Goal: Information Seeking & Learning: Learn about a topic

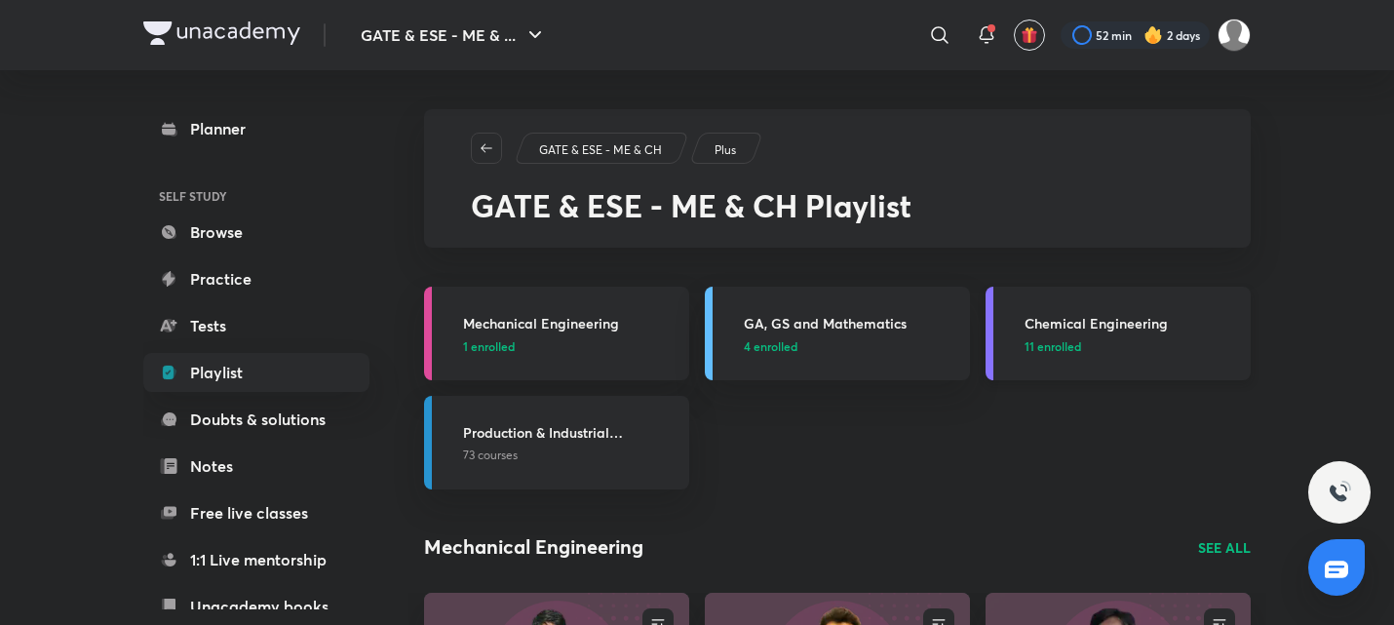
click at [1118, 318] on h3 "Chemical Engineering" at bounding box center [1132, 323] width 214 height 20
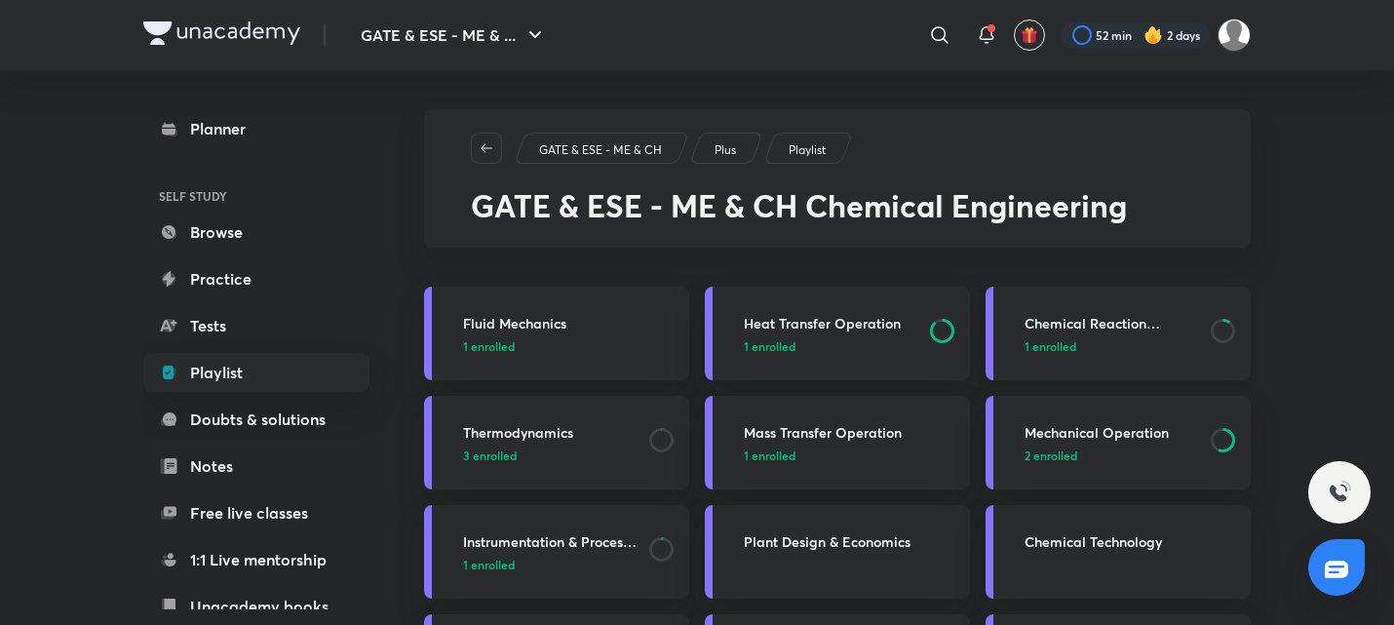
click at [1086, 350] on p "1 enrolled" at bounding box center [1112, 346] width 174 height 18
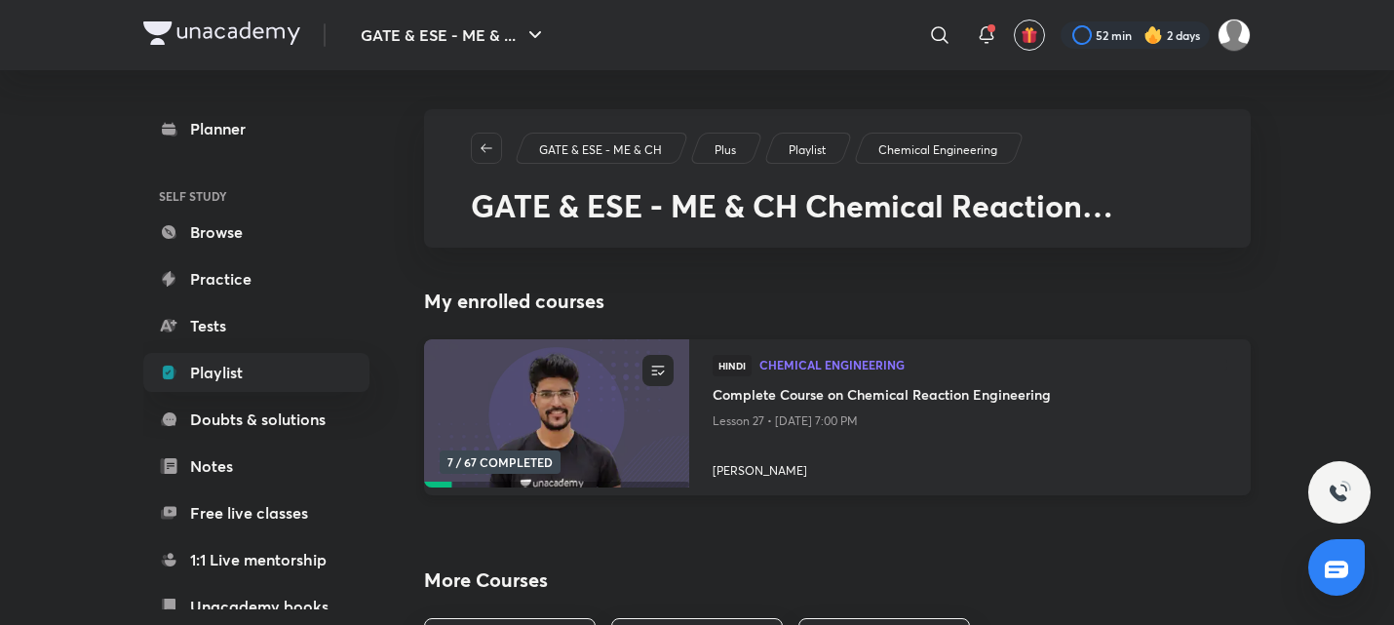
click at [884, 405] on h4 "Complete Course on Chemical Reaction Engineering" at bounding box center [970, 396] width 515 height 24
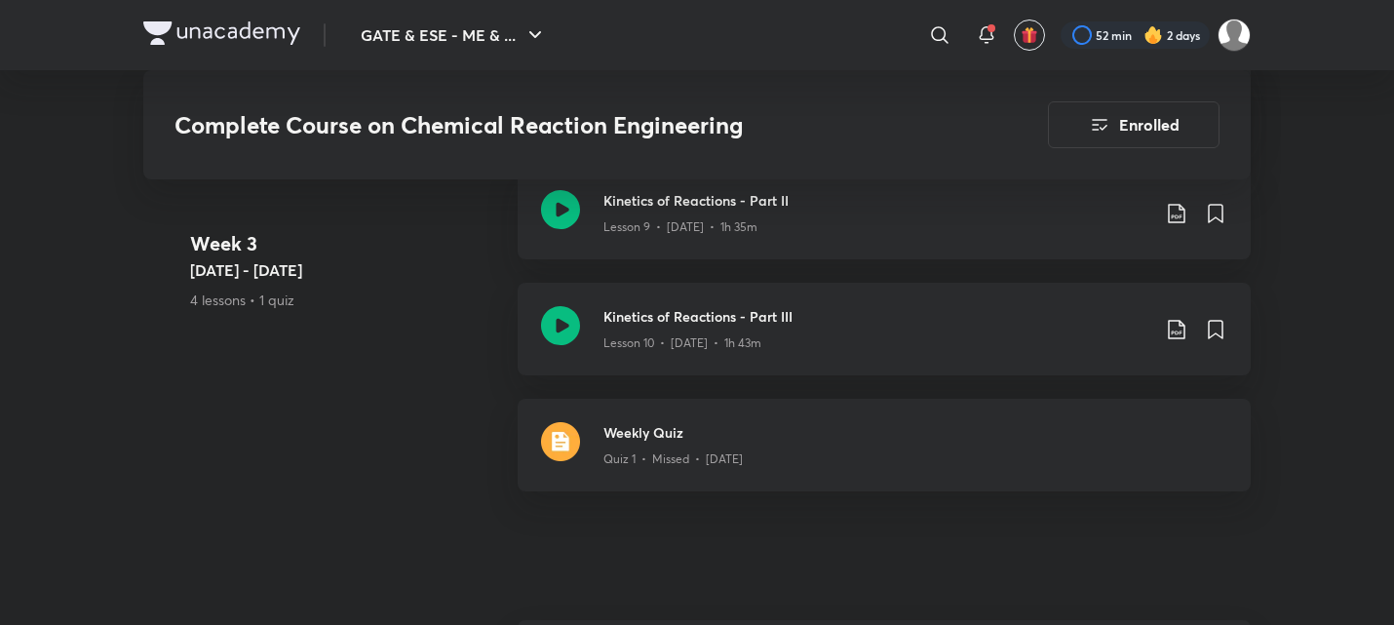
scroll to position [2305, 0]
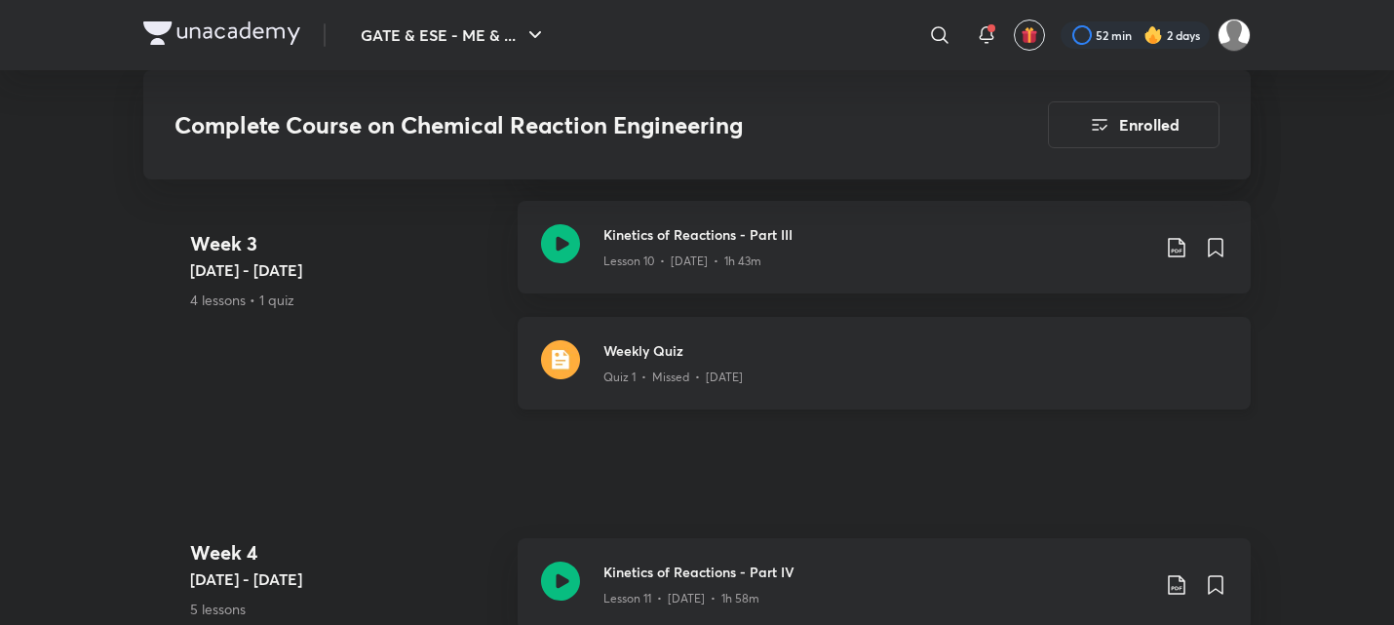
click at [672, 359] on h3 "Weekly Quiz" at bounding box center [915, 350] width 624 height 20
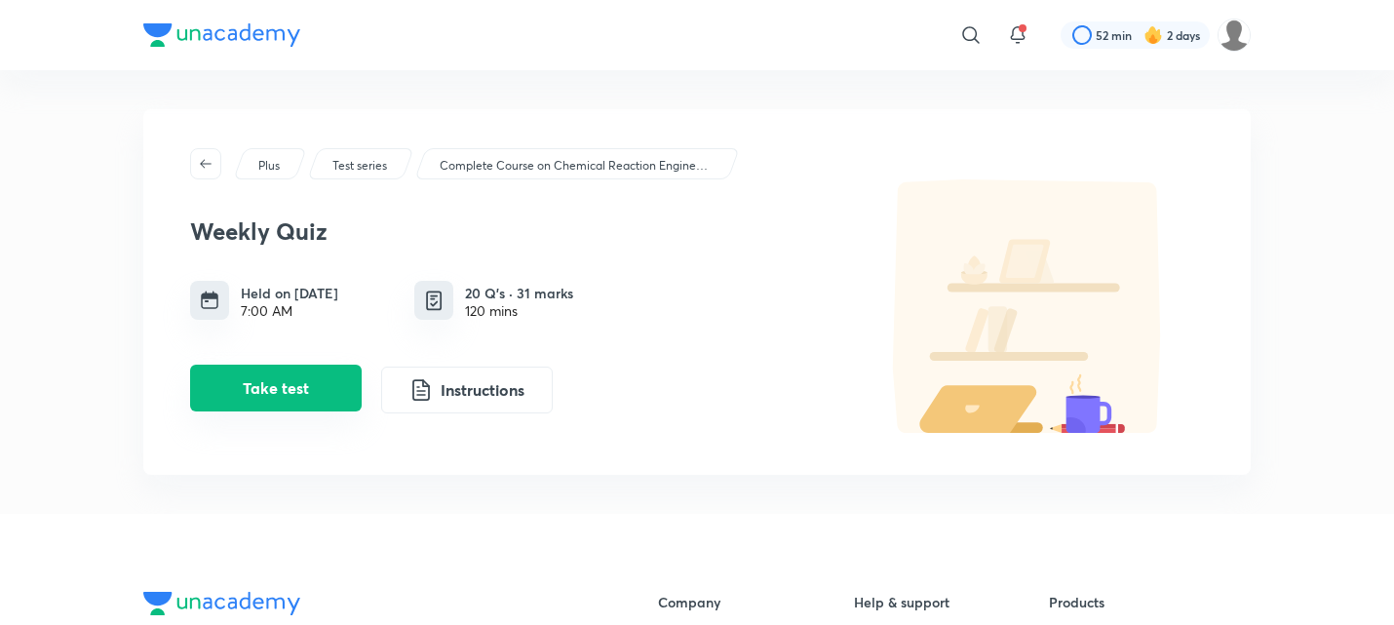
click at [277, 386] on button "Take test" at bounding box center [276, 388] width 172 height 47
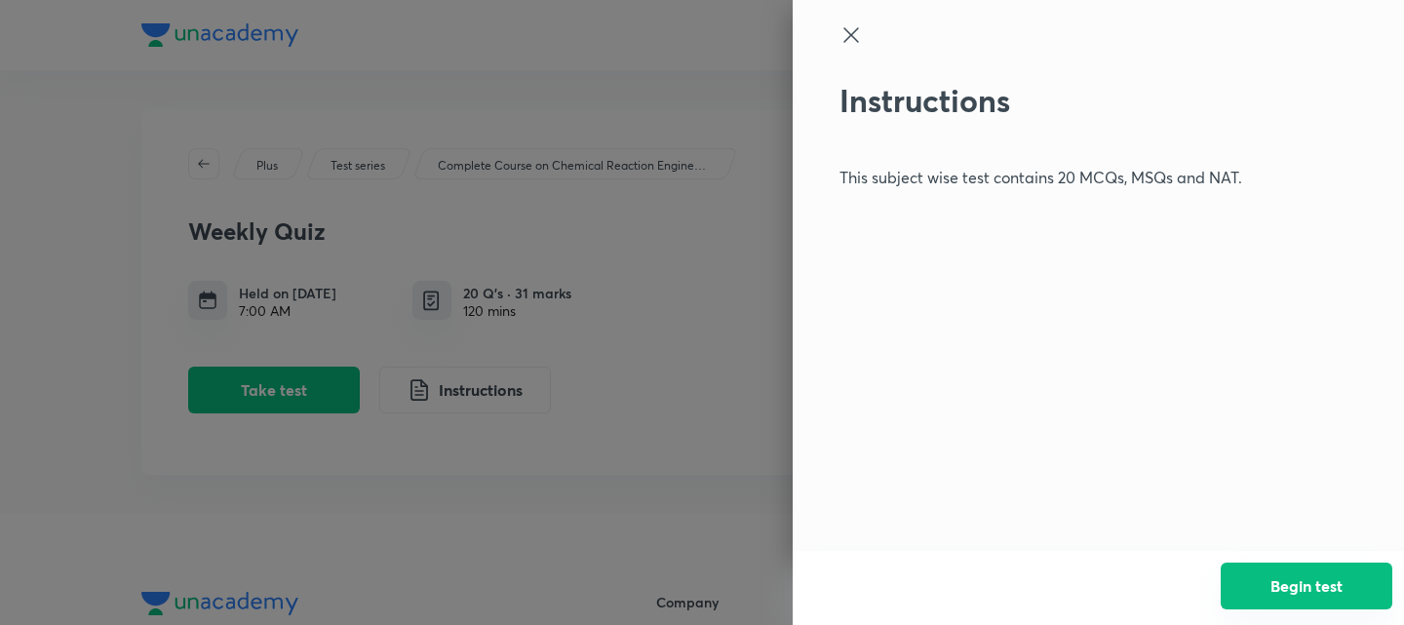
click at [1301, 581] on button "Begin test" at bounding box center [1306, 585] width 172 height 47
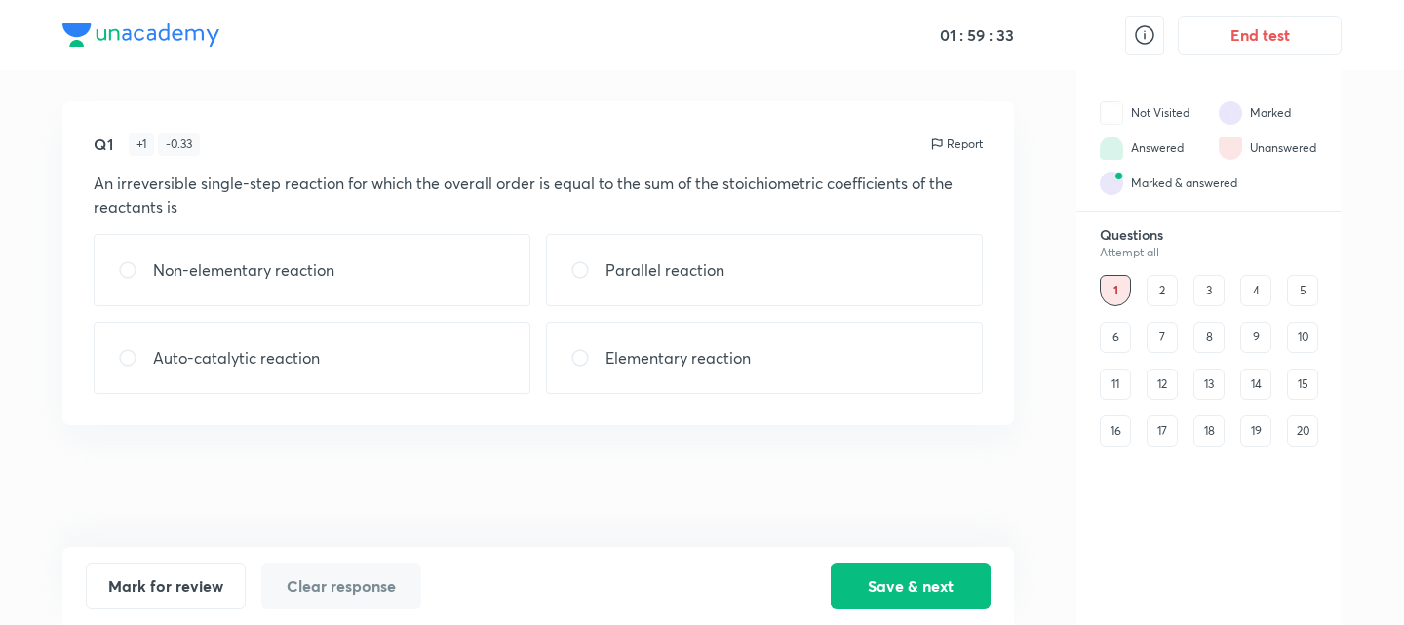
click at [609, 356] on p "Elementary reaction" at bounding box center [677, 357] width 145 height 23
radio input "true"
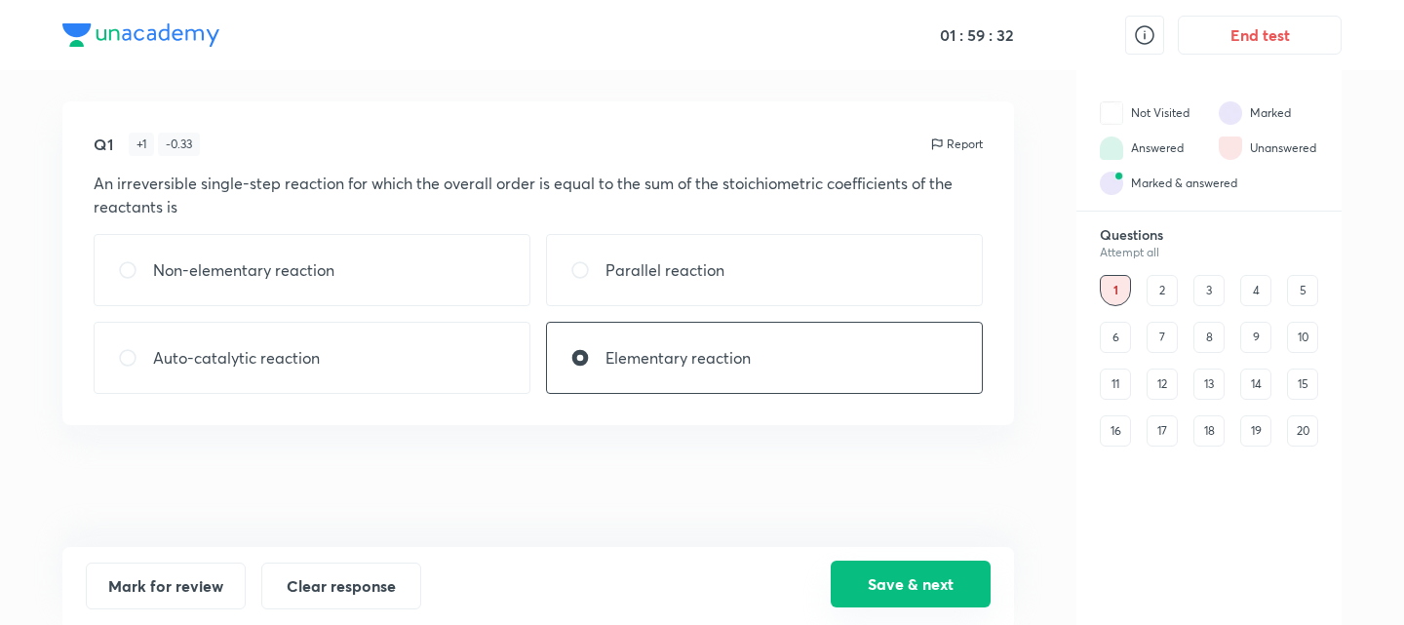
click at [896, 573] on button "Save & next" at bounding box center [911, 584] width 160 height 47
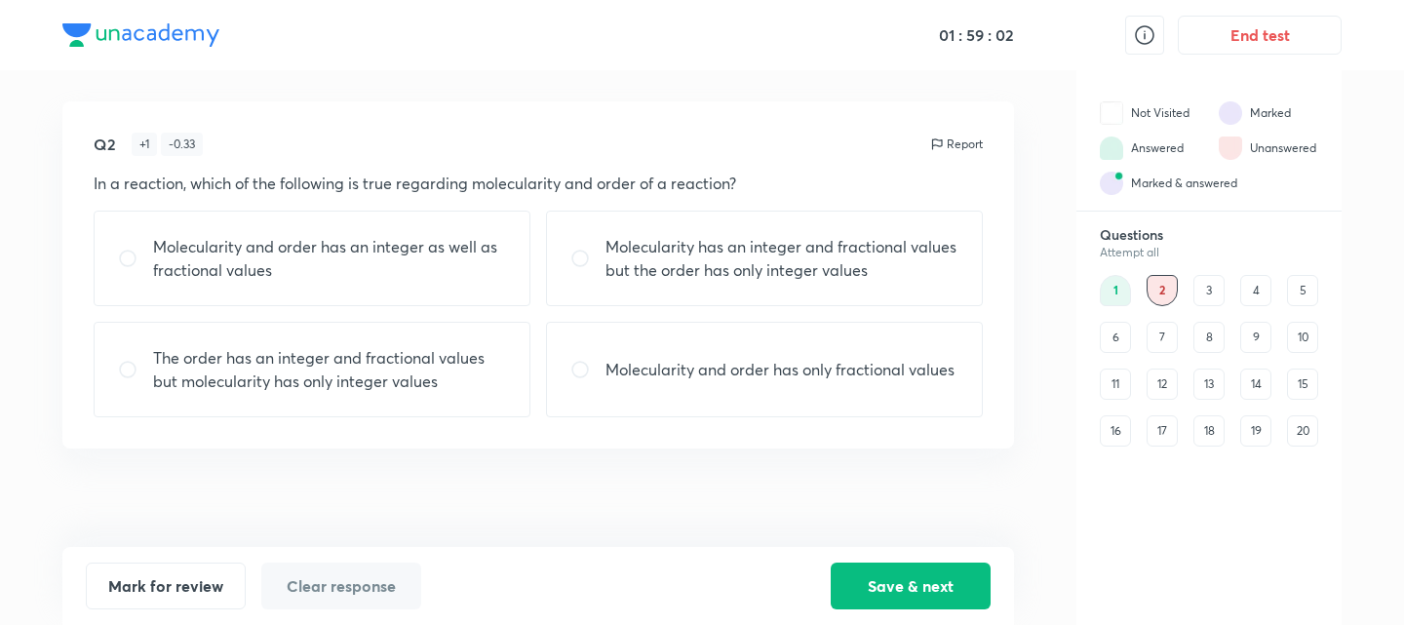
click at [283, 382] on p "The order has an integer and fractional values but molecularity has only intege…" at bounding box center [329, 369] width 353 height 47
radio input "true"
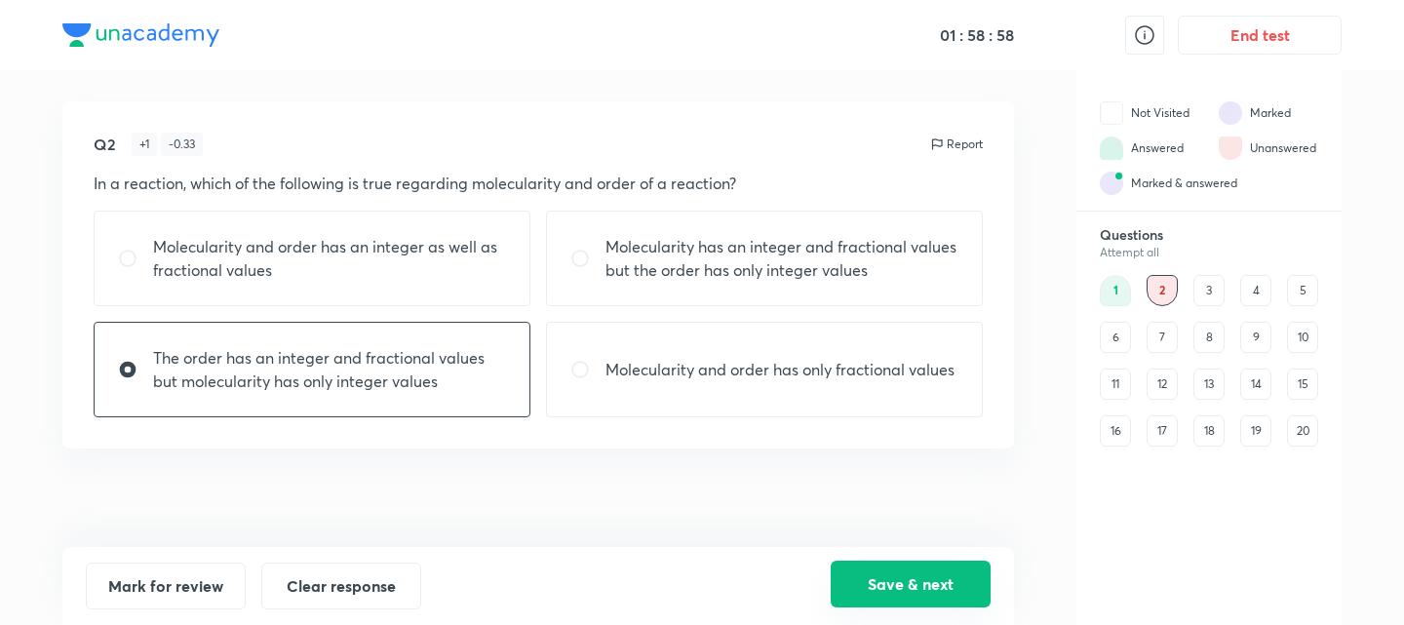
click at [893, 580] on button "Save & next" at bounding box center [911, 584] width 160 height 47
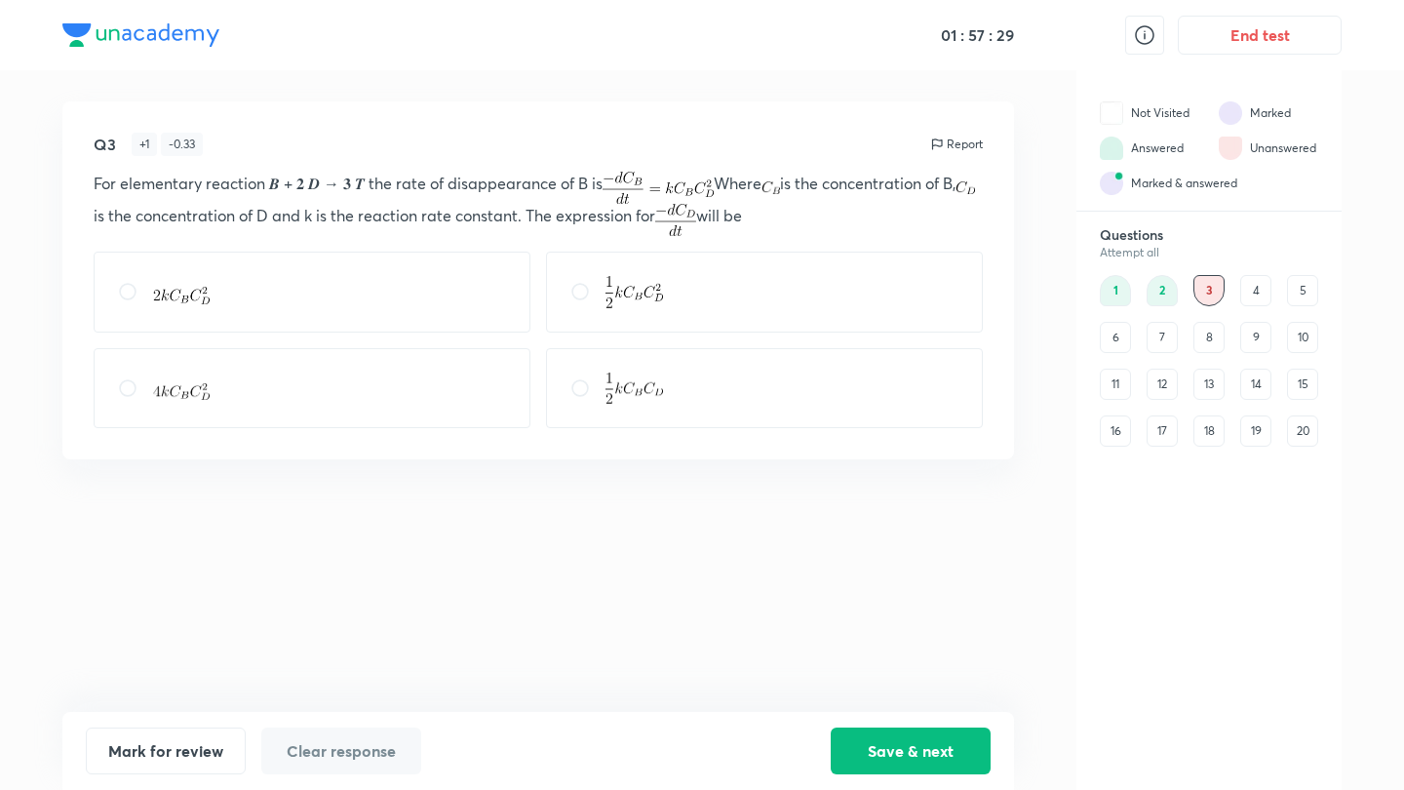
click at [450, 293] on div at bounding box center [312, 291] width 437 height 81
radio input "true"
click at [917, 624] on button "Save & next" at bounding box center [911, 748] width 160 height 47
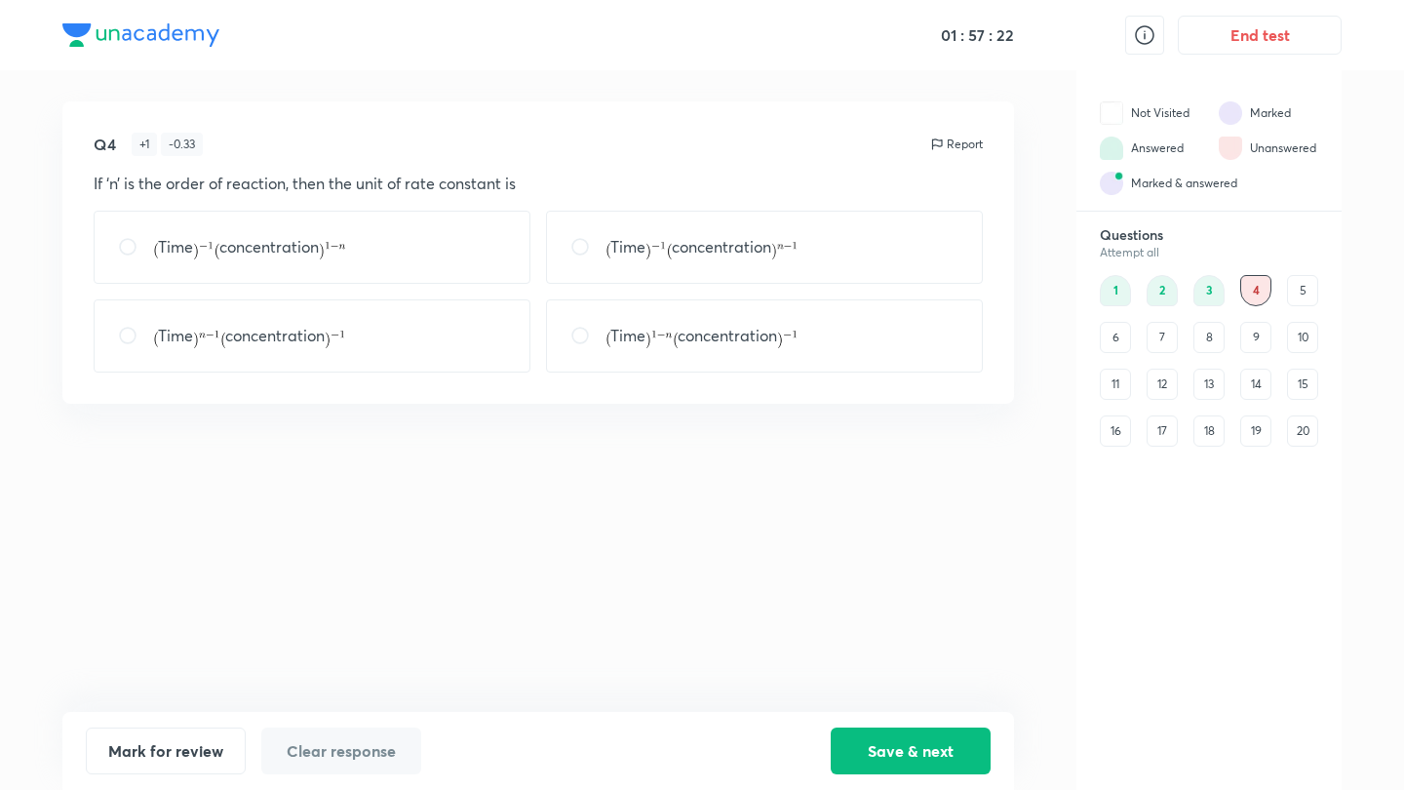
click at [437, 245] on div "Time concentration" at bounding box center [312, 247] width 437 height 73
radio input "true"
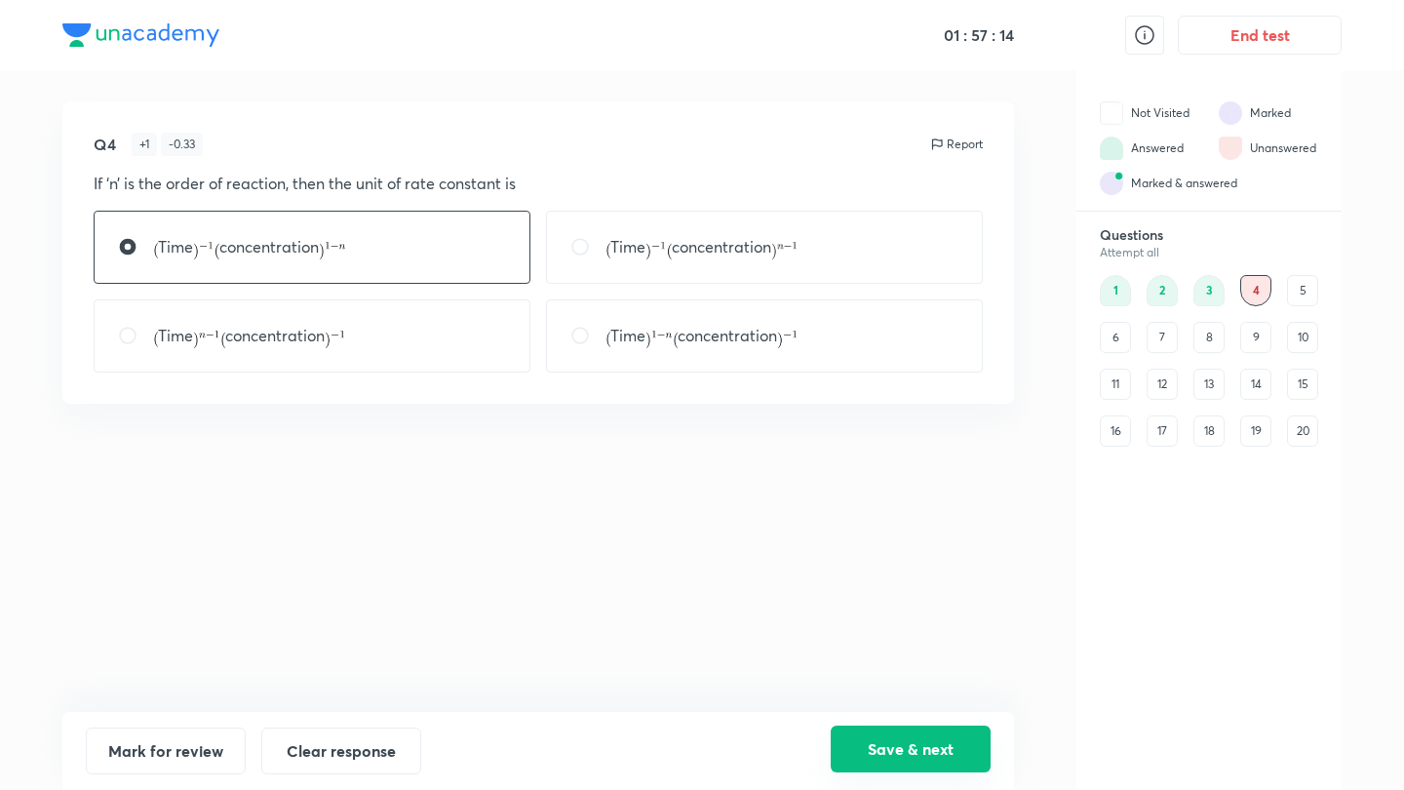
click at [888, 624] on button "Save & next" at bounding box center [911, 748] width 160 height 47
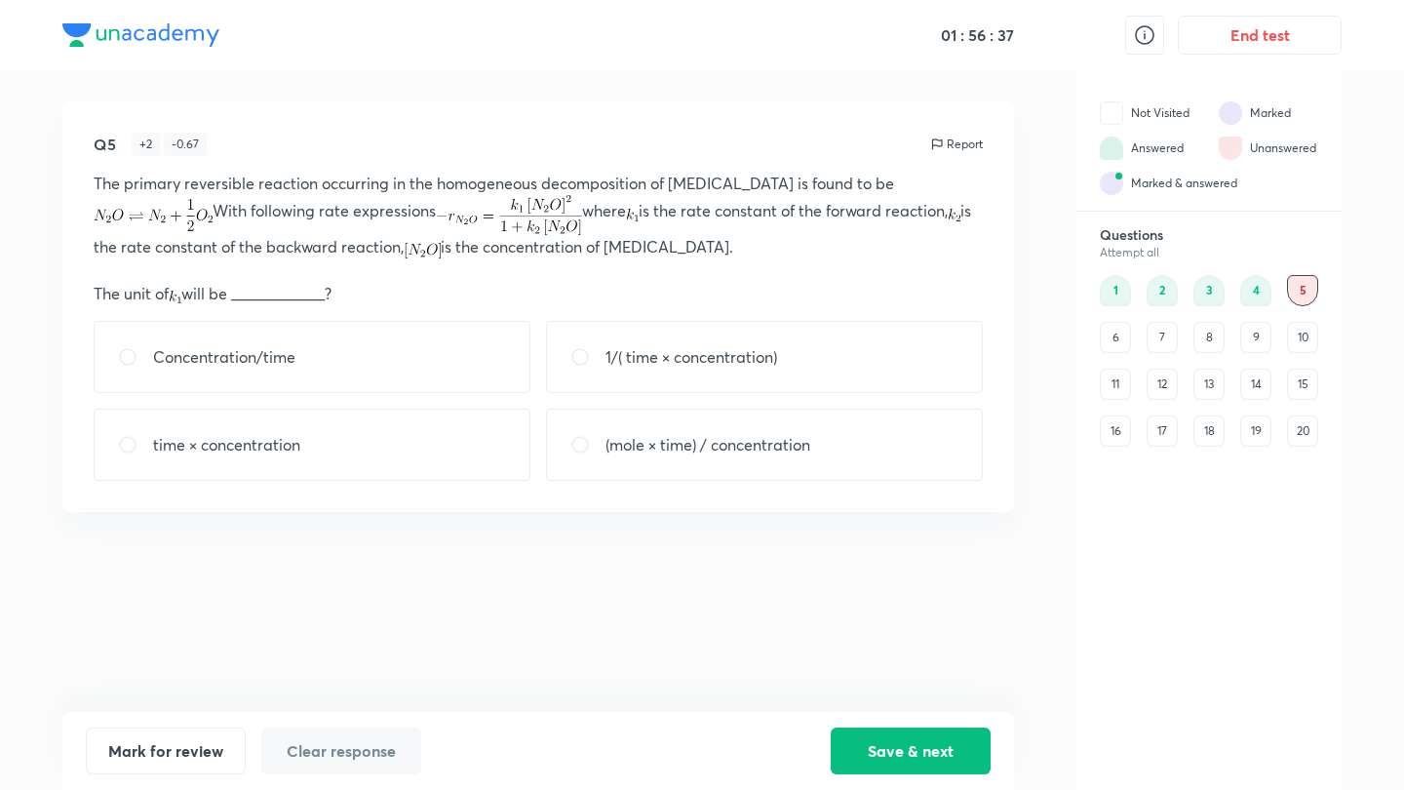
click at [640, 386] on div "1/( time × concentration)" at bounding box center [764, 357] width 437 height 72
radio input "true"
click at [878, 624] on button "Save & next" at bounding box center [911, 748] width 160 height 47
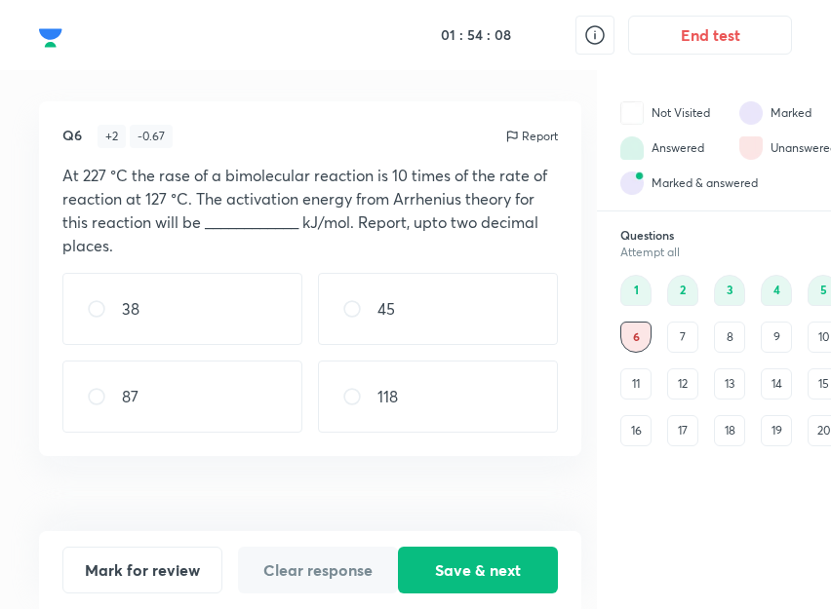
click at [223, 323] on div "38" at bounding box center [182, 309] width 240 height 72
radio input "true"
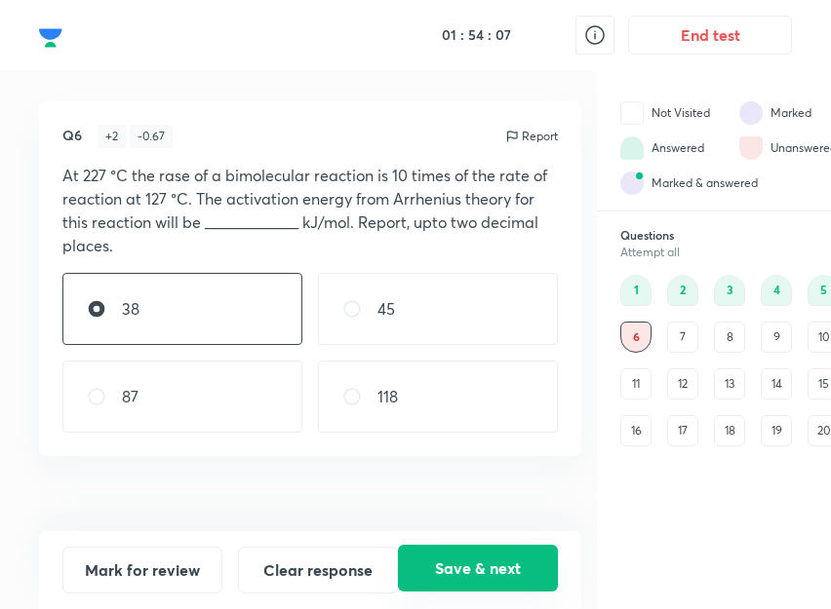
click at [436, 569] on button "Save & next" at bounding box center [478, 568] width 160 height 47
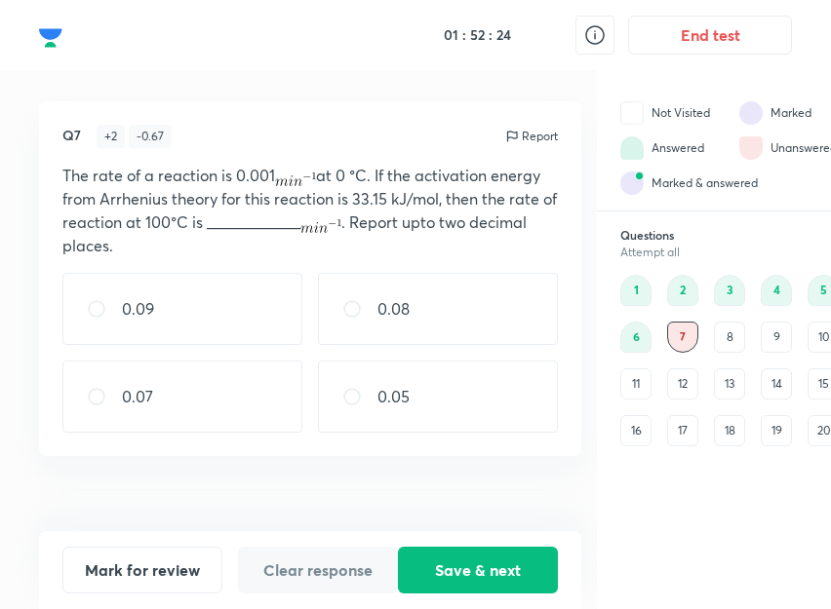
click at [500, 406] on div "0.05" at bounding box center [438, 397] width 240 height 72
radio input "true"
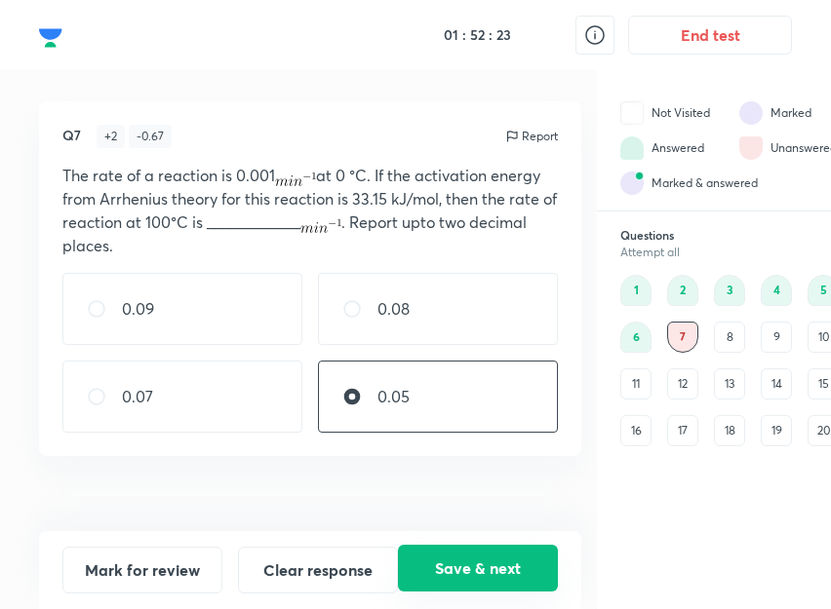
click at [461, 566] on button "Save & next" at bounding box center [478, 568] width 160 height 47
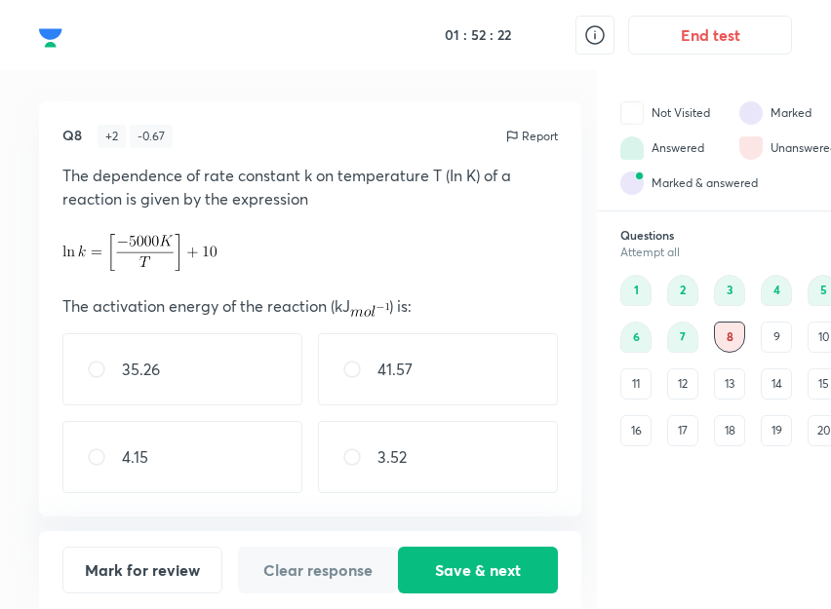
scroll to position [15, 0]
click at [676, 504] on div "Questions Attempt all 1 2 3 4 5 6 7 8 9 10 11 12 13 14 15 16 17 18 19 20" at bounding box center [729, 417] width 265 height 382
click at [510, 352] on div "41.57" at bounding box center [438, 369] width 240 height 72
radio input "true"
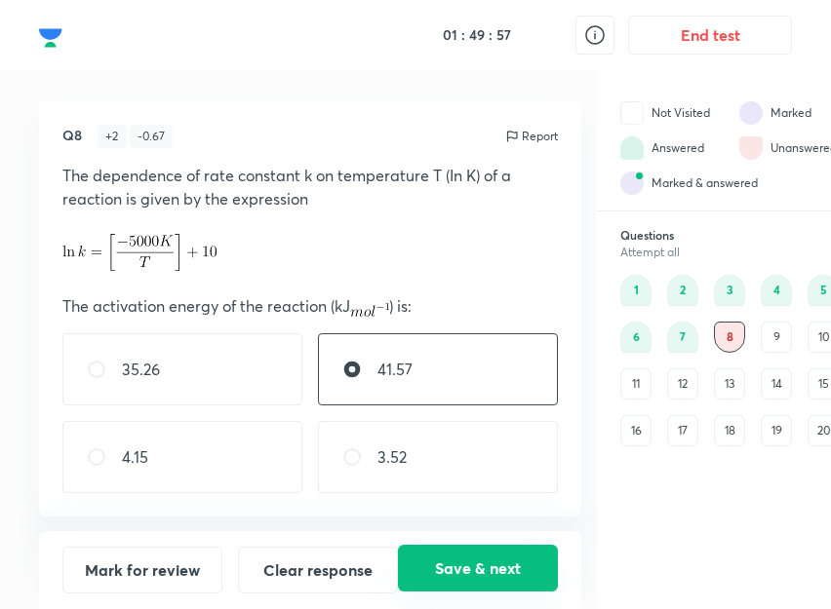
click at [485, 571] on button "Save & next" at bounding box center [478, 568] width 160 height 47
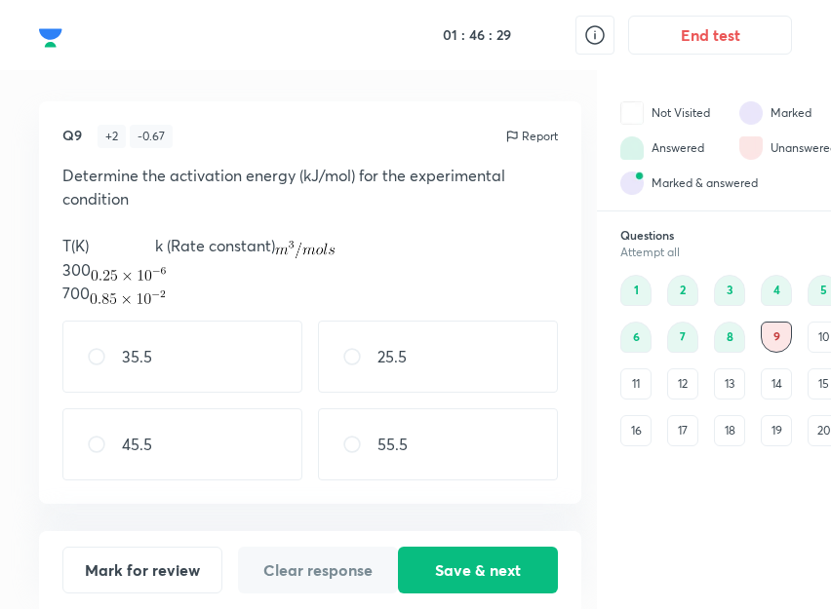
click at [205, 431] on div "45.5" at bounding box center [182, 444] width 240 height 72
radio input "true"
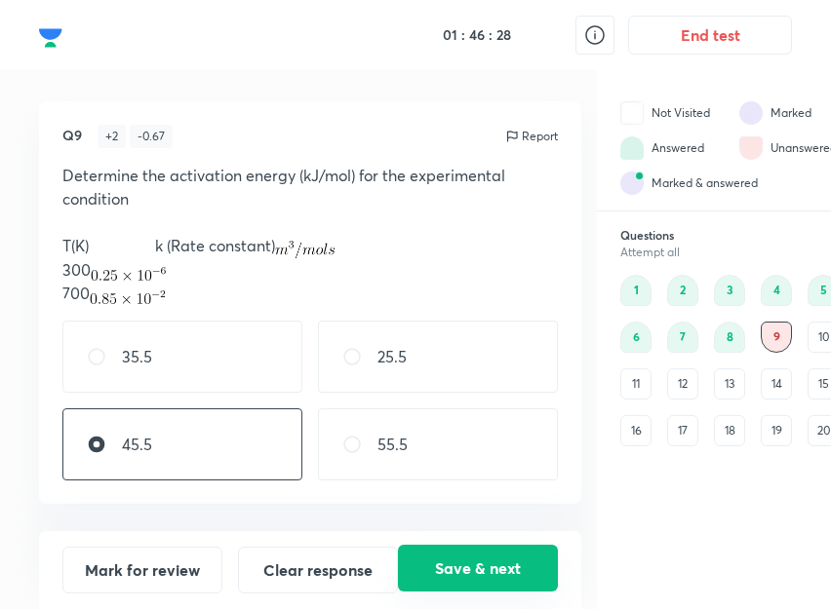
click at [495, 572] on button "Save & next" at bounding box center [478, 568] width 160 height 47
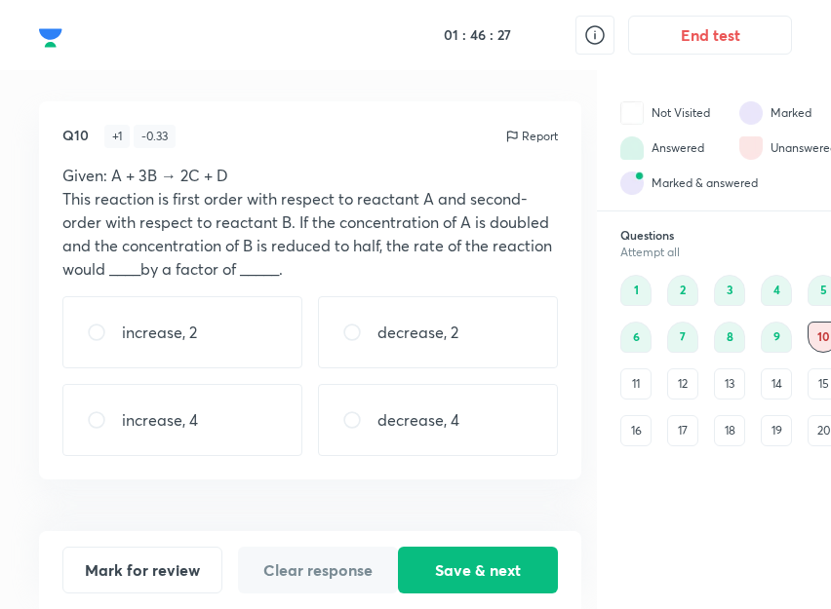
scroll to position [0, 0]
click at [466, 329] on div "decrease, 2" at bounding box center [438, 332] width 240 height 72
radio input "true"
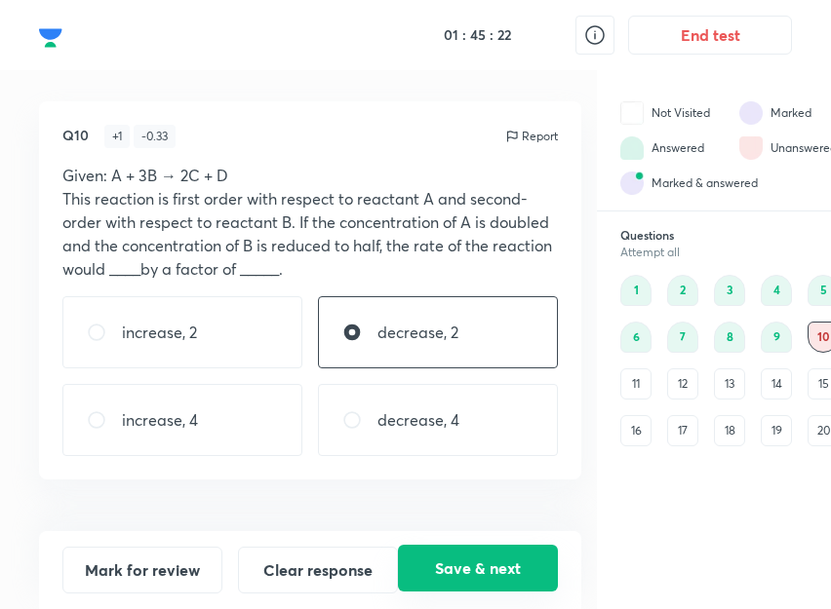
click at [468, 559] on button "Save & next" at bounding box center [478, 568] width 160 height 47
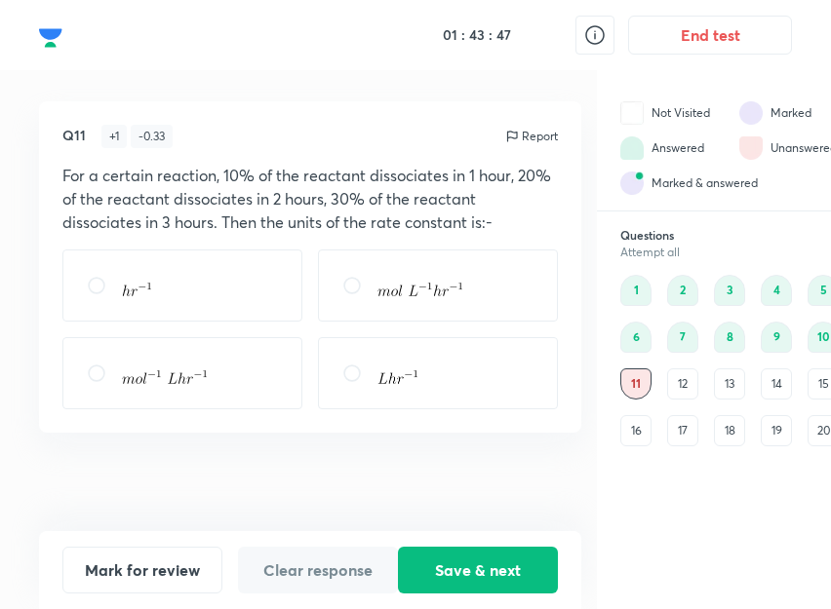
drag, startPoint x: 239, startPoint y: 277, endPoint x: 228, endPoint y: 267, distance: 14.5
click at [240, 277] on div at bounding box center [182, 286] width 240 height 72
radio input "true"
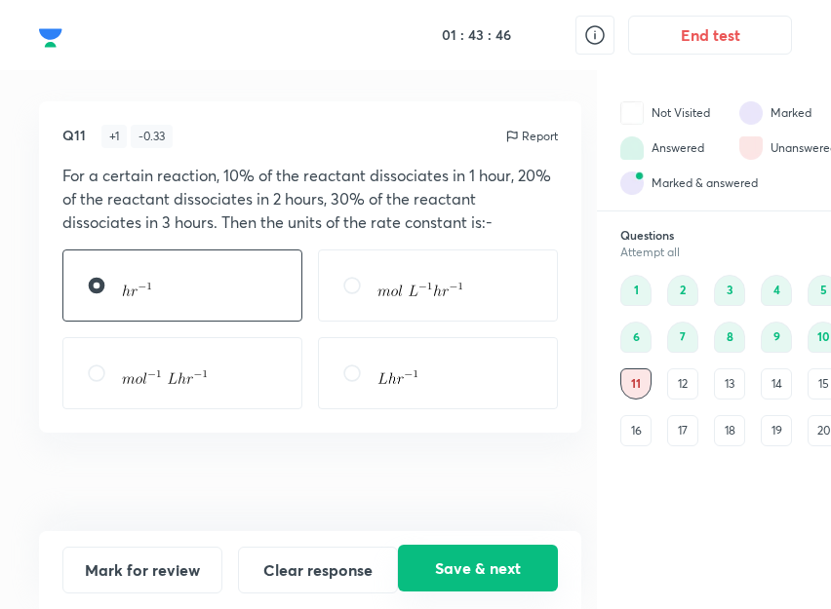
click at [440, 576] on button "Save & next" at bounding box center [478, 568] width 160 height 47
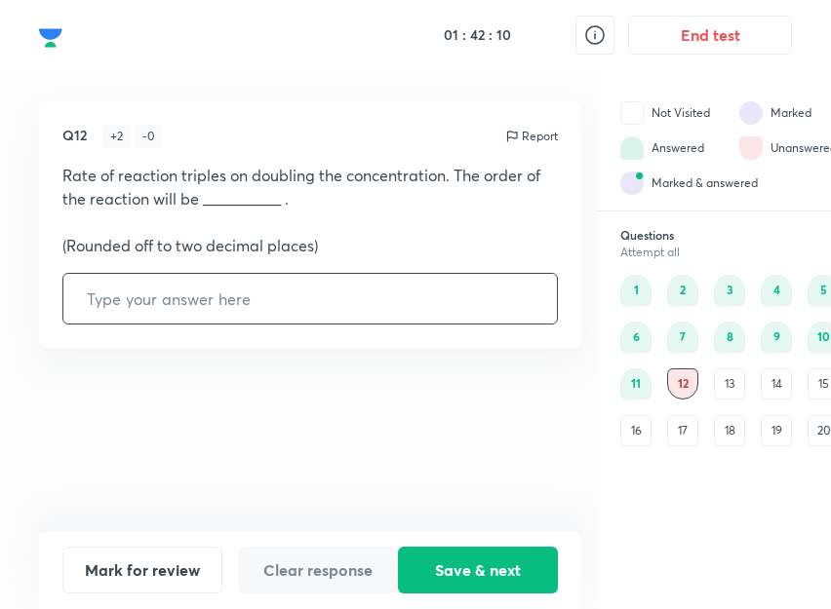
click at [220, 293] on input "text" at bounding box center [309, 299] width 493 height 50
click at [600, 36] on icon at bounding box center [594, 34] width 23 height 23
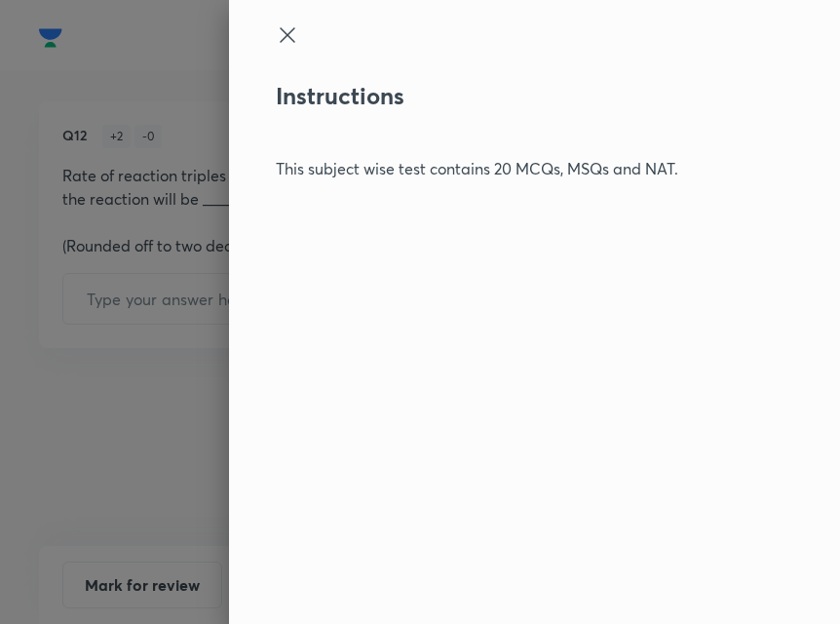
click at [286, 31] on icon at bounding box center [287, 34] width 23 height 23
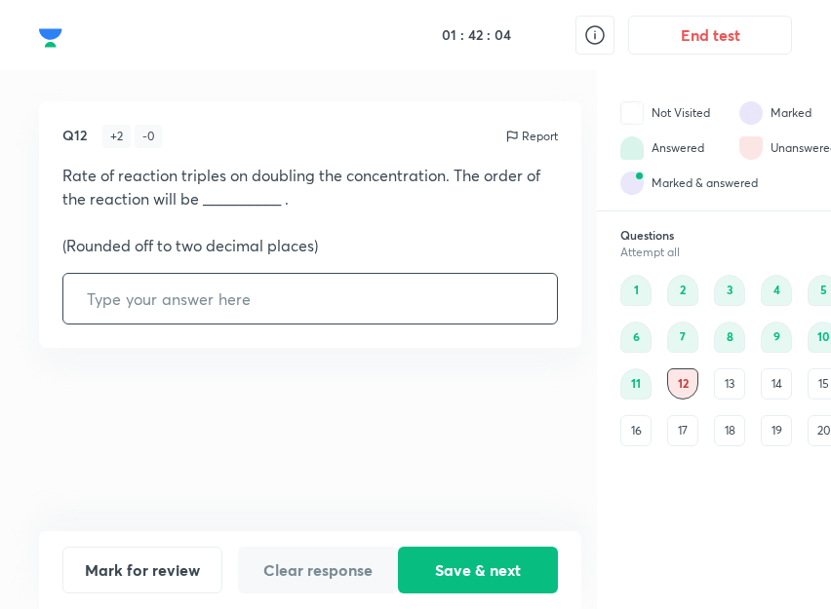
click at [215, 311] on input "text" at bounding box center [309, 299] width 493 height 50
type input "1.58"
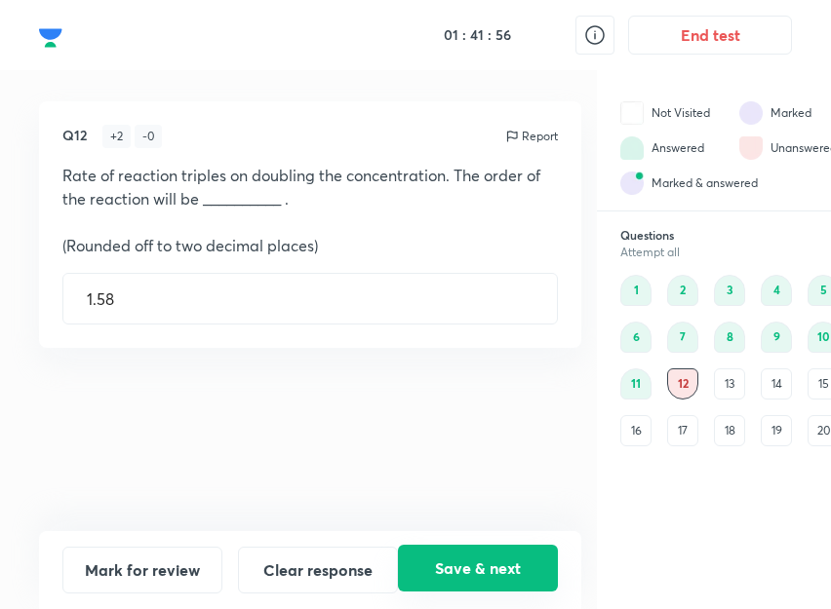
click at [481, 569] on button "Save & next" at bounding box center [478, 568] width 160 height 47
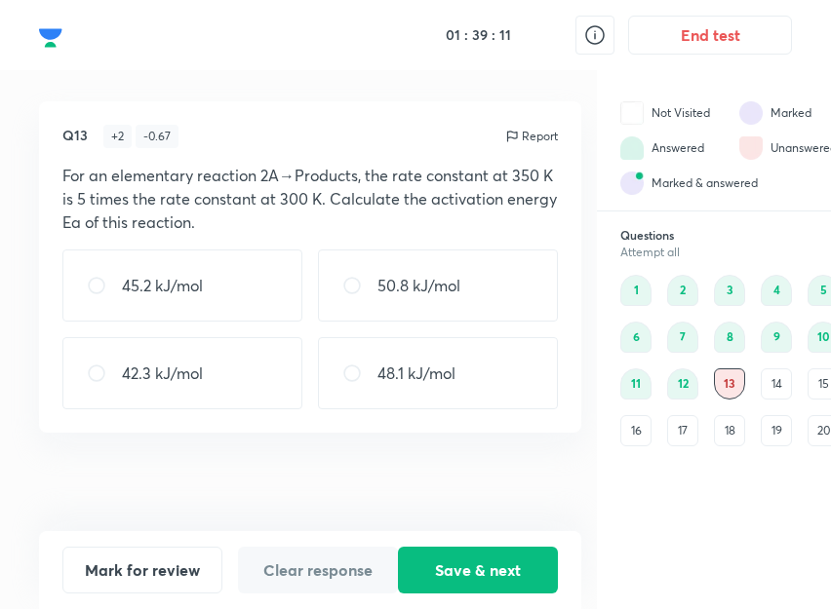
click at [502, 137] on div "Report" at bounding box center [520, 136] width 73 height 23
click at [513, 135] on img at bounding box center [512, 137] width 16 height 16
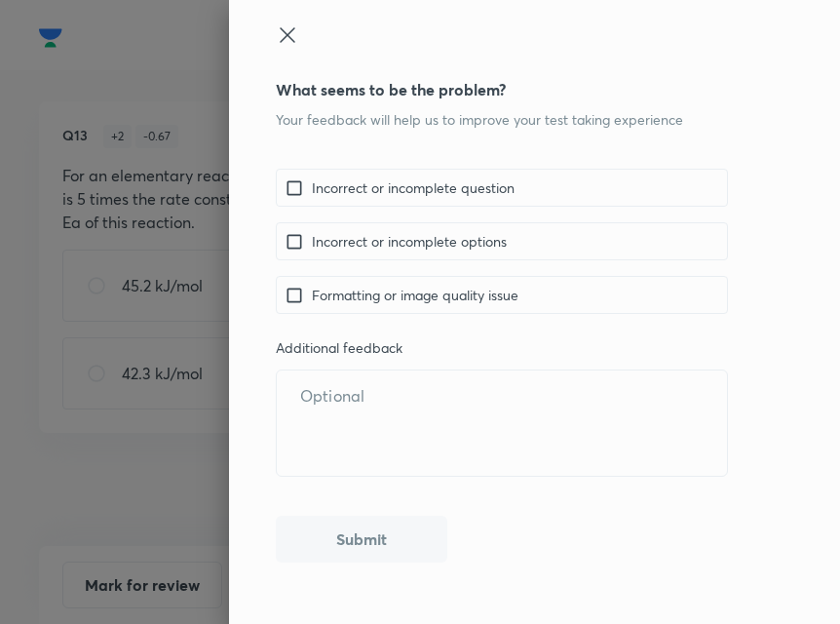
click at [448, 245] on p "Incorrect or incomplete options" at bounding box center [409, 241] width 195 height 20
checkbox input "true"
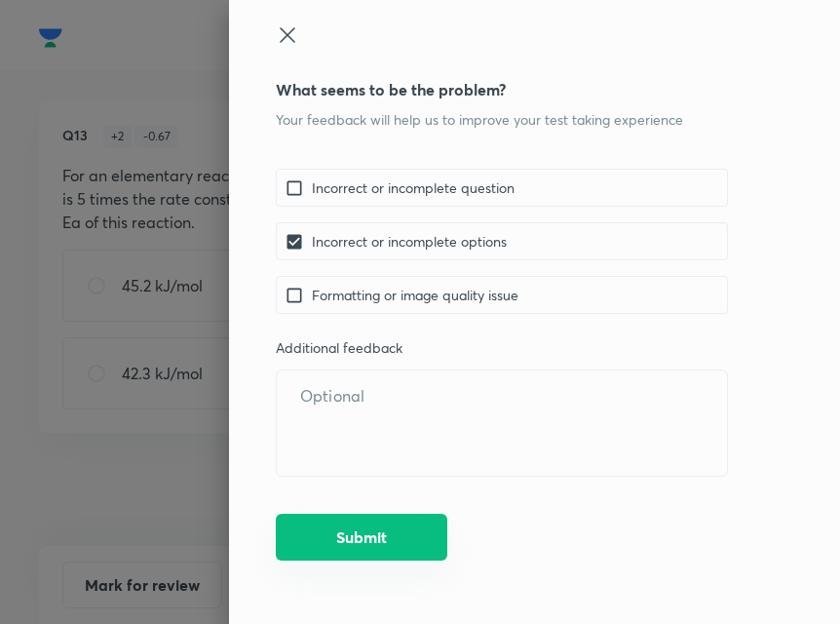
click at [388, 529] on button "Submit" at bounding box center [362, 537] width 172 height 47
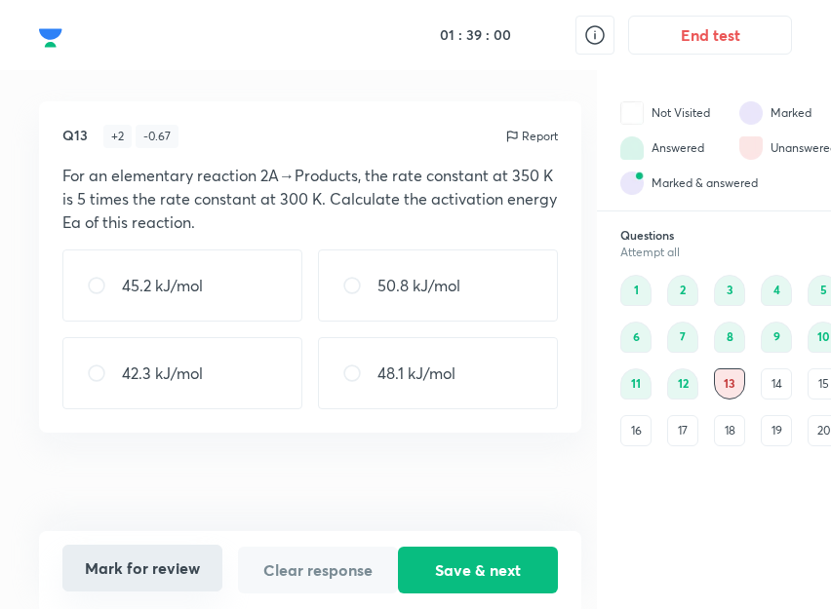
click at [174, 567] on button "Mark for review" at bounding box center [142, 568] width 160 height 47
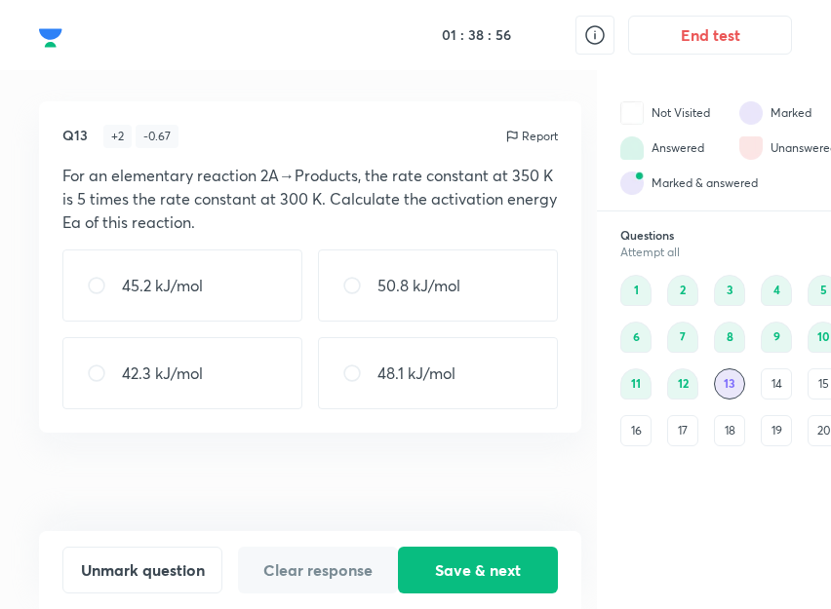
click at [768, 384] on div "14" at bounding box center [775, 383] width 31 height 31
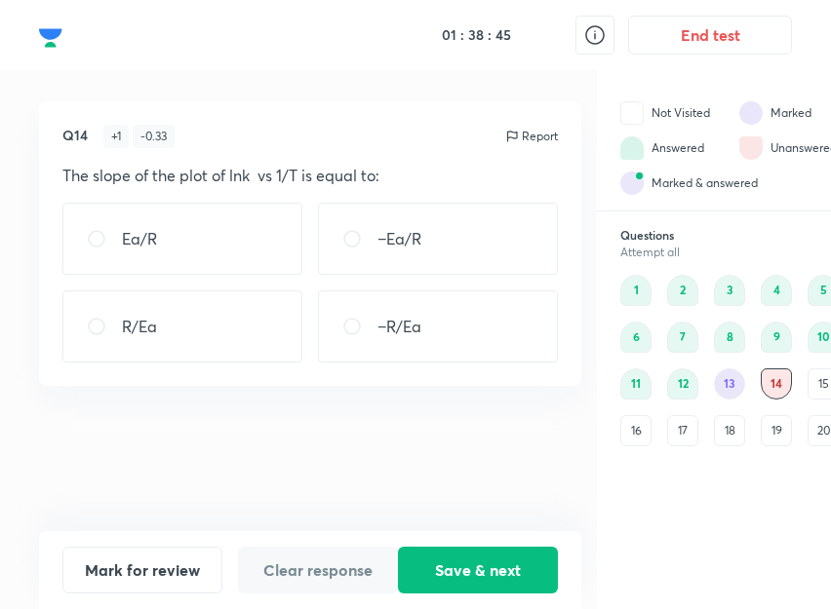
click at [483, 249] on div "−Ea/R" at bounding box center [438, 239] width 240 height 72
radio input "true"
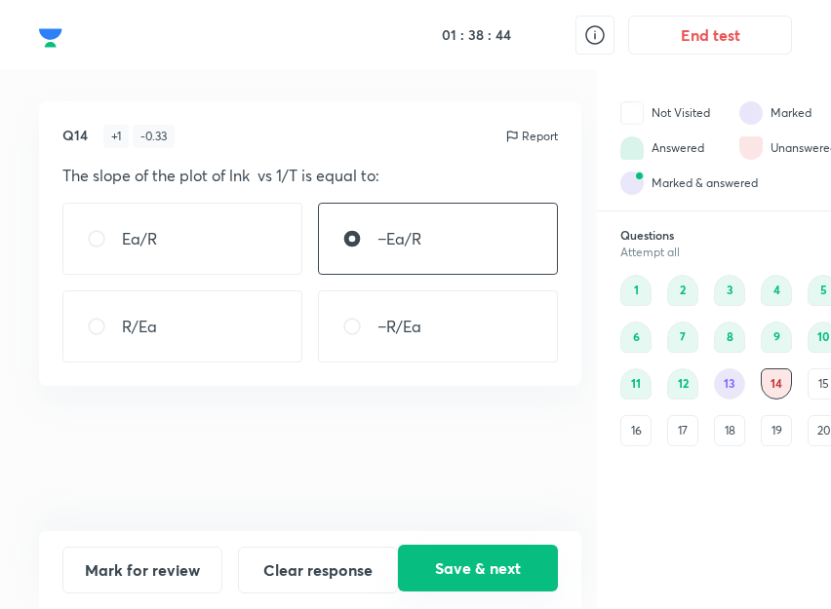
click at [460, 575] on button "Save & next" at bounding box center [478, 568] width 160 height 47
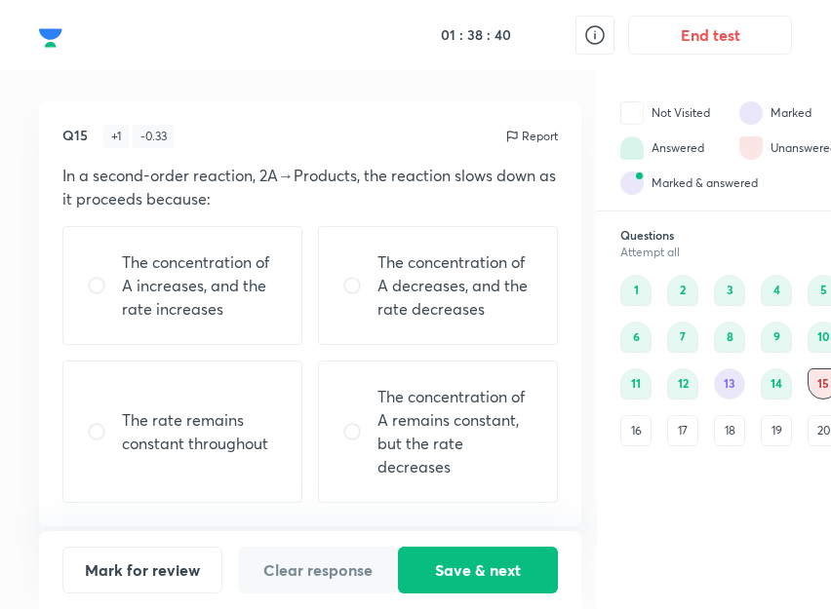
scroll to position [15, 0]
click at [480, 306] on div "The concentration of A decreases, and the rate decreases" at bounding box center [438, 285] width 240 height 119
radio input "true"
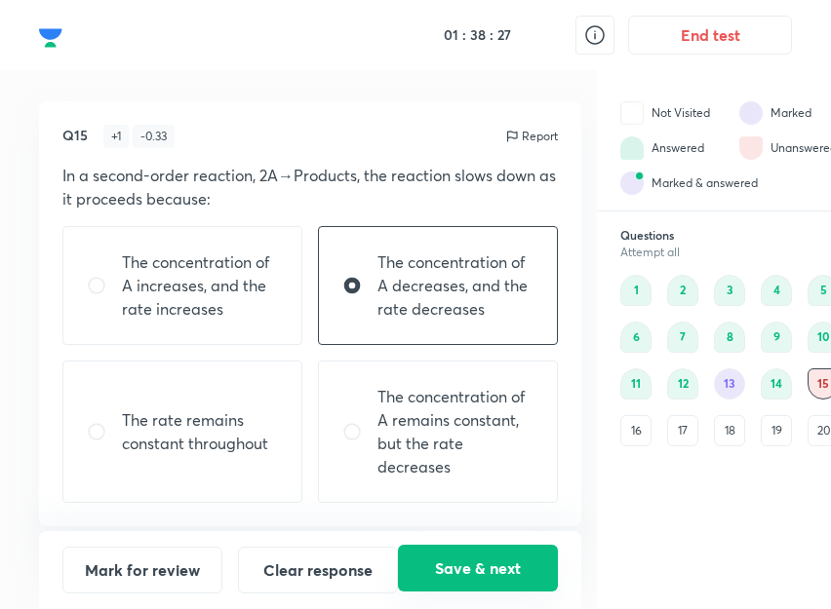
click at [472, 568] on button "Save & next" at bounding box center [478, 568] width 160 height 47
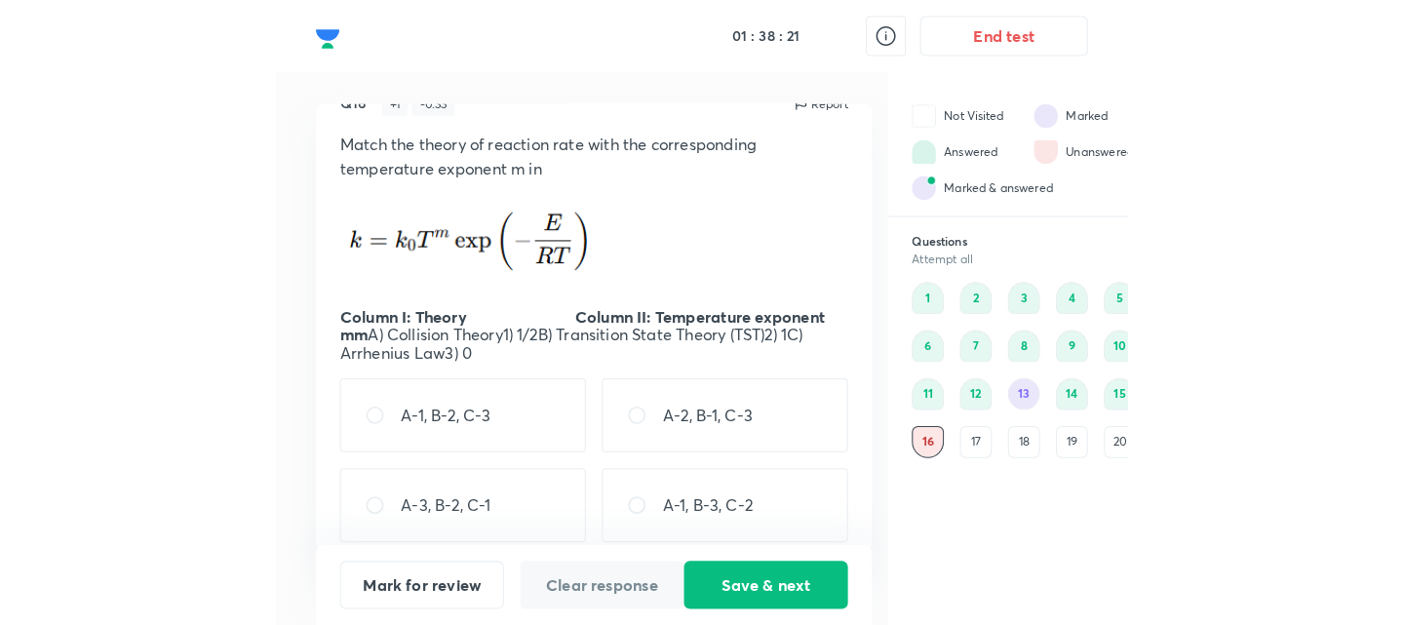
scroll to position [9, 0]
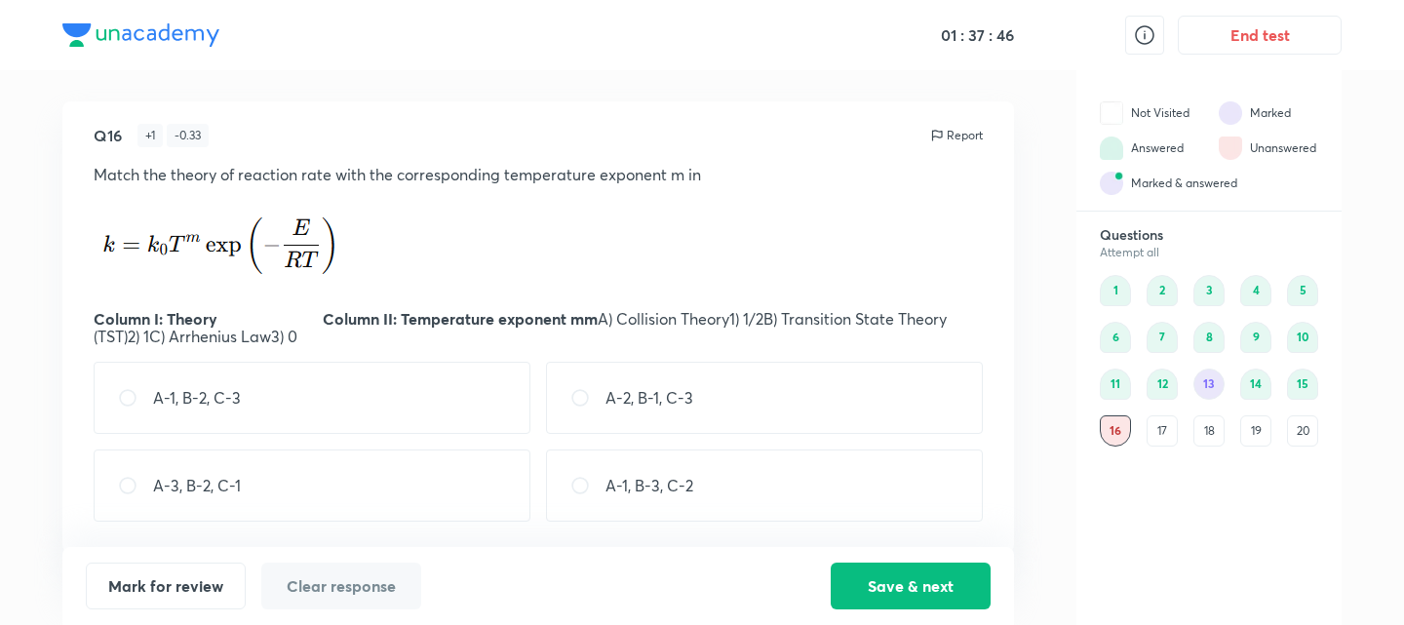
click at [342, 430] on div "A-1, B-2, C-3" at bounding box center [312, 398] width 437 height 72
radio input "true"
click at [898, 580] on button "Save & next" at bounding box center [911, 584] width 160 height 47
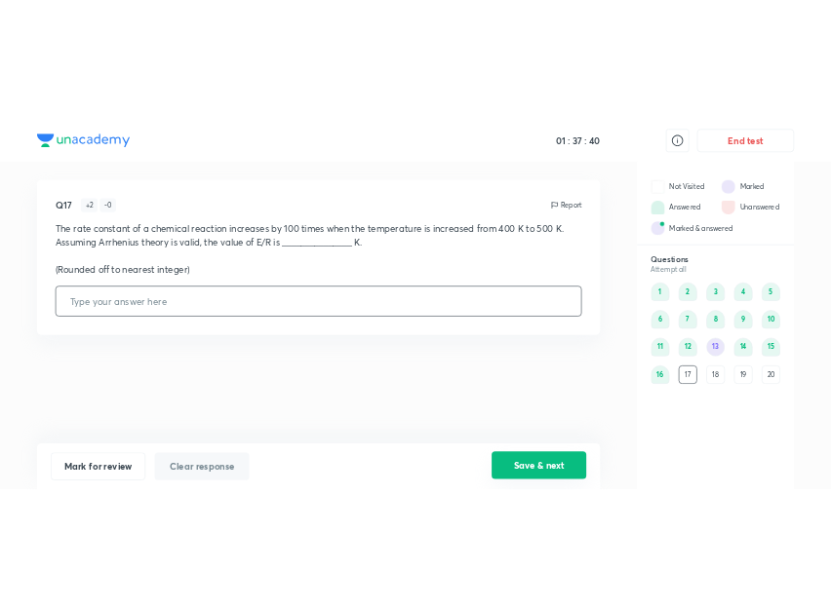
scroll to position [0, 0]
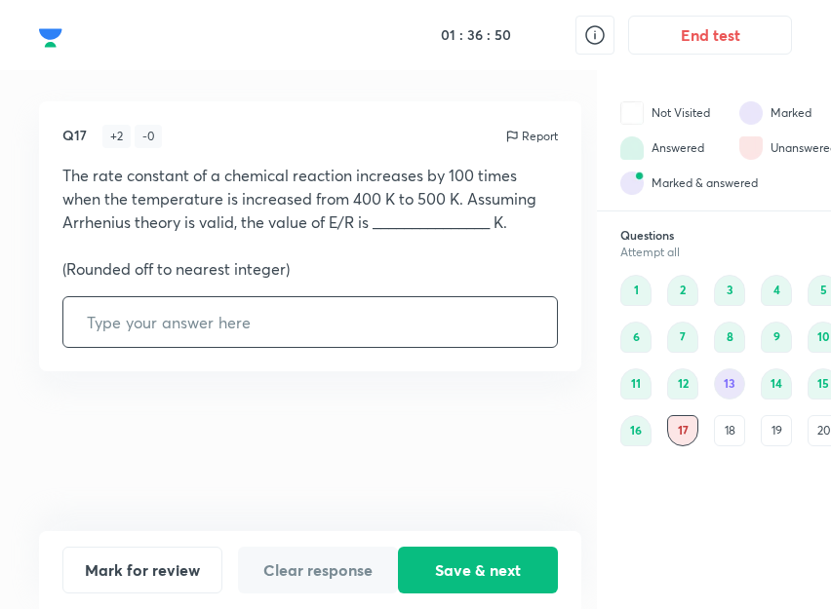
click at [274, 334] on input "text" at bounding box center [309, 322] width 493 height 50
type input "9210"
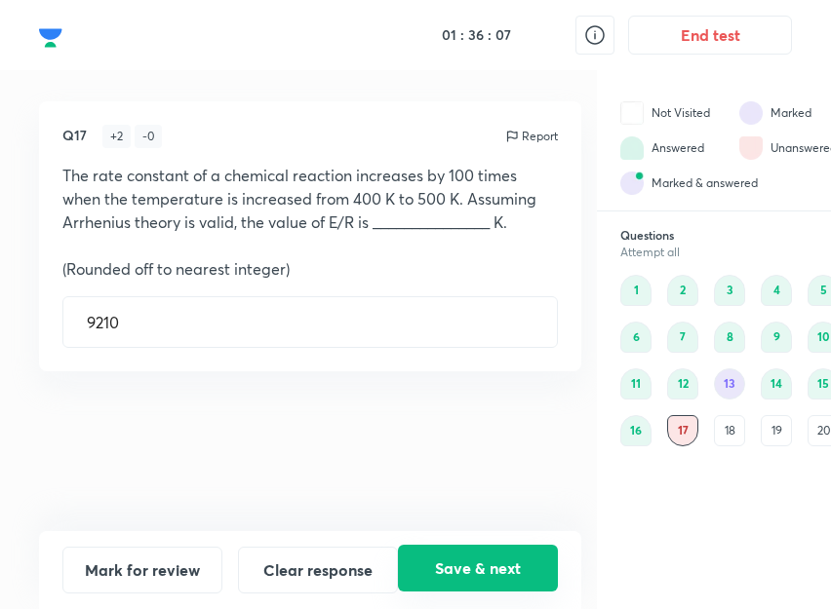
click at [484, 572] on button "Save & next" at bounding box center [478, 568] width 160 height 47
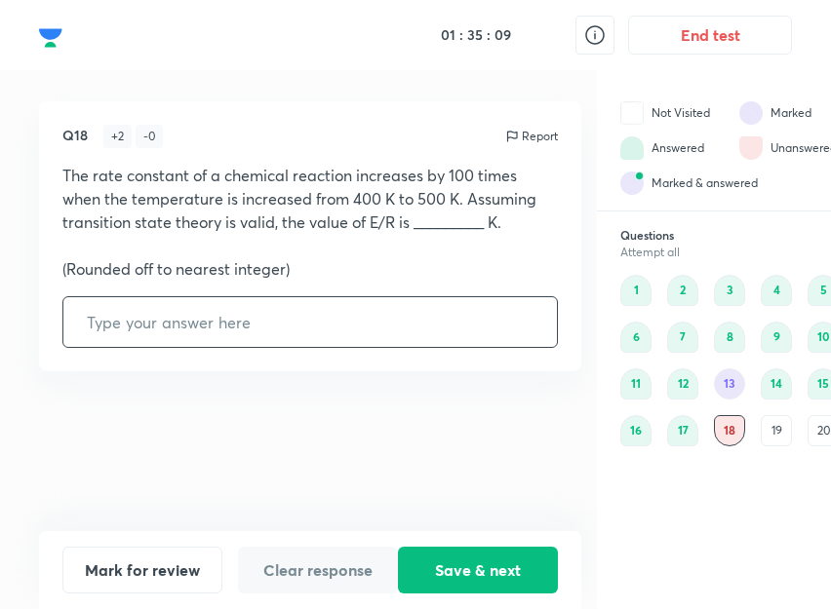
click at [382, 337] on input "text" at bounding box center [309, 322] width 493 height 50
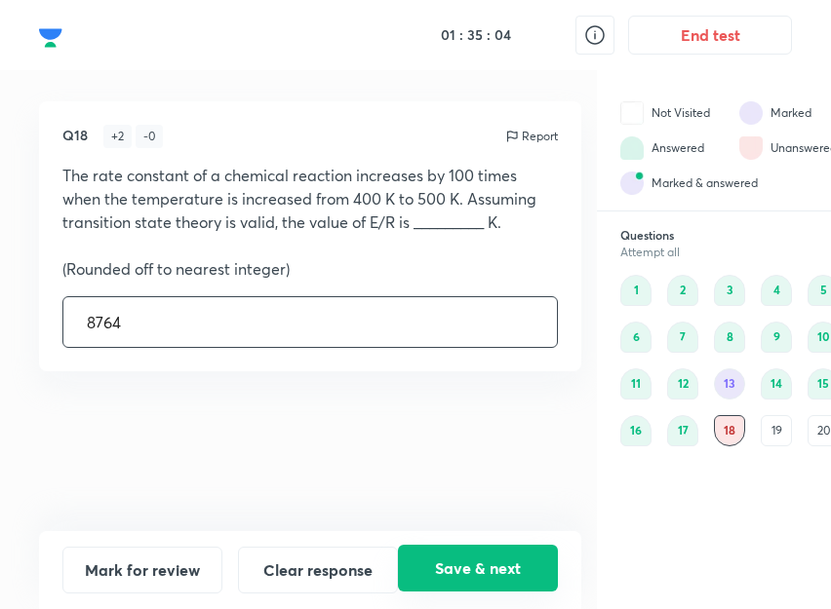
type input "8764"
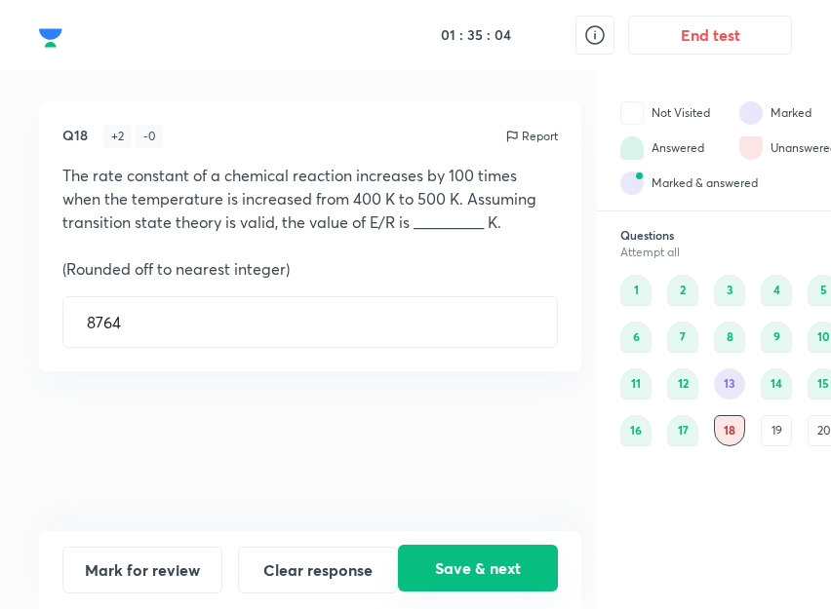
click at [448, 562] on button "Save & next" at bounding box center [478, 568] width 160 height 47
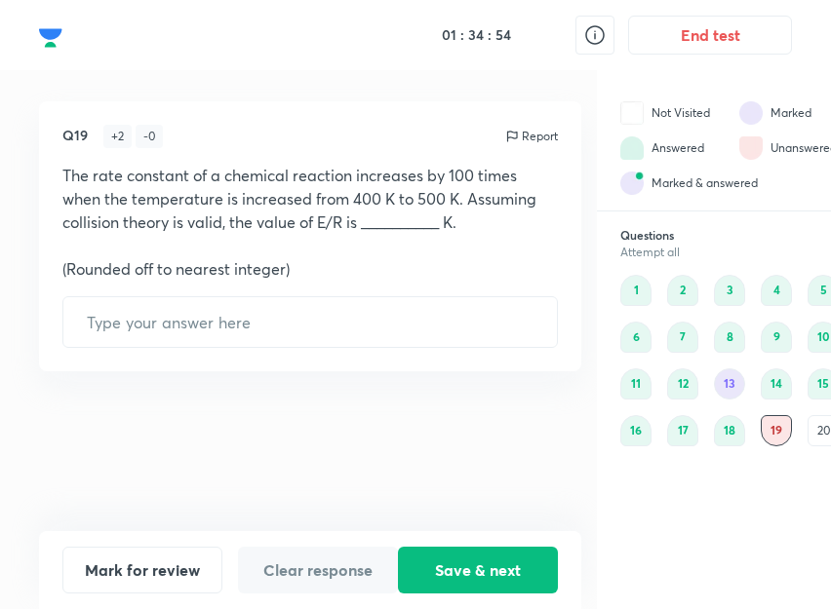
click at [736, 434] on div "18" at bounding box center [729, 430] width 31 height 31
type input "8764"
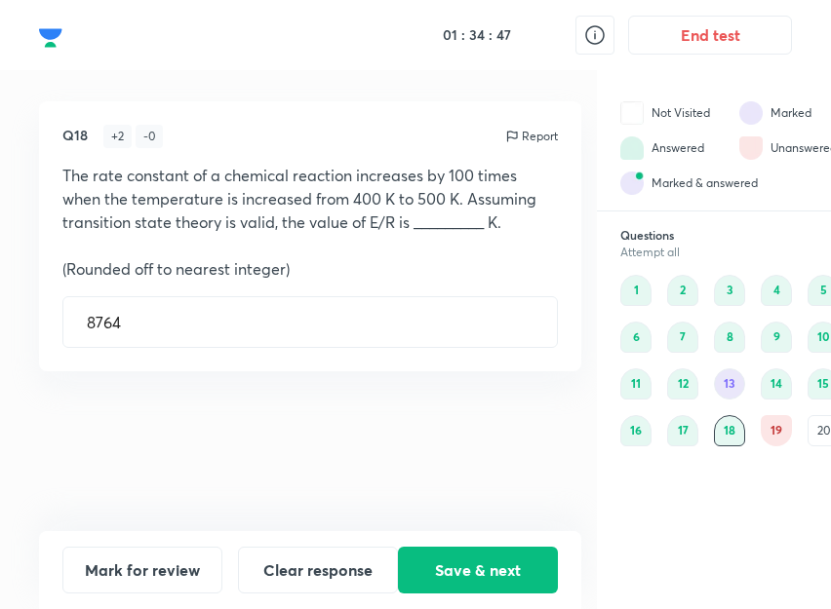
click at [777, 436] on div "19" at bounding box center [775, 430] width 31 height 31
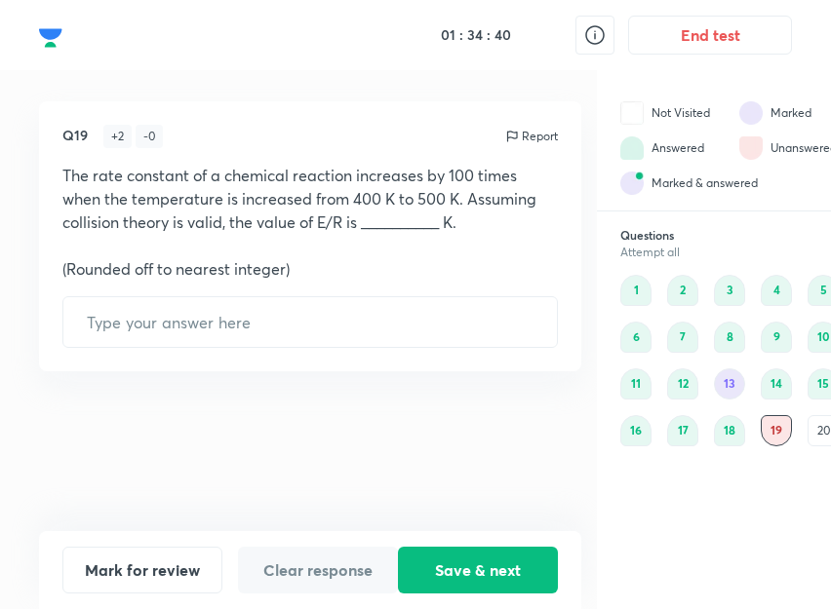
click at [729, 431] on div "18" at bounding box center [729, 430] width 31 height 31
type input "8764"
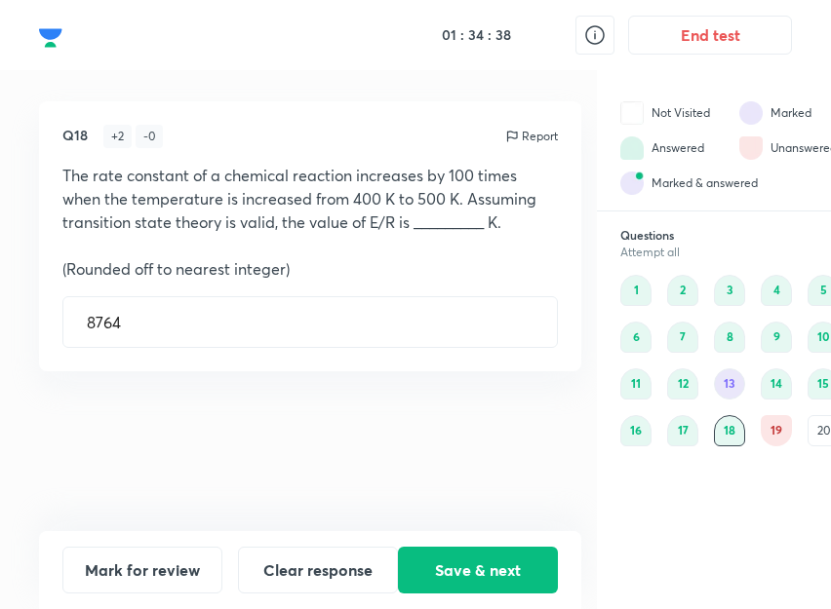
click at [774, 429] on div "19" at bounding box center [775, 430] width 31 height 31
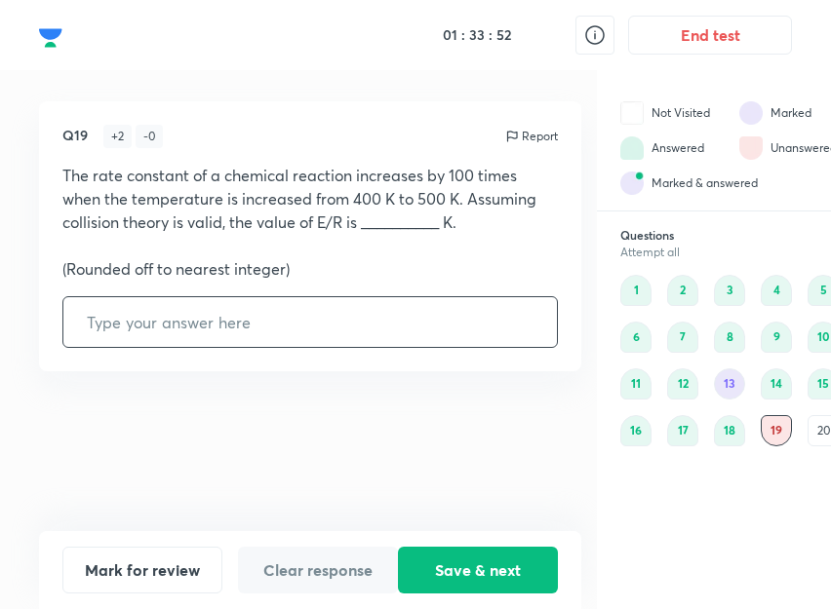
click at [371, 306] on input "text" at bounding box center [309, 322] width 493 height 50
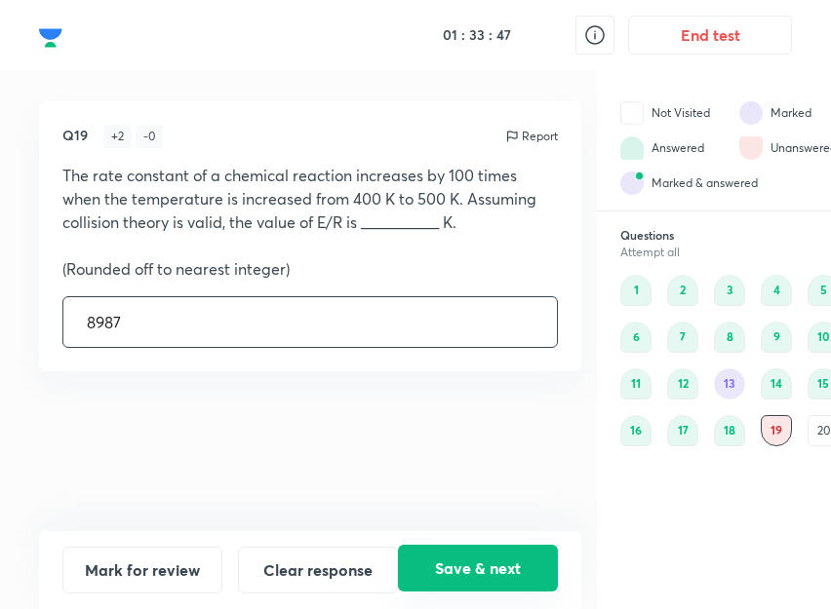
type input "8987"
drag, startPoint x: 514, startPoint y: 565, endPoint x: 531, endPoint y: 558, distance: 19.2
click at [514, 565] on button "Save & next" at bounding box center [478, 568] width 160 height 47
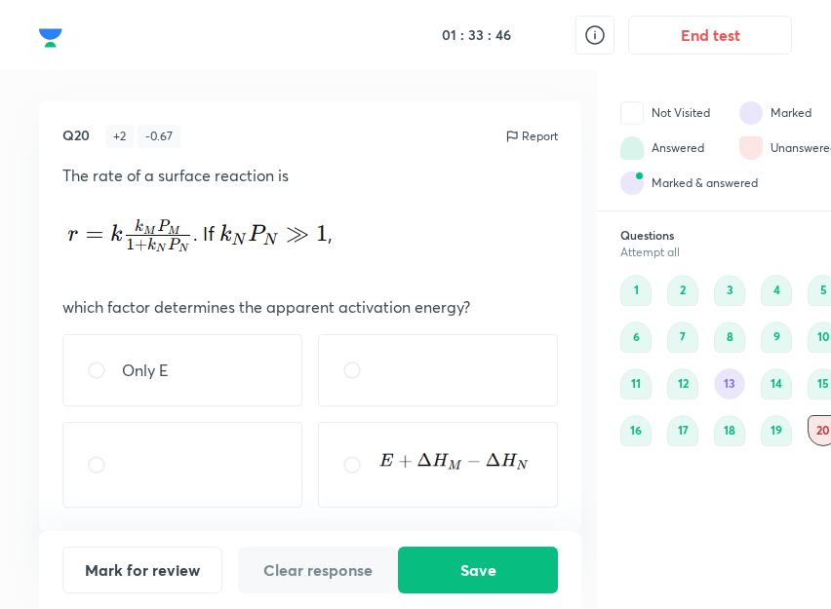
click at [720, 429] on div "18" at bounding box center [729, 430] width 31 height 31
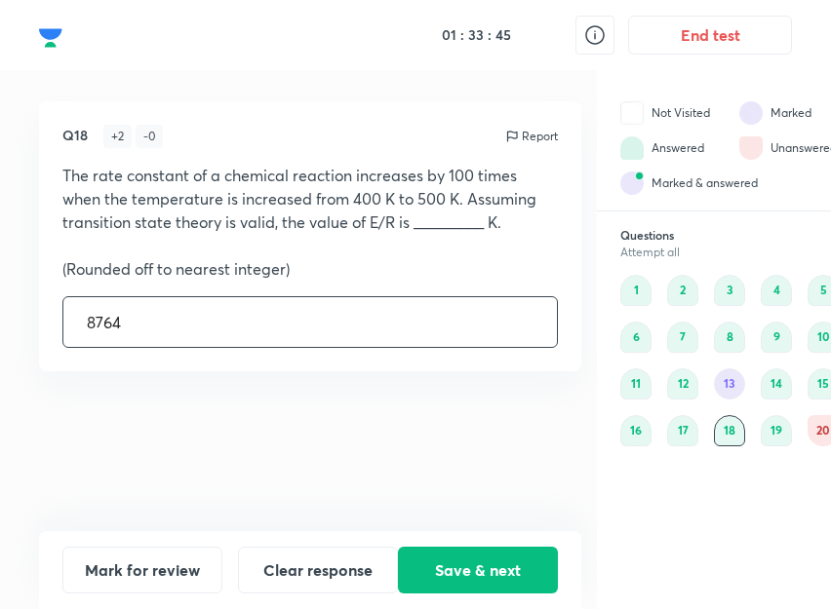
click at [775, 421] on div "19" at bounding box center [775, 430] width 31 height 31
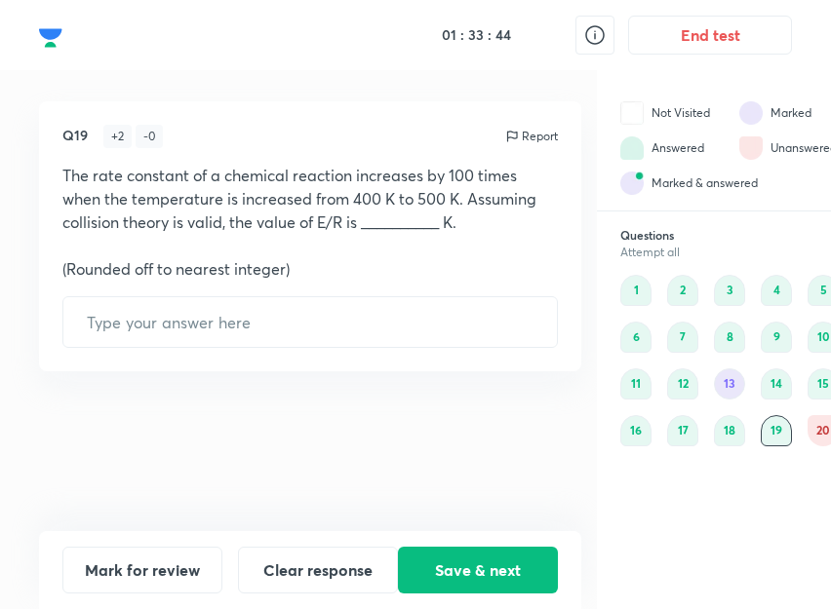
type input "8987"
click at [735, 433] on div "18" at bounding box center [729, 430] width 31 height 31
type input "8764"
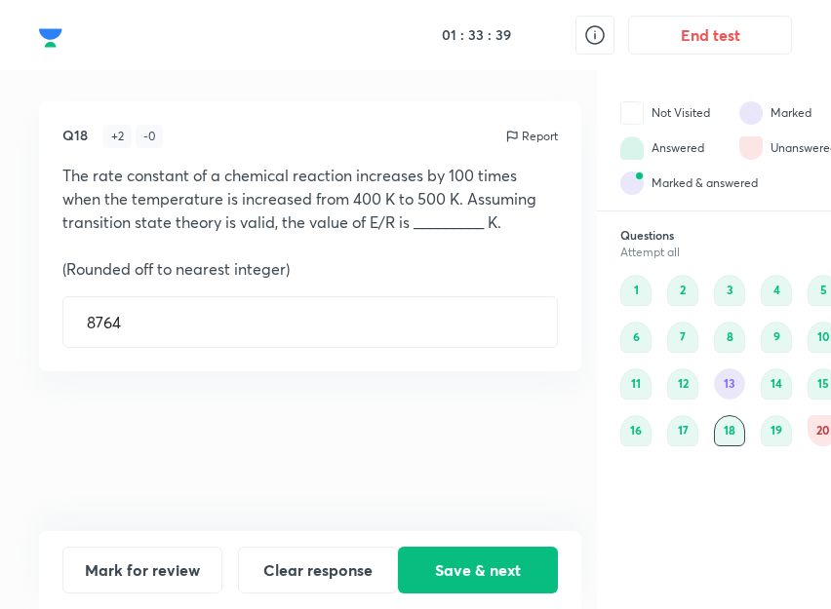
click at [772, 434] on div "19" at bounding box center [775, 430] width 31 height 31
type input "8987"
click at [672, 426] on div "17" at bounding box center [682, 430] width 31 height 31
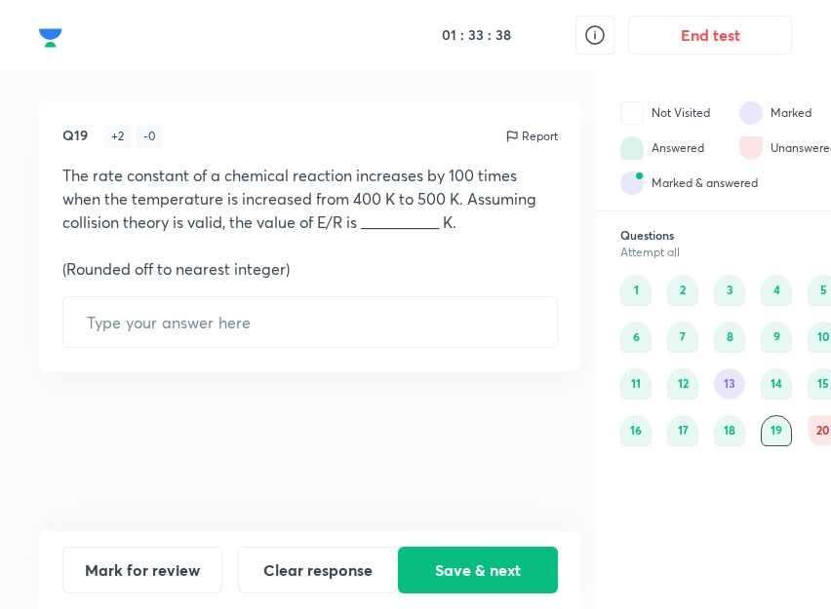
type input "9210"
click at [721, 433] on div "18" at bounding box center [729, 430] width 31 height 31
type input "8764"
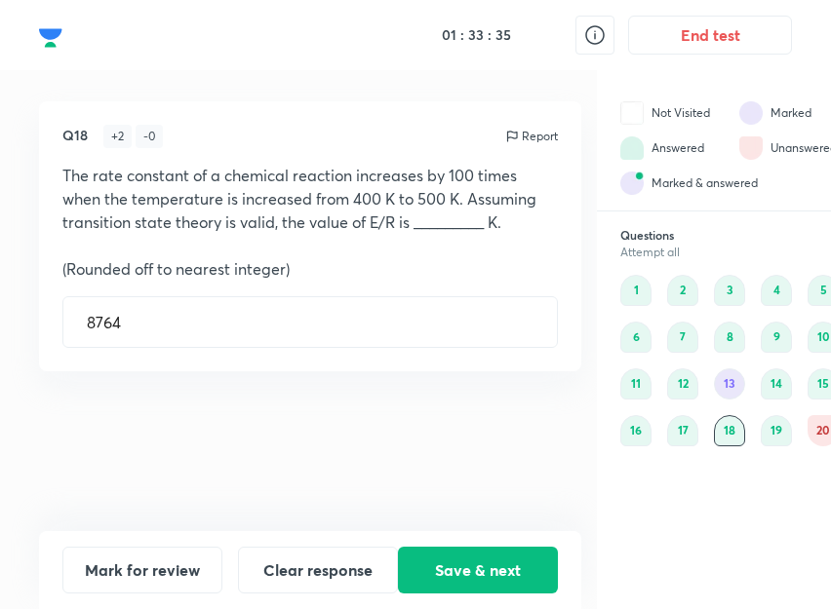
click at [782, 433] on div "19" at bounding box center [775, 430] width 31 height 31
type input "8987"
click at [815, 427] on div "20" at bounding box center [822, 430] width 31 height 31
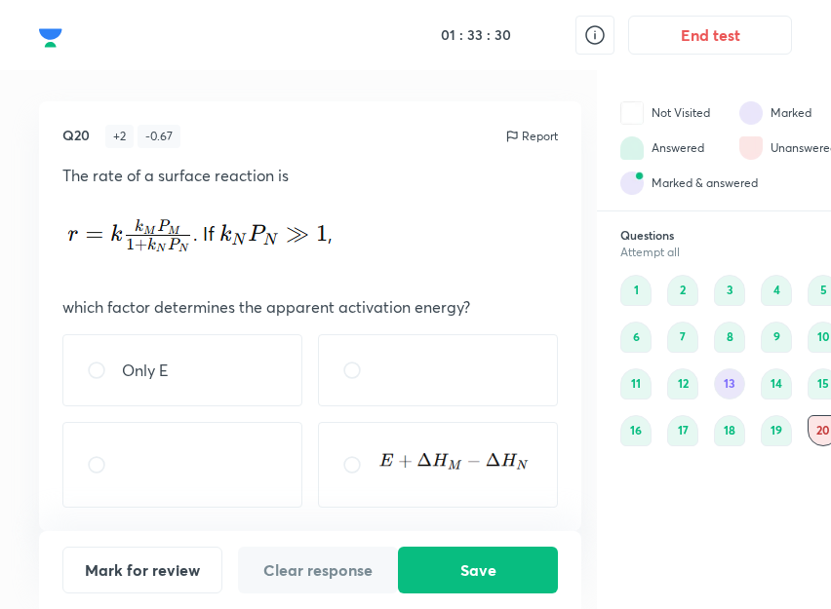
scroll to position [15, 0]
click at [450, 498] on div at bounding box center [438, 465] width 240 height 86
radio input "true"
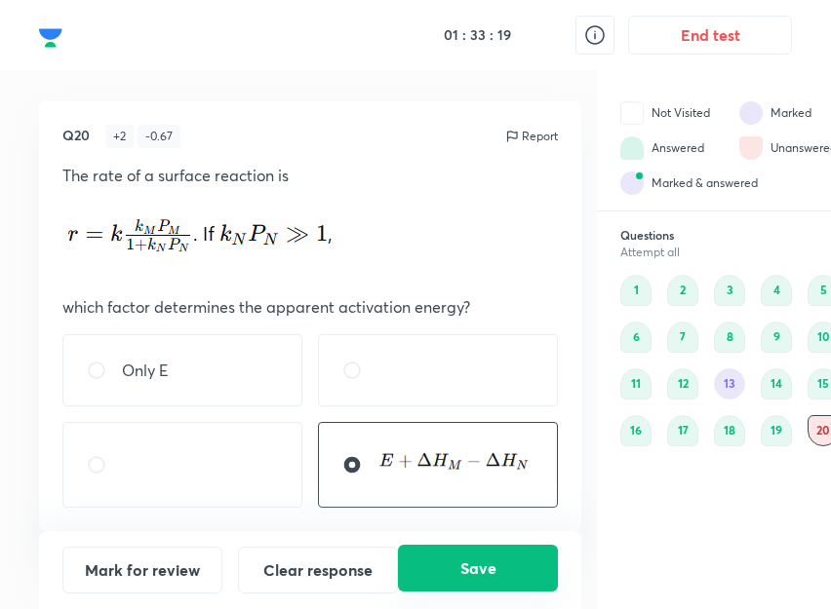
click at [441, 561] on button "Save" at bounding box center [478, 568] width 160 height 47
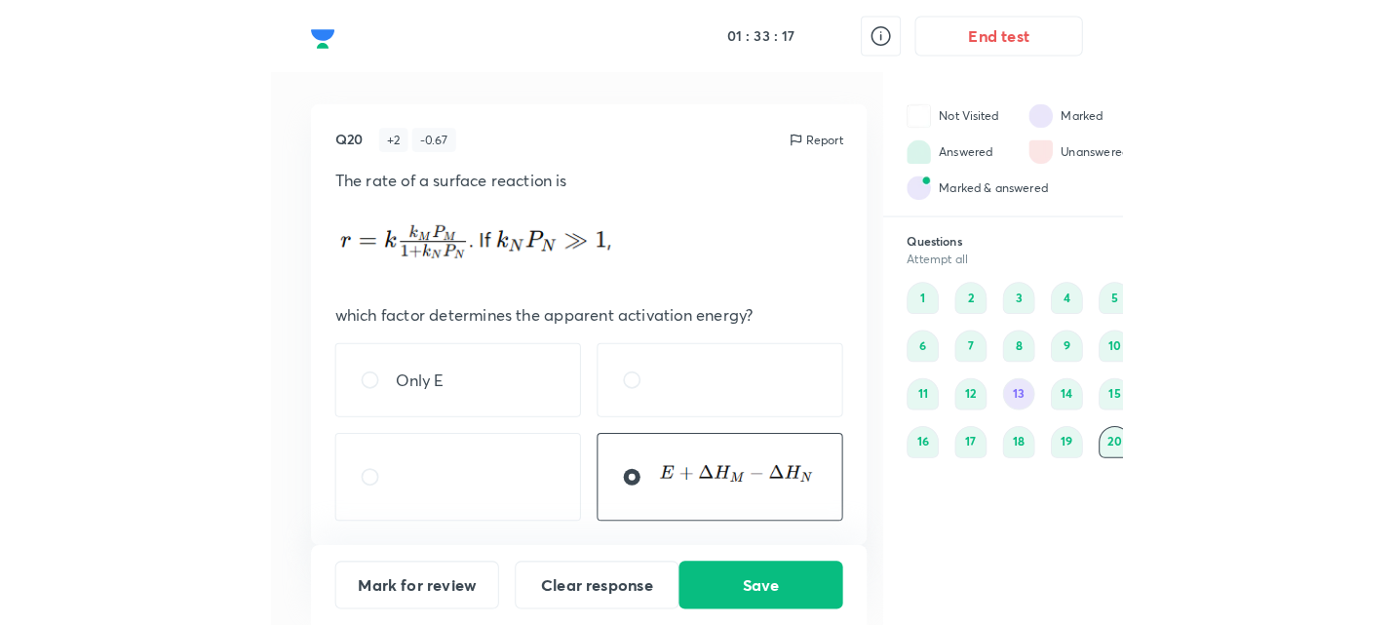
scroll to position [0, 0]
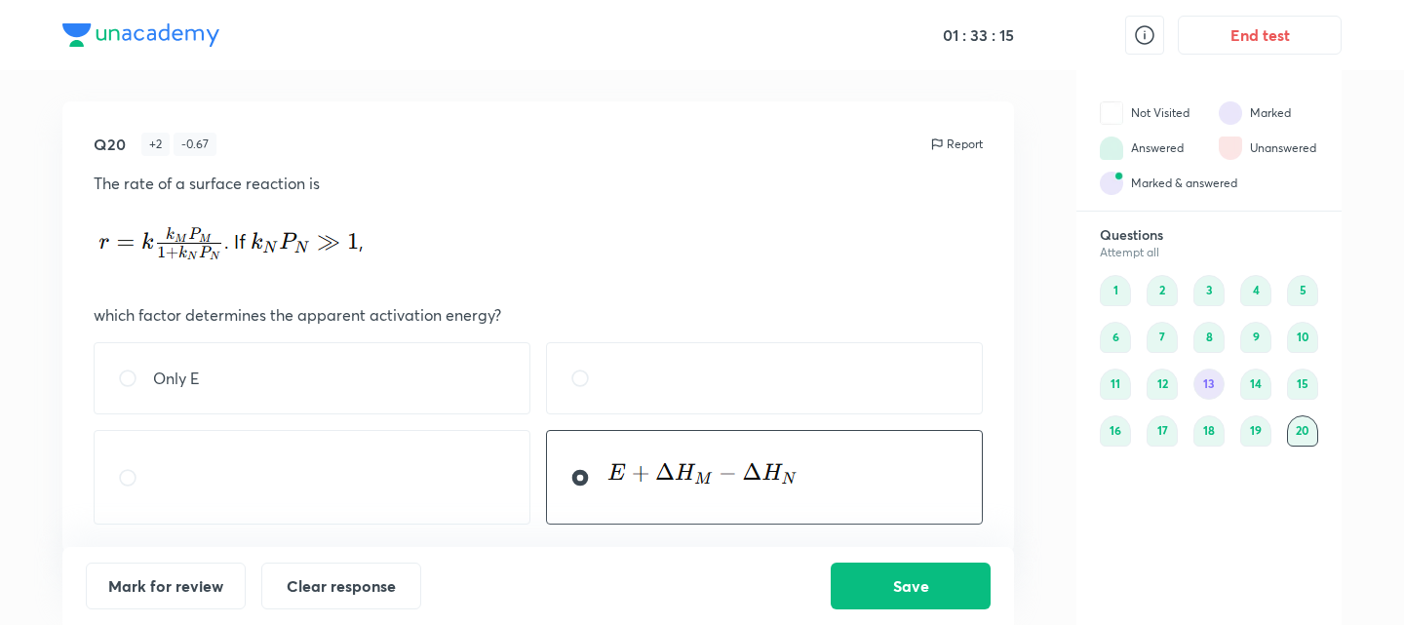
click at [1203, 384] on div "13" at bounding box center [1208, 383] width 31 height 31
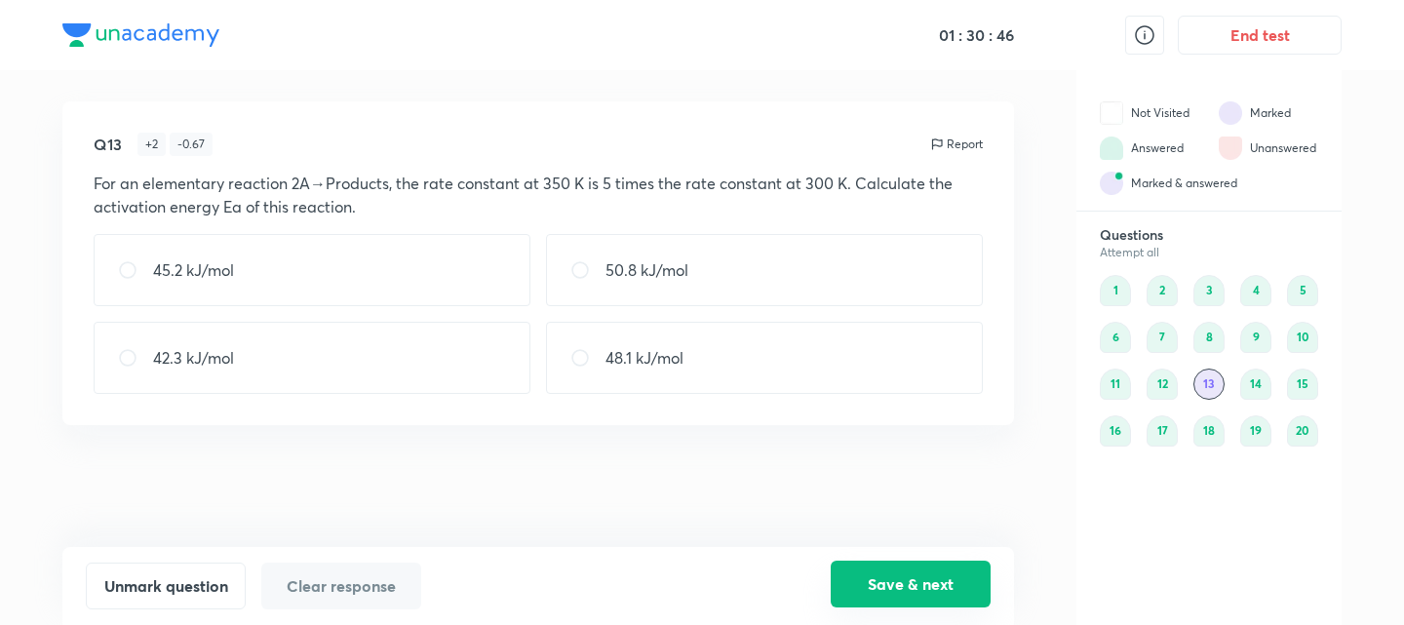
click at [845, 585] on button "Save & next" at bounding box center [911, 584] width 160 height 47
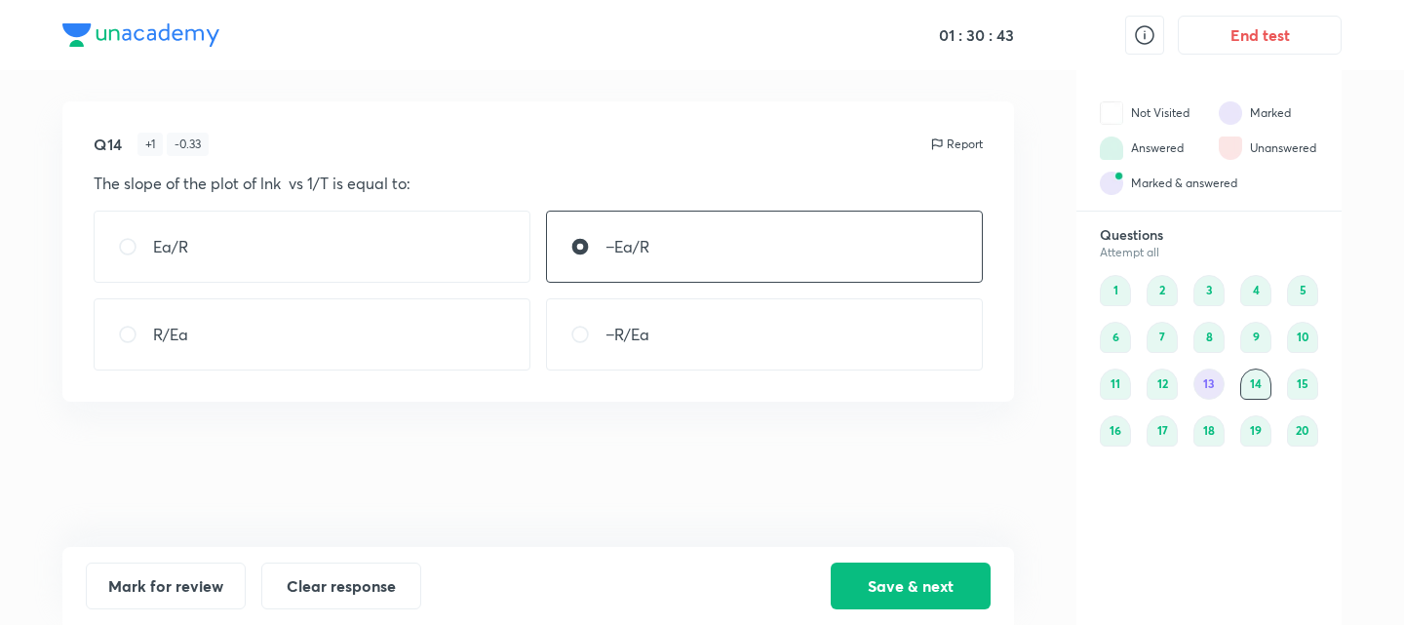
click at [1208, 376] on div "13" at bounding box center [1208, 383] width 31 height 31
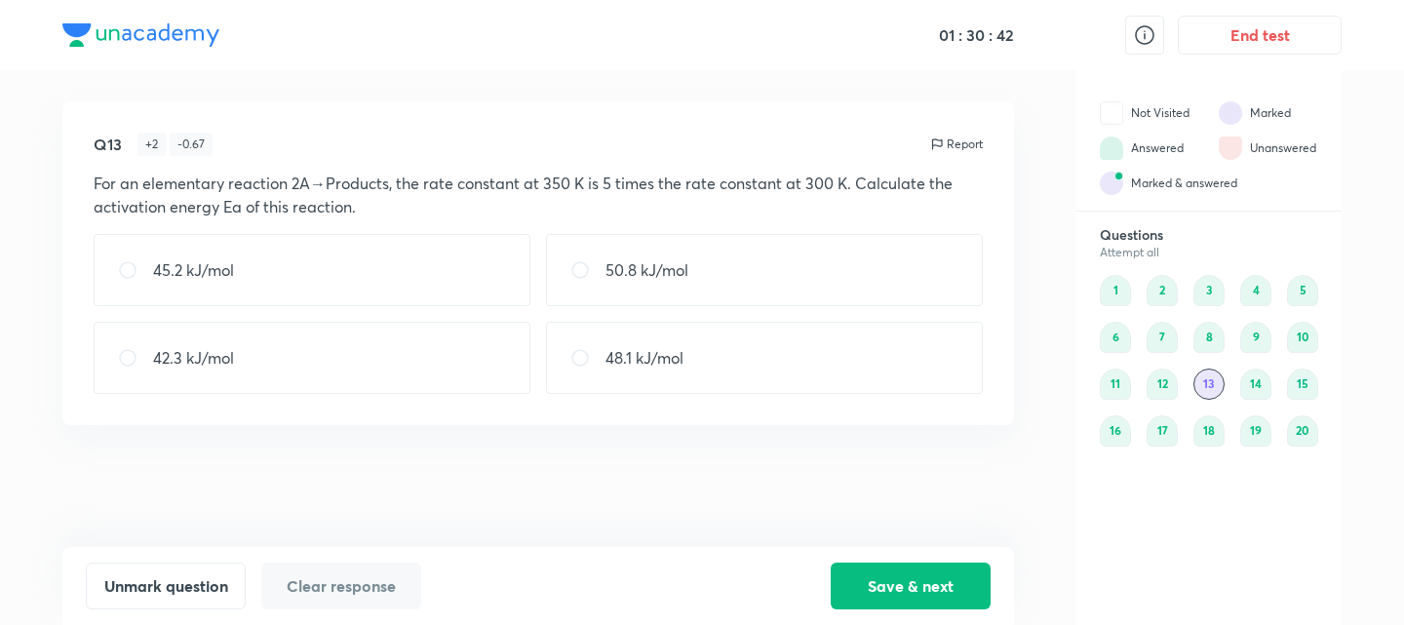
click at [353, 589] on button "Clear response" at bounding box center [341, 585] width 160 height 47
click at [136, 591] on button "Unmark question" at bounding box center [166, 584] width 160 height 47
click at [908, 585] on button "Save & next" at bounding box center [911, 584] width 160 height 47
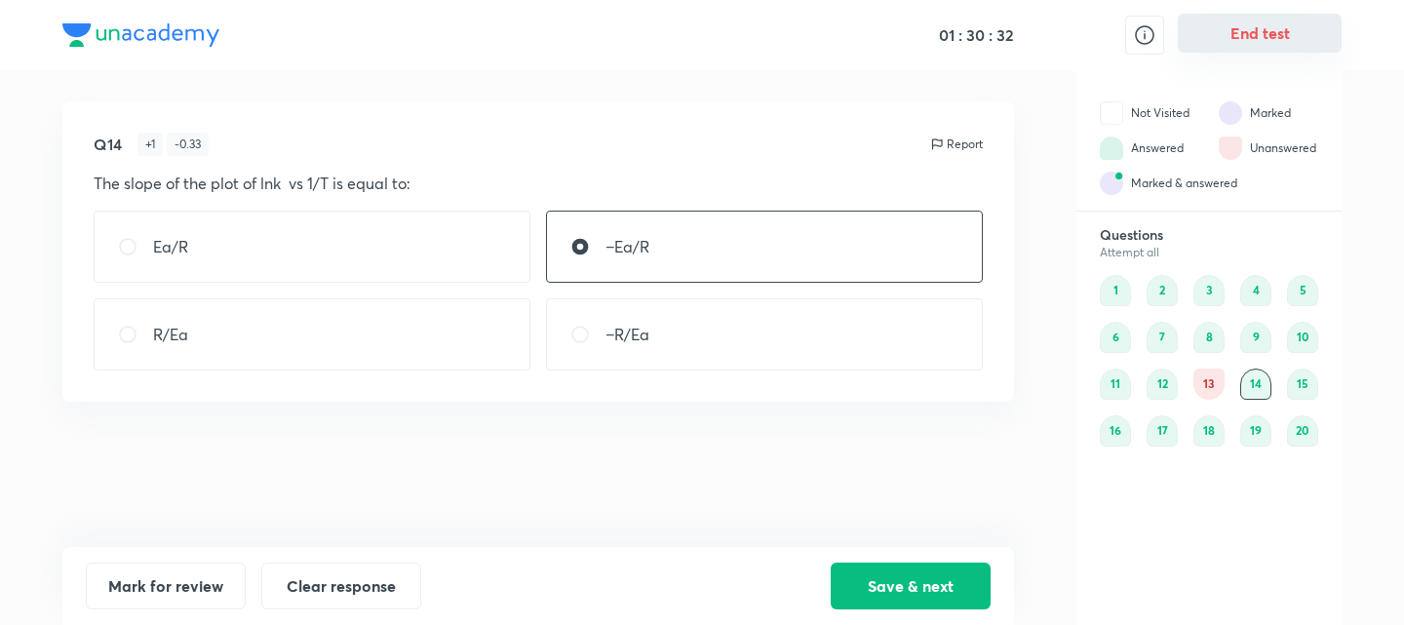
click at [1225, 30] on button "End test" at bounding box center [1260, 33] width 164 height 39
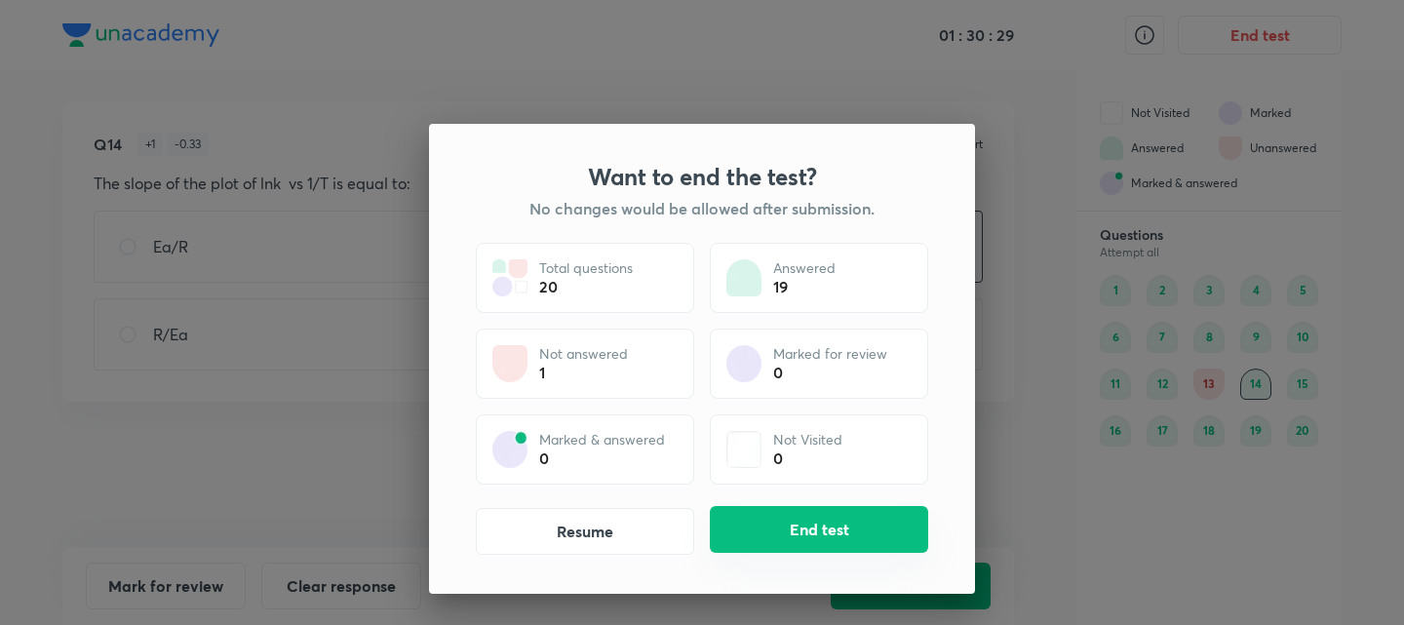
click at [732, 531] on button "End test" at bounding box center [819, 529] width 218 height 47
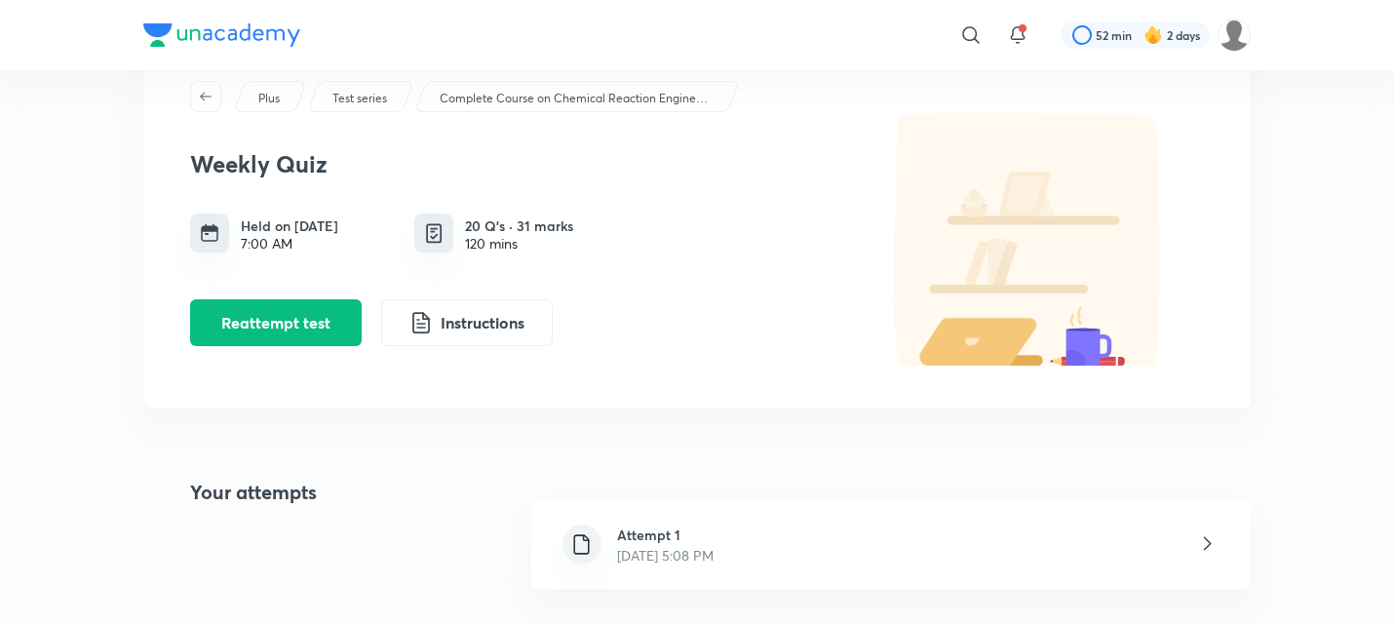
scroll to position [130, 0]
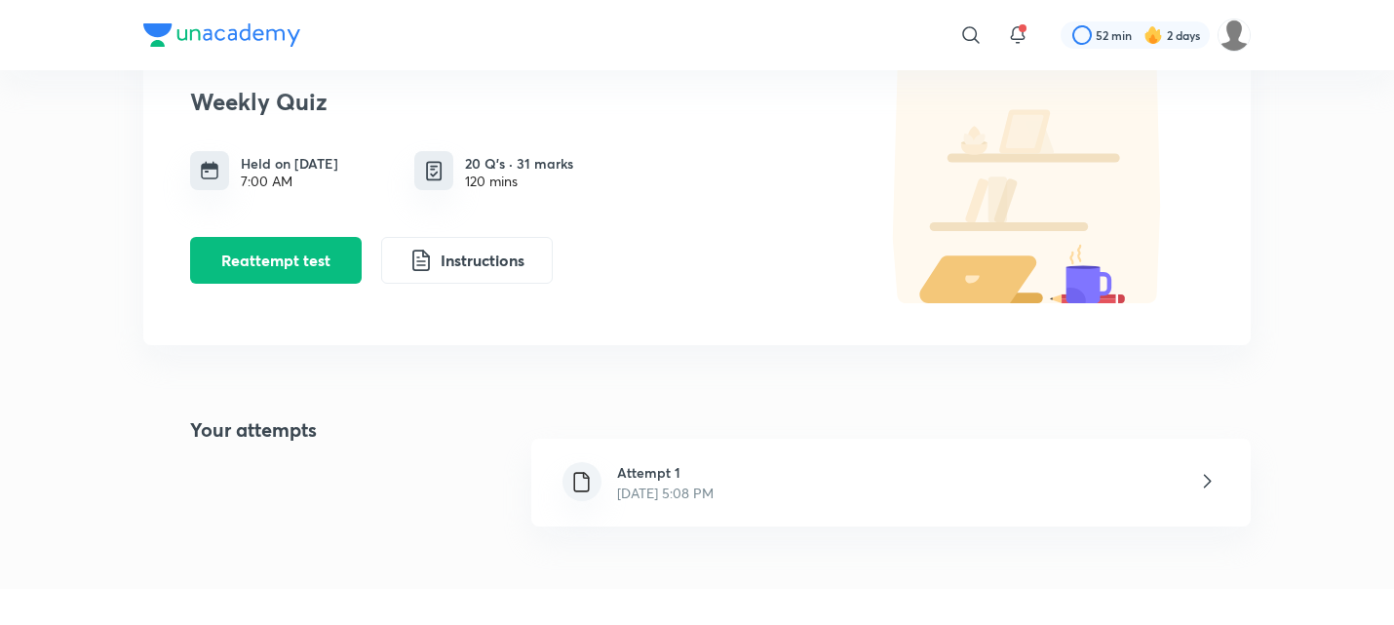
click at [902, 491] on div "Attempt 1 [DATE] 5:08 PM" at bounding box center [890, 483] width 719 height 88
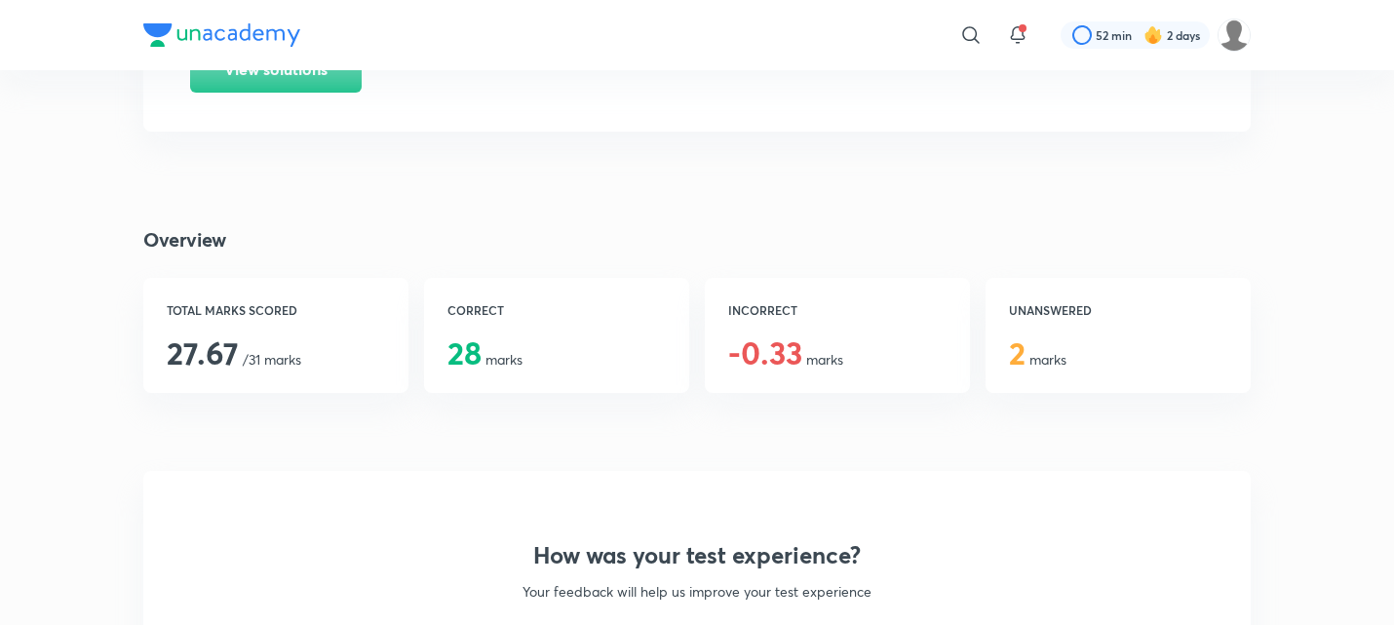
scroll to position [195, 0]
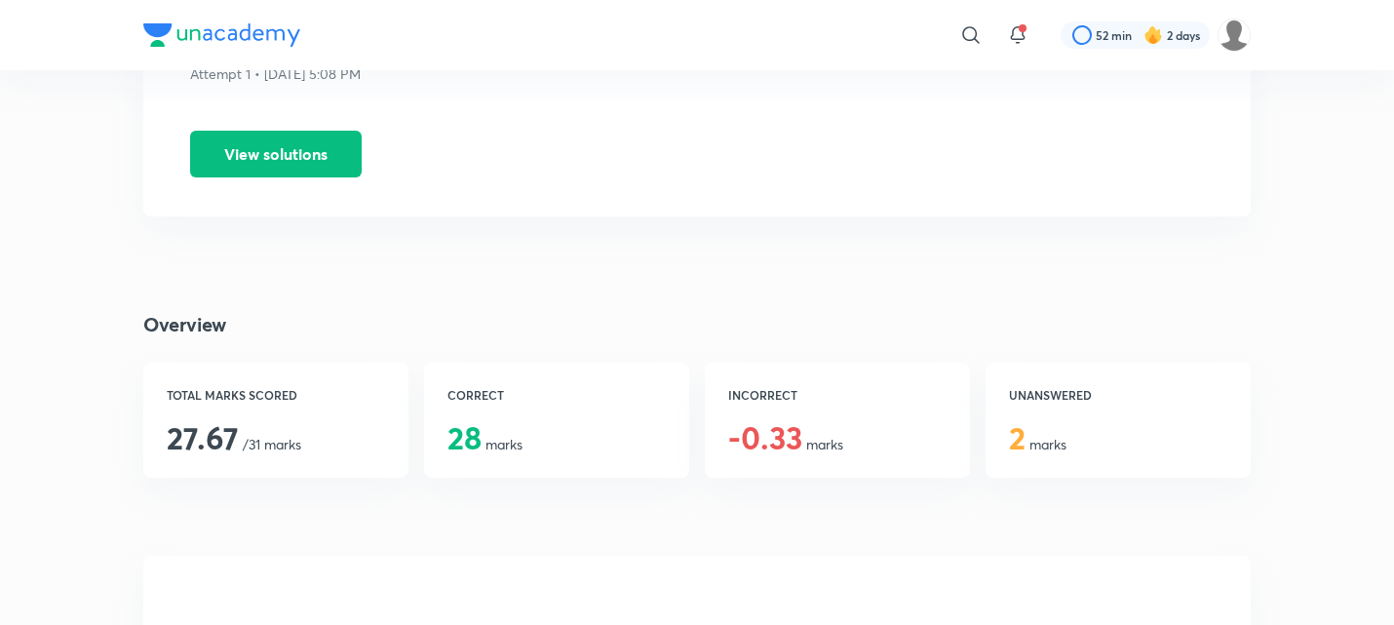
click at [782, 432] on span "-0.33" at bounding box center [765, 437] width 74 height 42
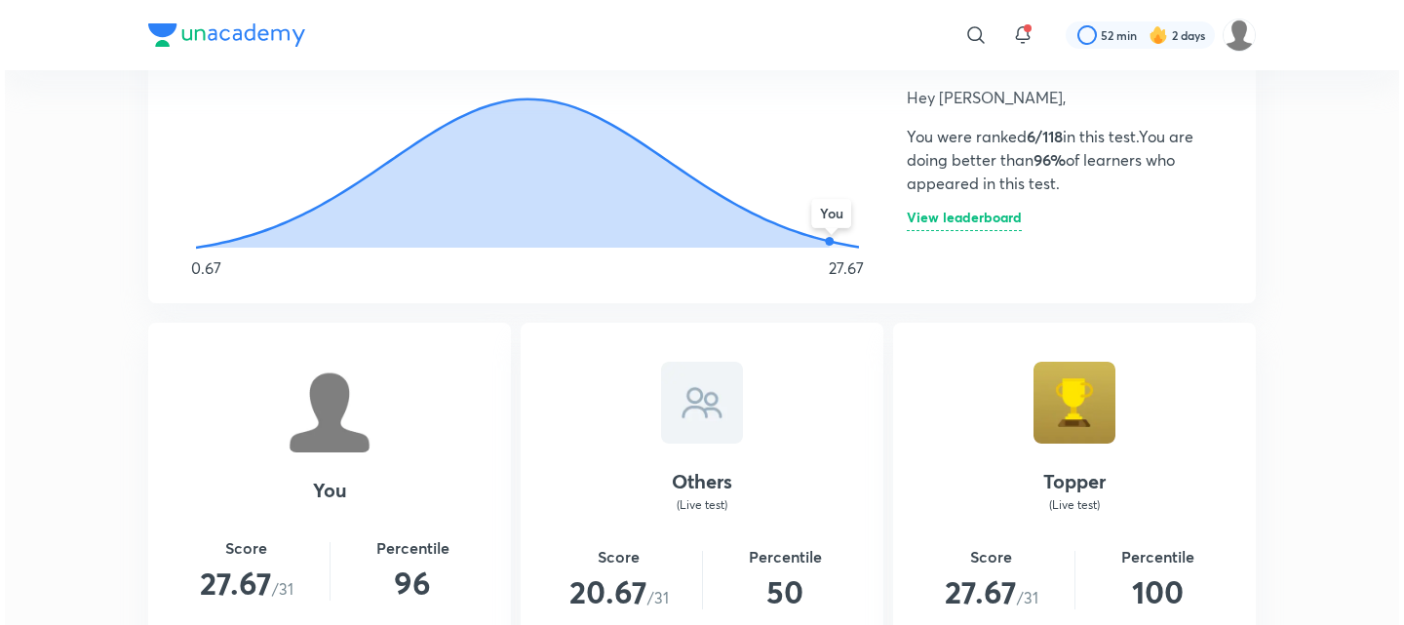
scroll to position [1104, 0]
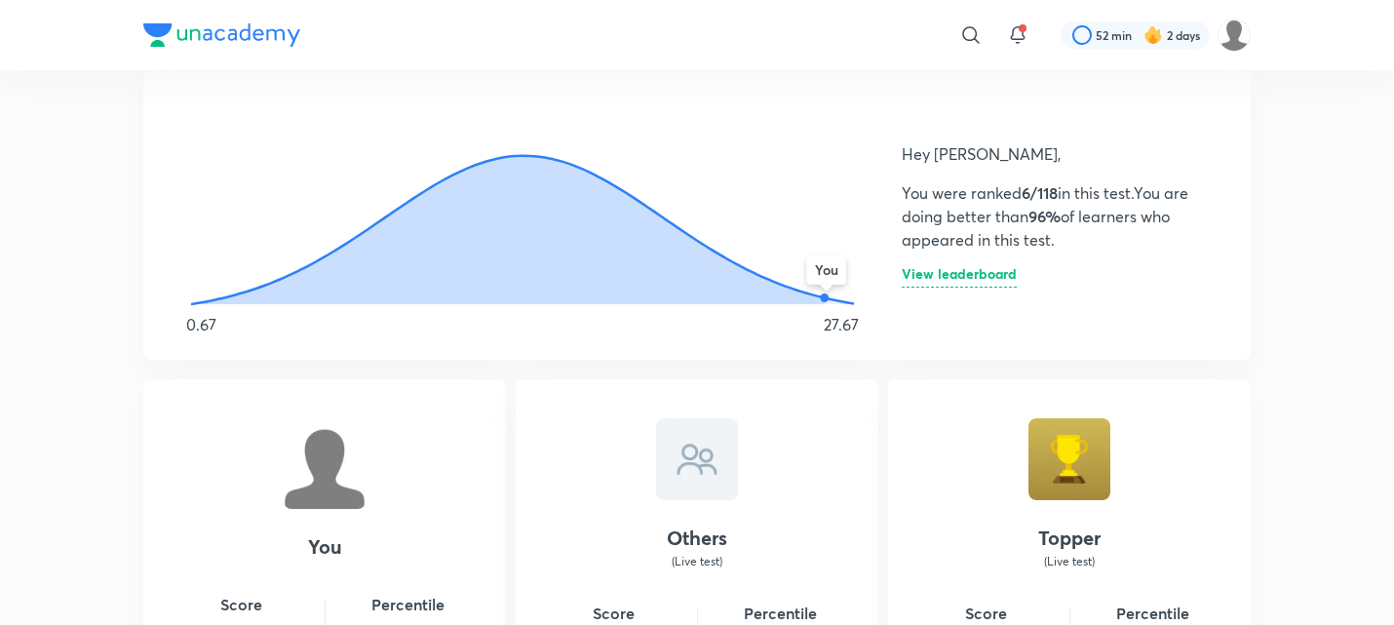
click at [982, 283] on h6 "View leaderboard" at bounding box center [959, 277] width 115 height 20
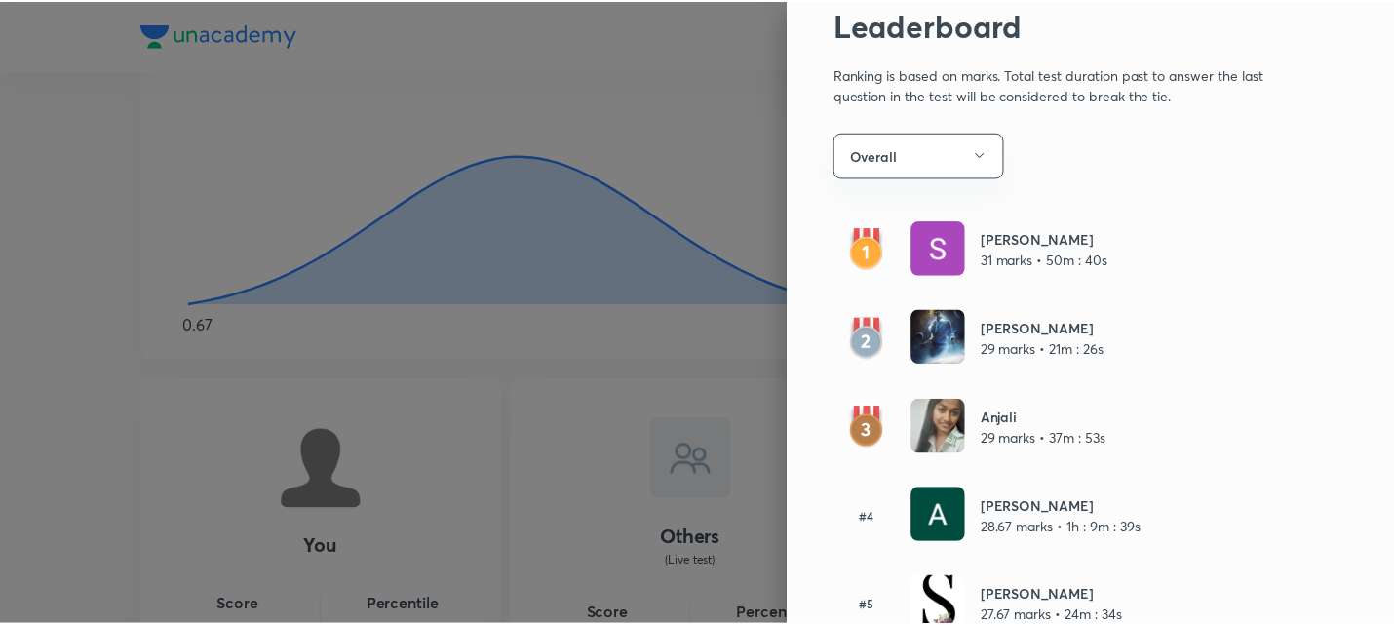
scroll to position [0, 0]
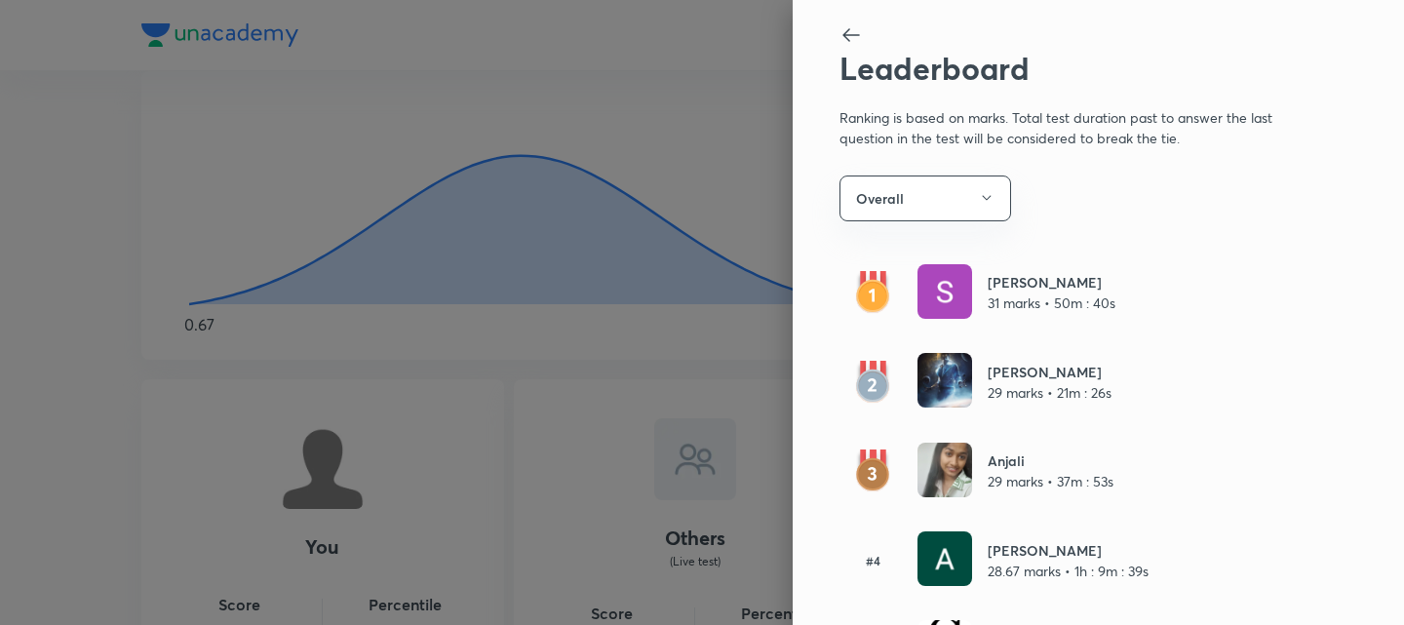
click at [839, 36] on icon at bounding box center [850, 34] width 23 height 23
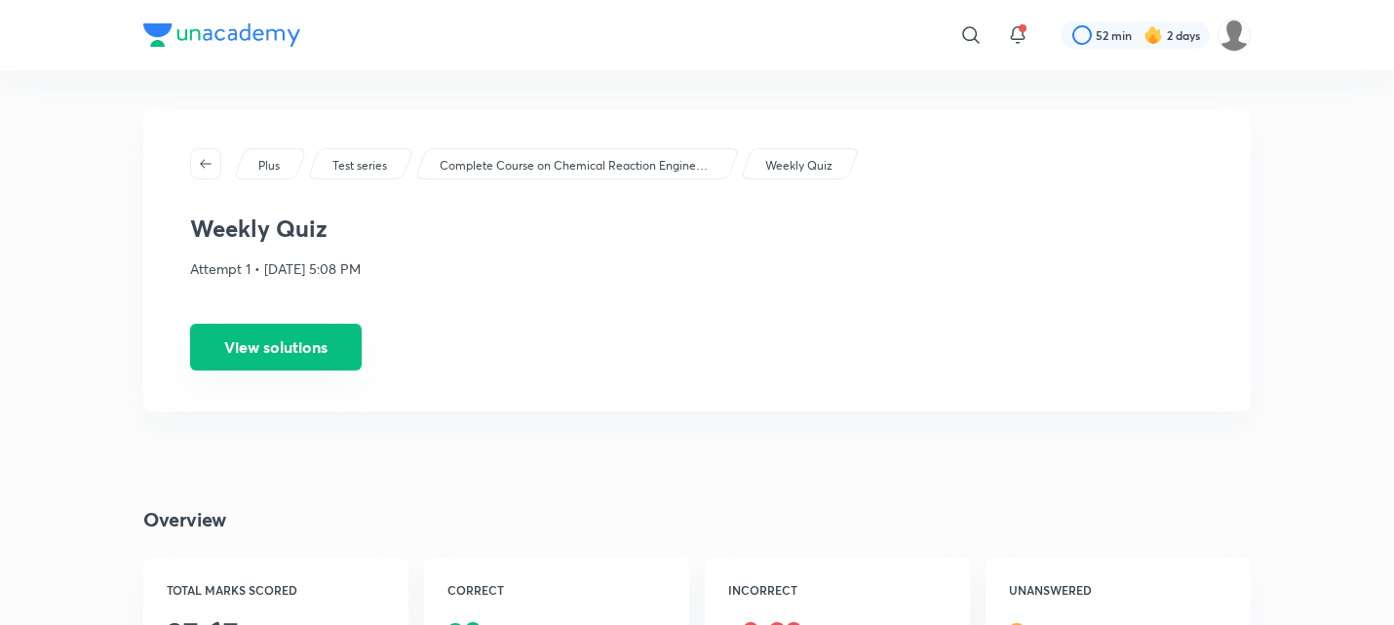
click at [312, 359] on button "View solutions" at bounding box center [276, 347] width 172 height 47
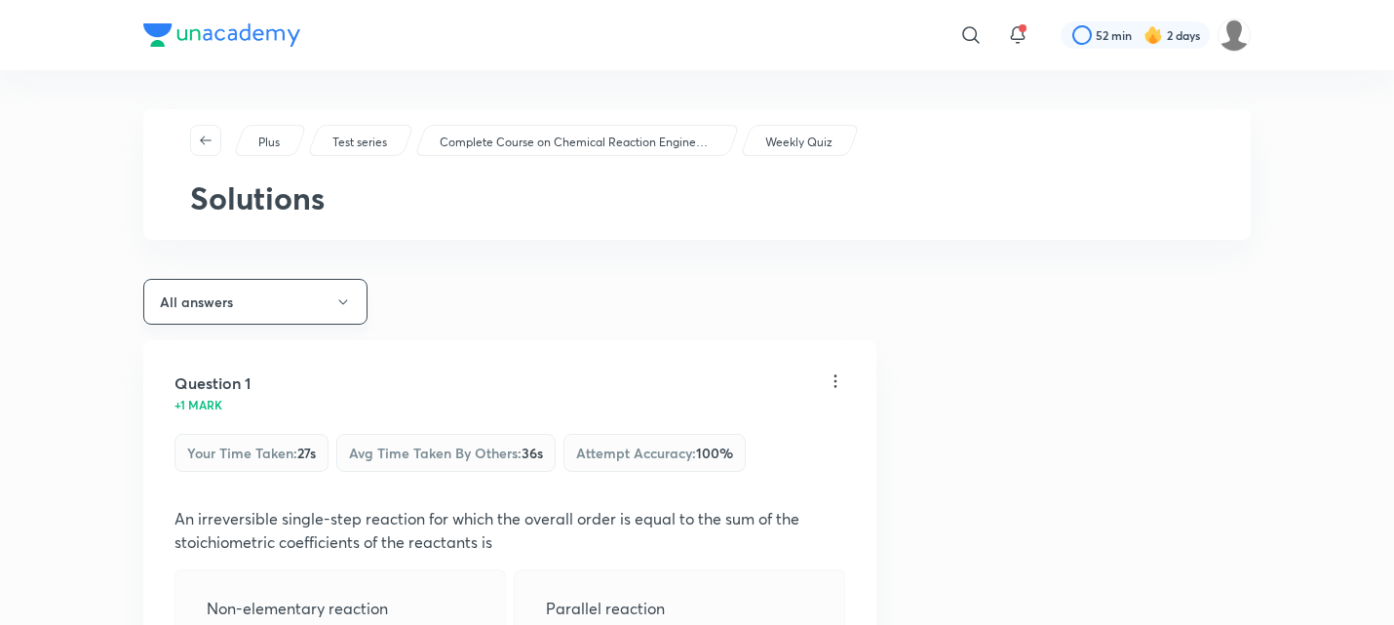
click at [264, 290] on button "All answers" at bounding box center [255, 302] width 224 height 46
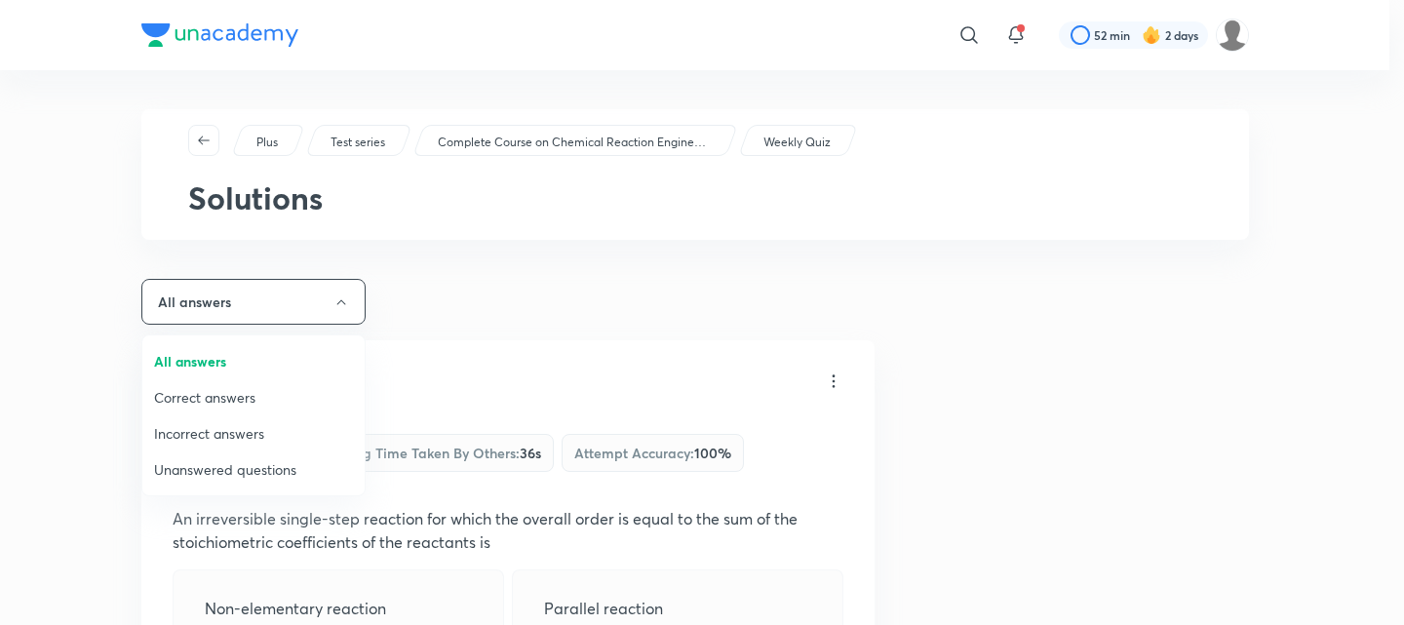
click at [220, 435] on span "Incorrect answers" at bounding box center [253, 433] width 199 height 20
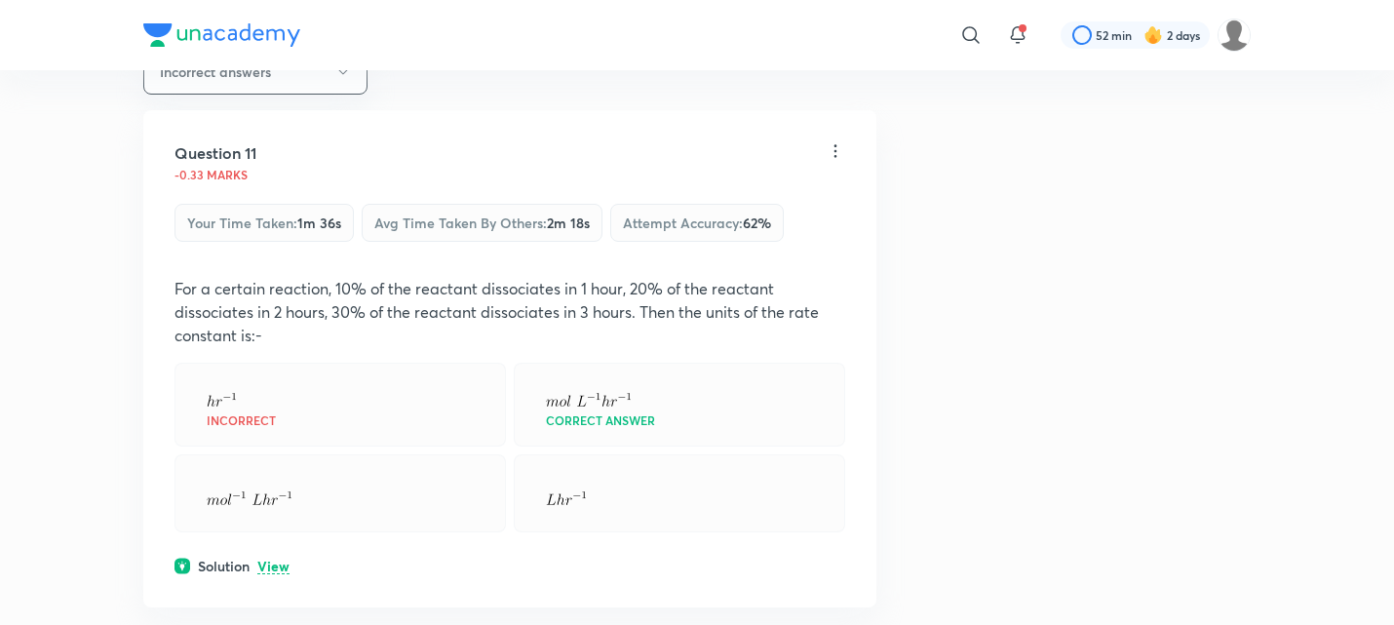
scroll to position [259, 0]
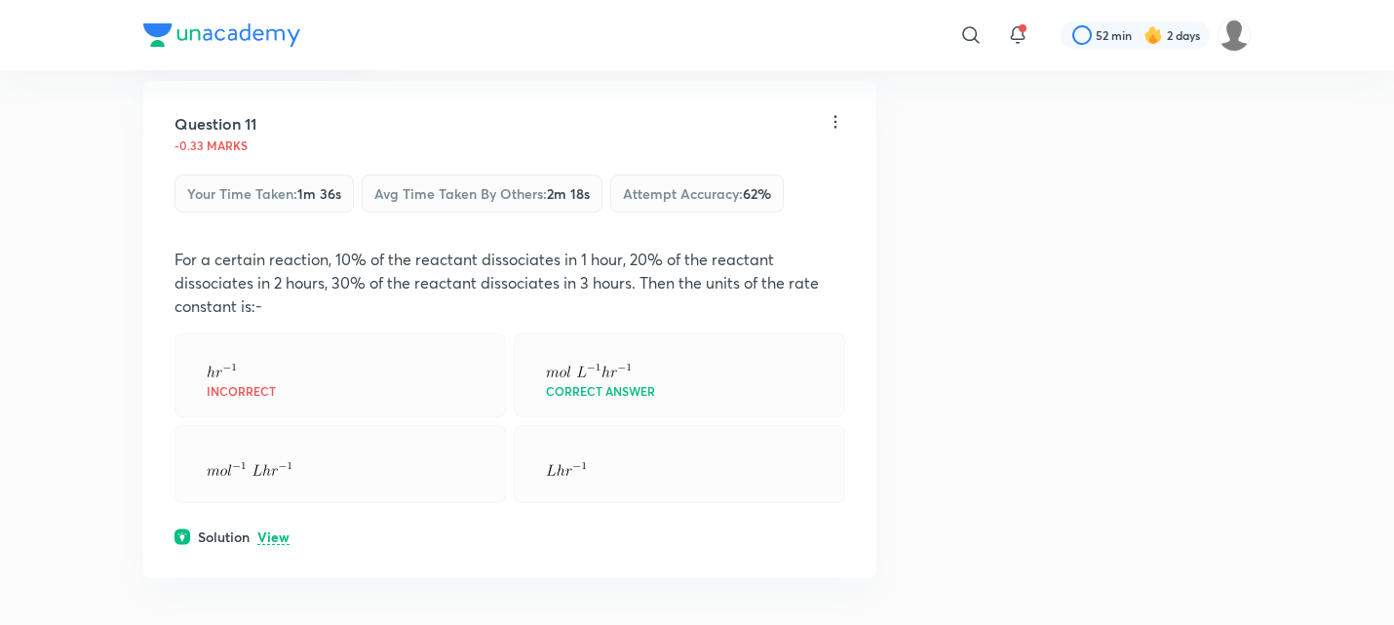
click at [280, 540] on p "View" at bounding box center [273, 537] width 32 height 15
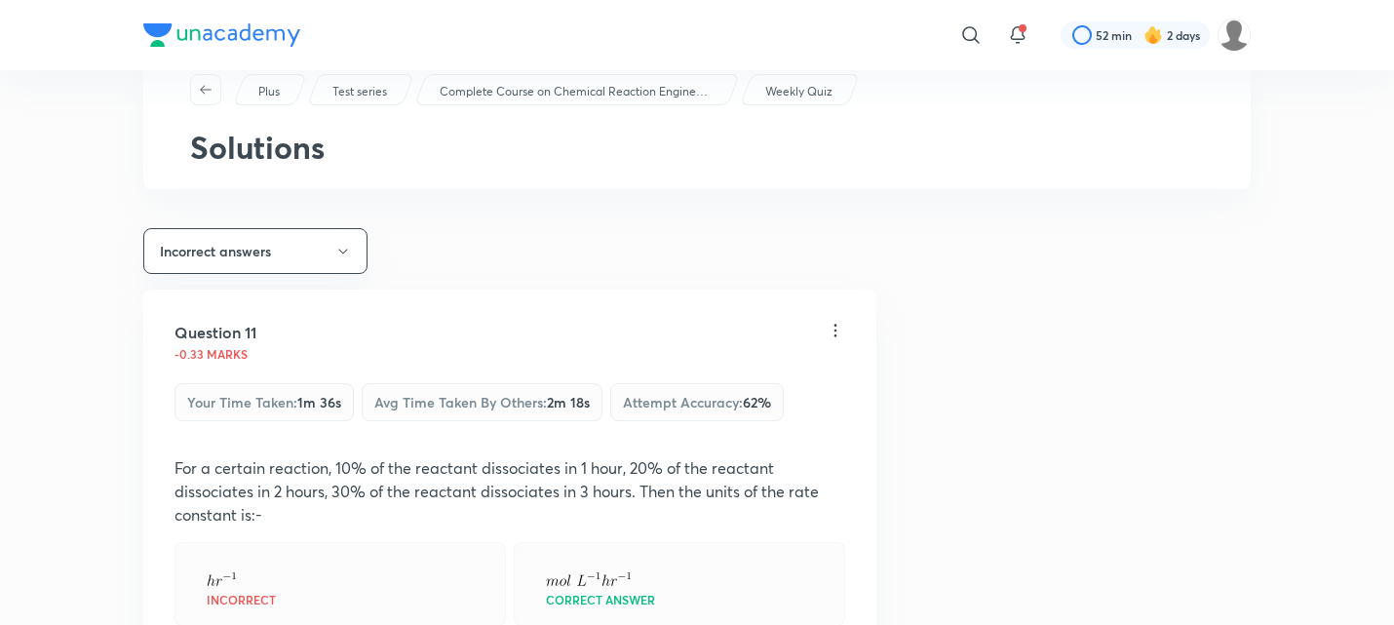
scroll to position [0, 0]
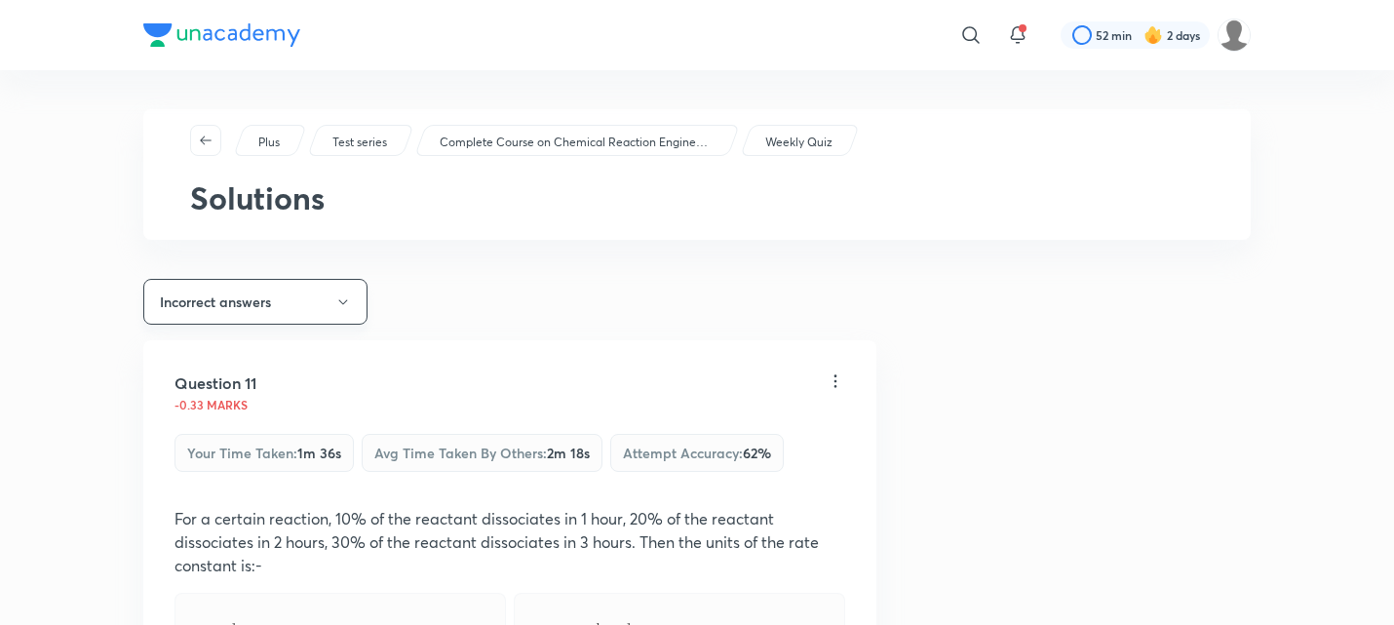
click at [285, 310] on button "Incorrect answers" at bounding box center [255, 302] width 224 height 46
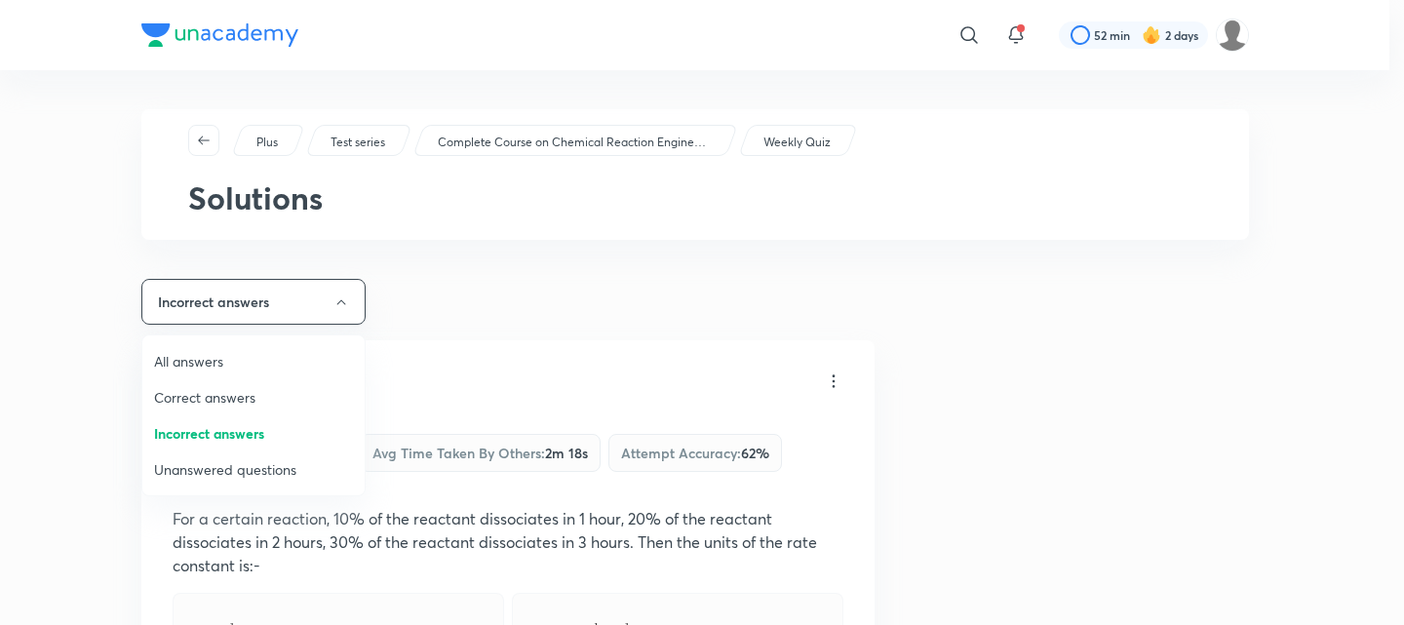
click at [251, 472] on span "Unanswered questions" at bounding box center [253, 469] width 199 height 20
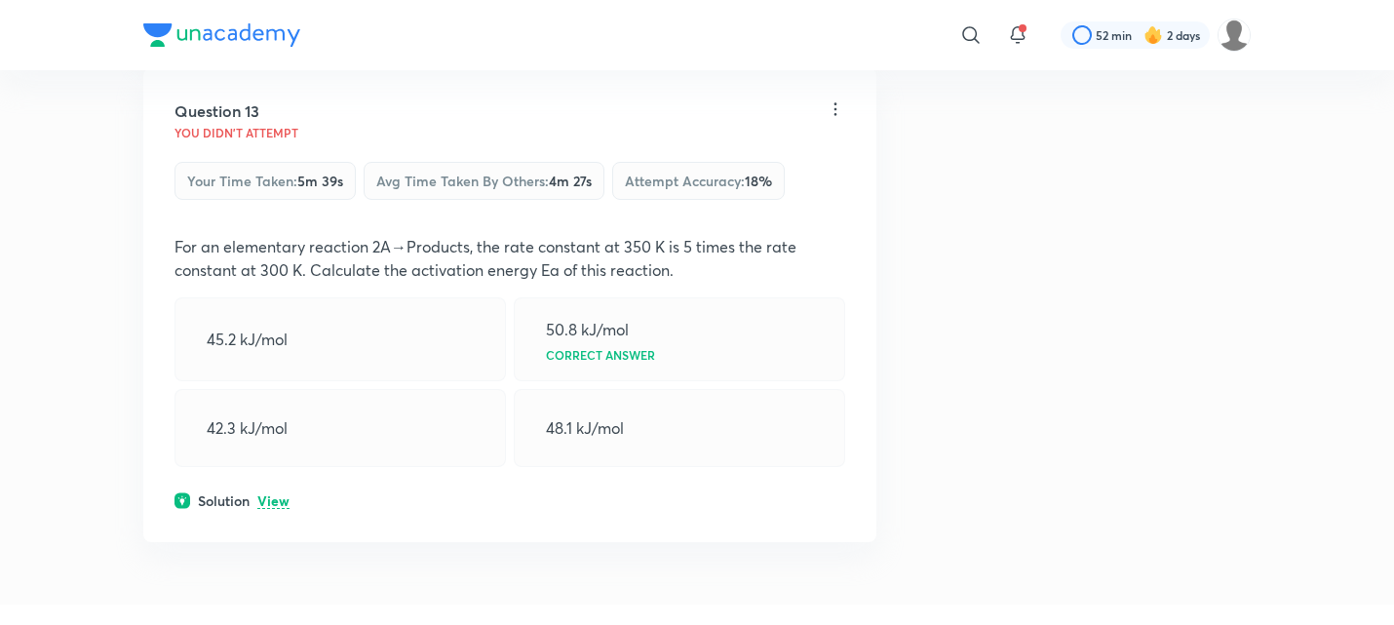
scroll to position [325, 0]
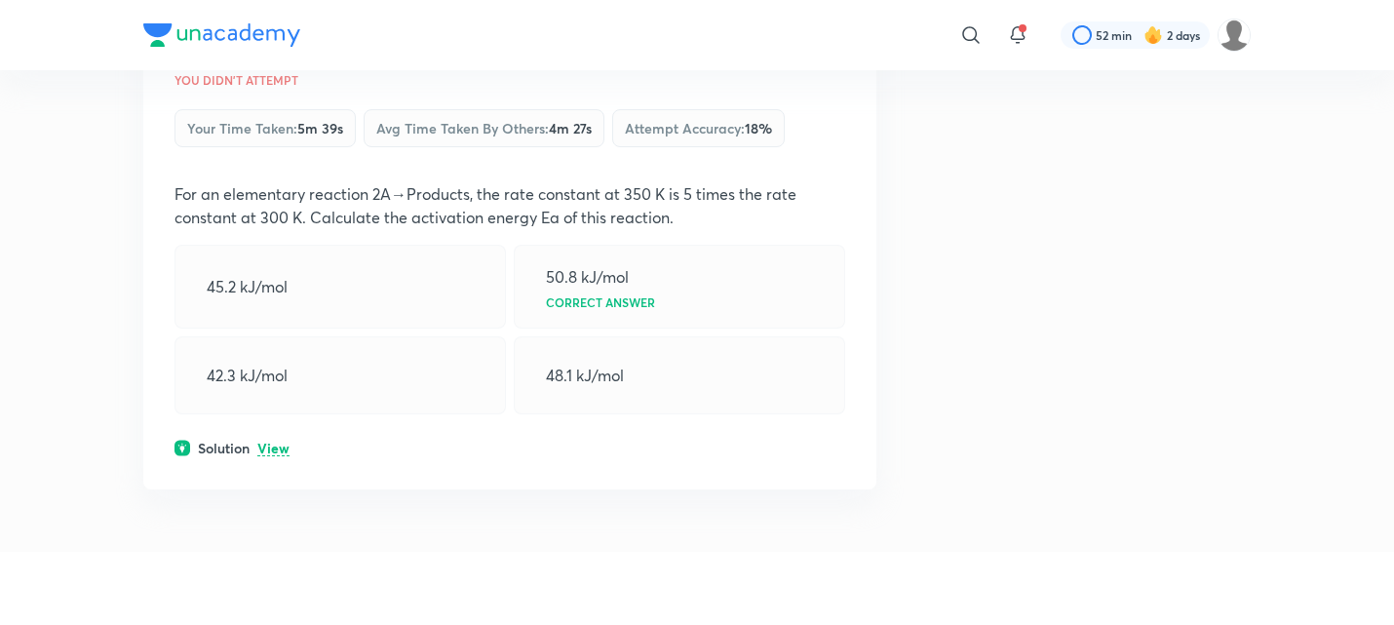
click at [271, 445] on p "View" at bounding box center [273, 449] width 32 height 15
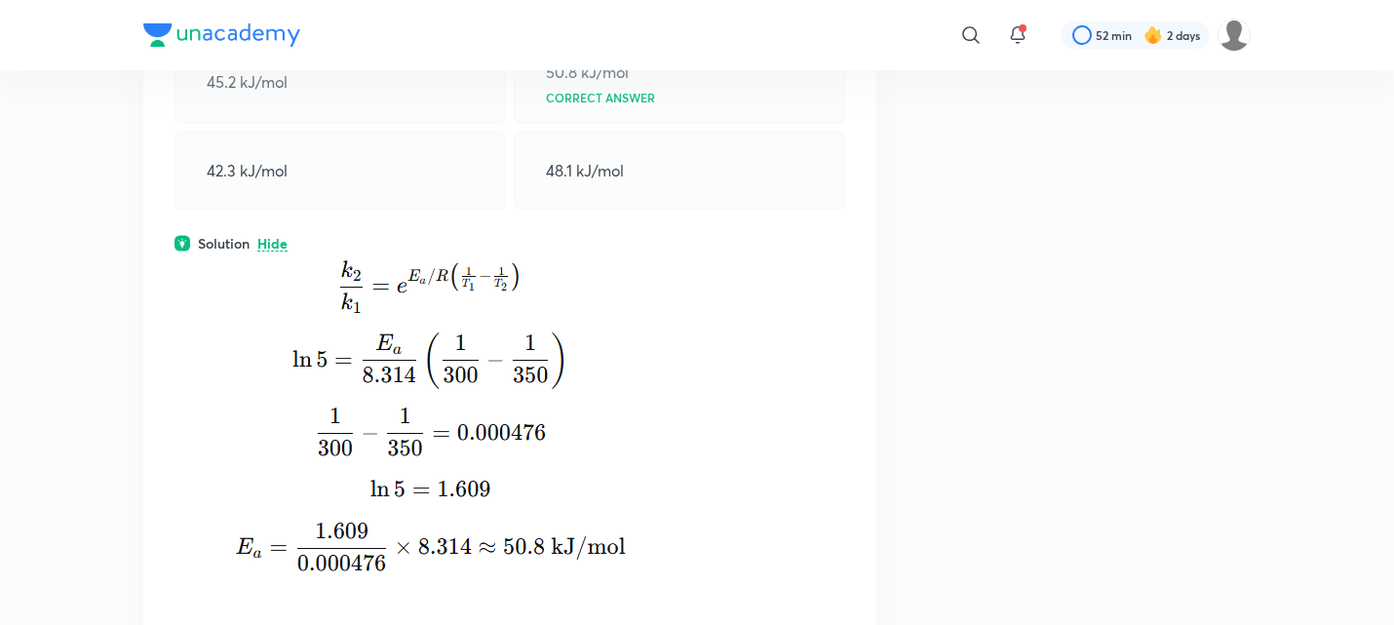
scroll to position [520, 0]
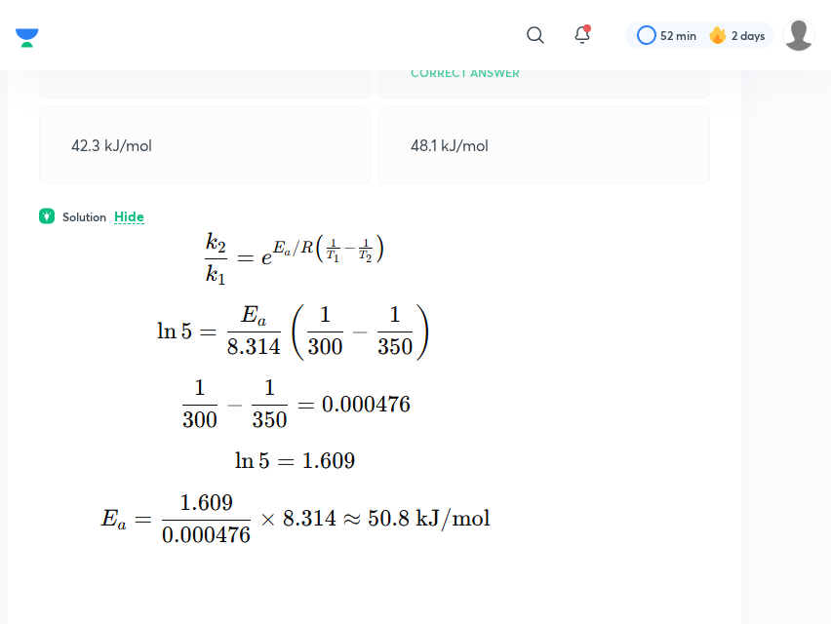
click at [464, 483] on img at bounding box center [281, 396] width 484 height 342
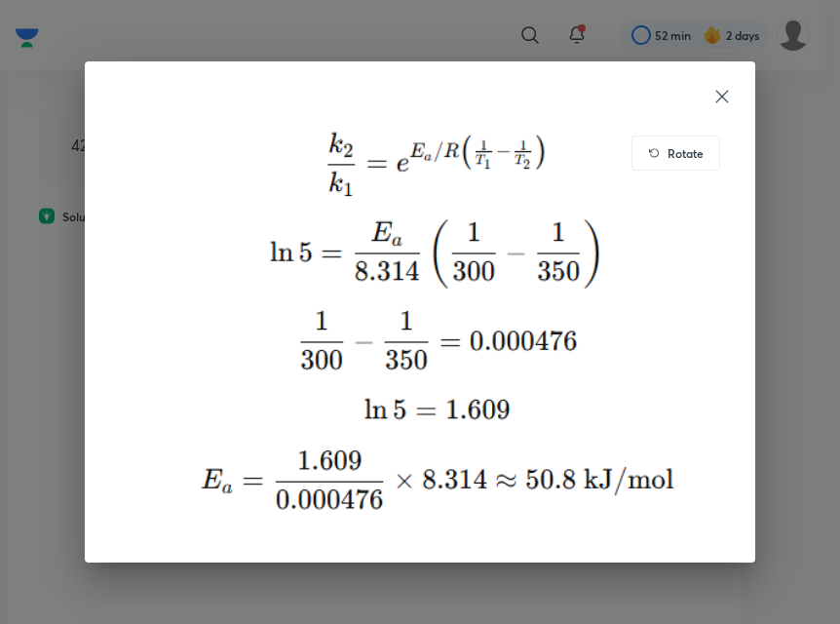
click at [717, 94] on icon at bounding box center [722, 96] width 19 height 19
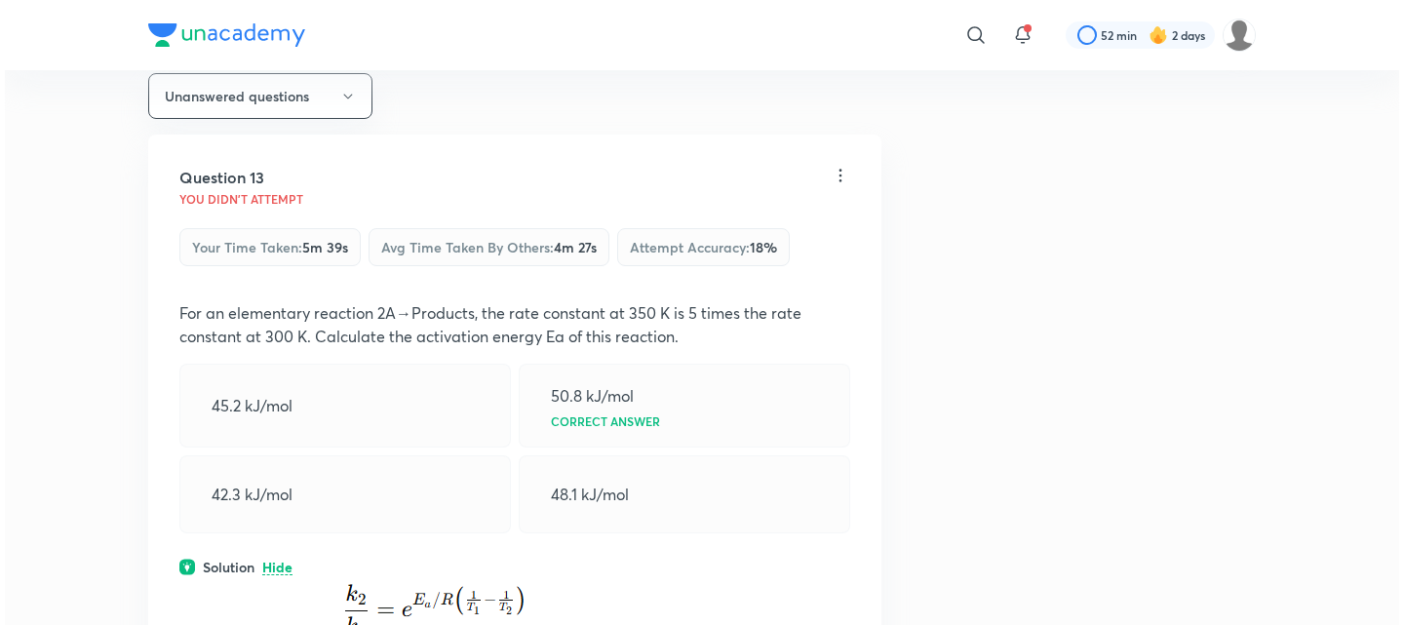
scroll to position [0, 0]
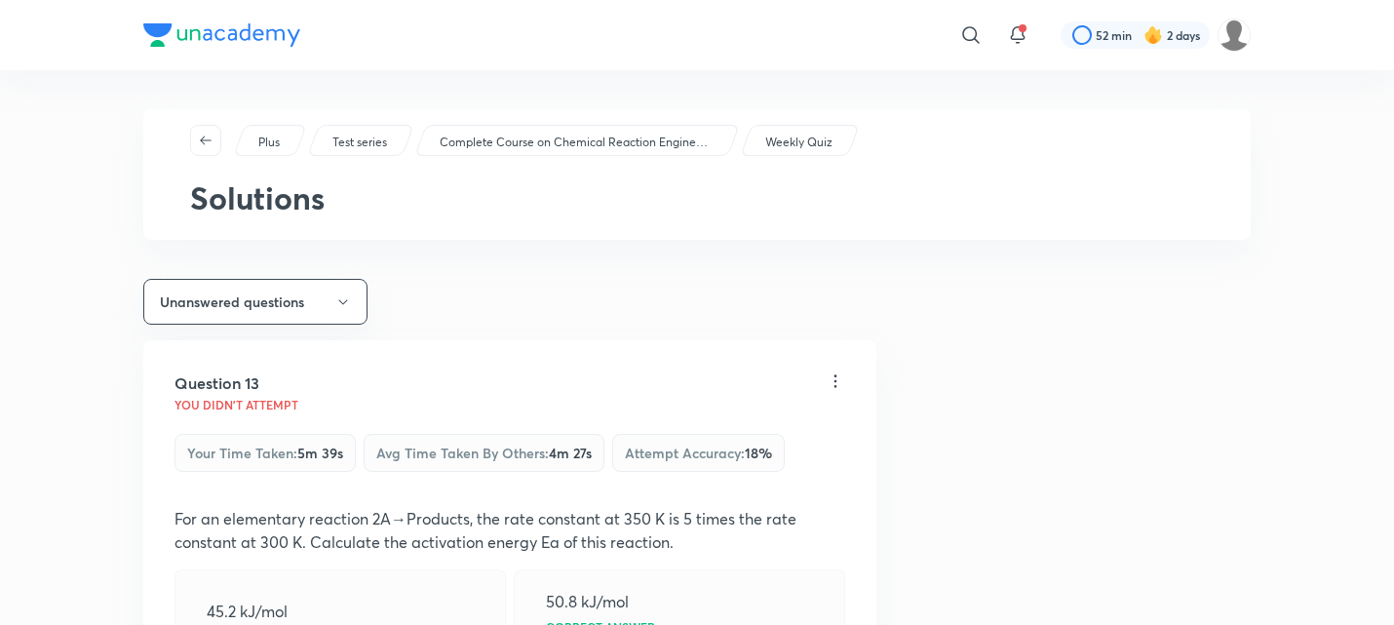
click at [837, 383] on icon at bounding box center [835, 380] width 19 height 19
click at [753, 440] on li "Report" at bounding box center [760, 431] width 164 height 36
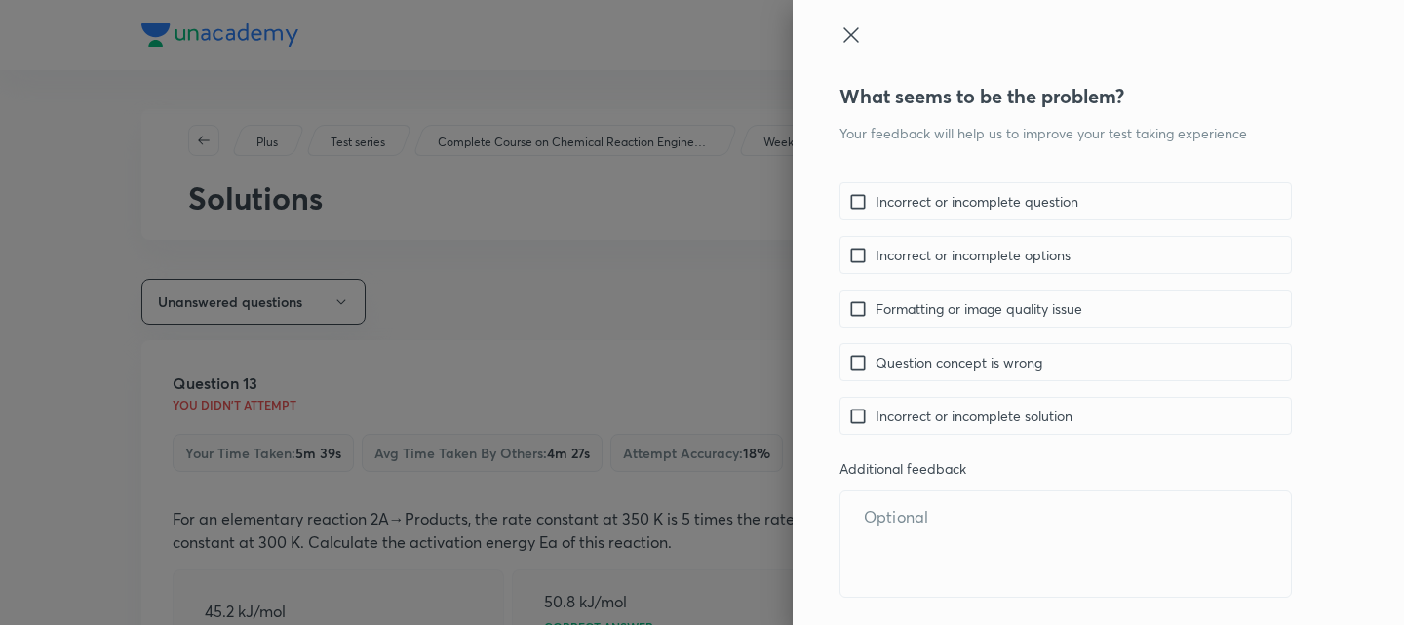
click at [848, 252] on input "checkbox" at bounding box center [861, 255] width 27 height 20
checkbox input "true"
click at [848, 418] on input "checkbox" at bounding box center [861, 416] width 27 height 20
checkbox input "true"
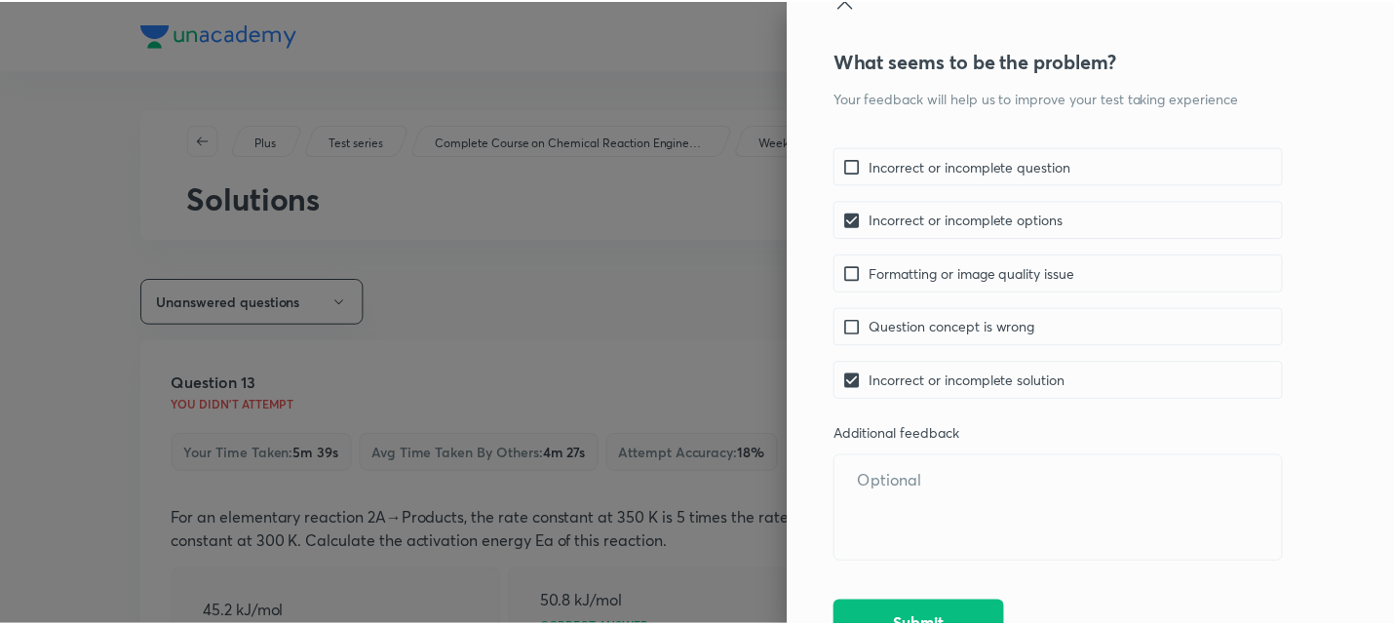
scroll to position [58, 0]
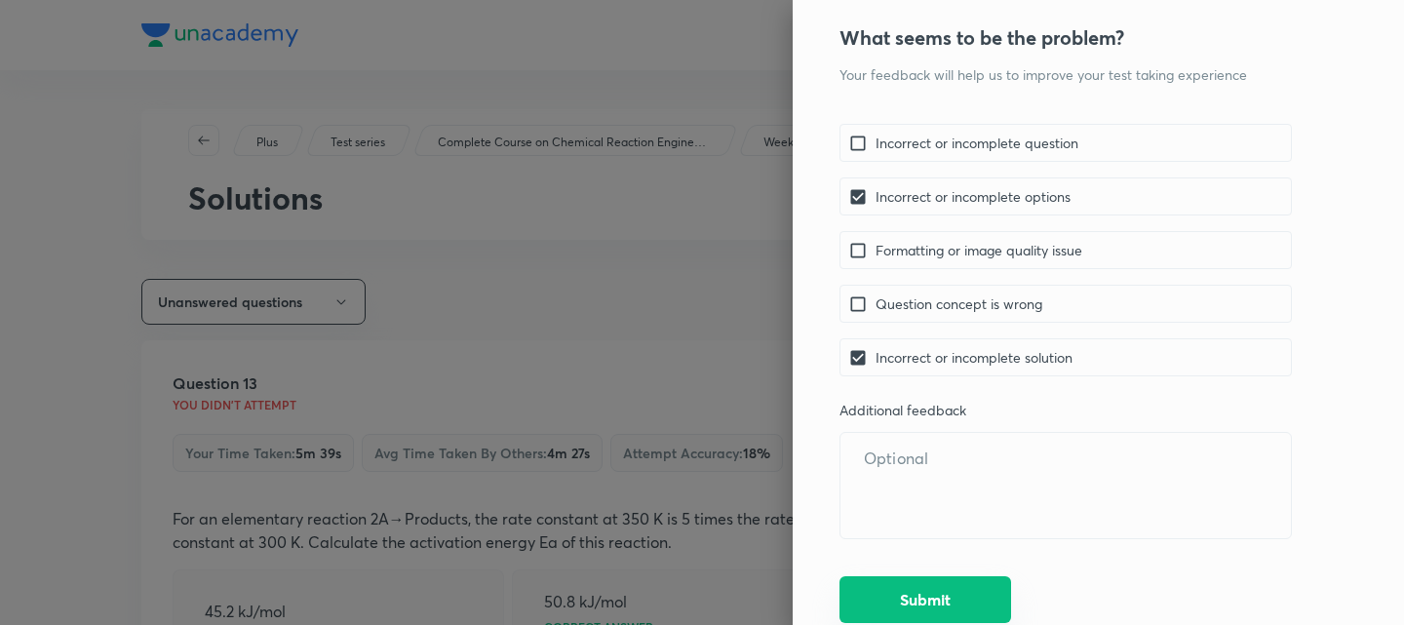
click at [945, 610] on button "Submit" at bounding box center [925, 599] width 172 height 47
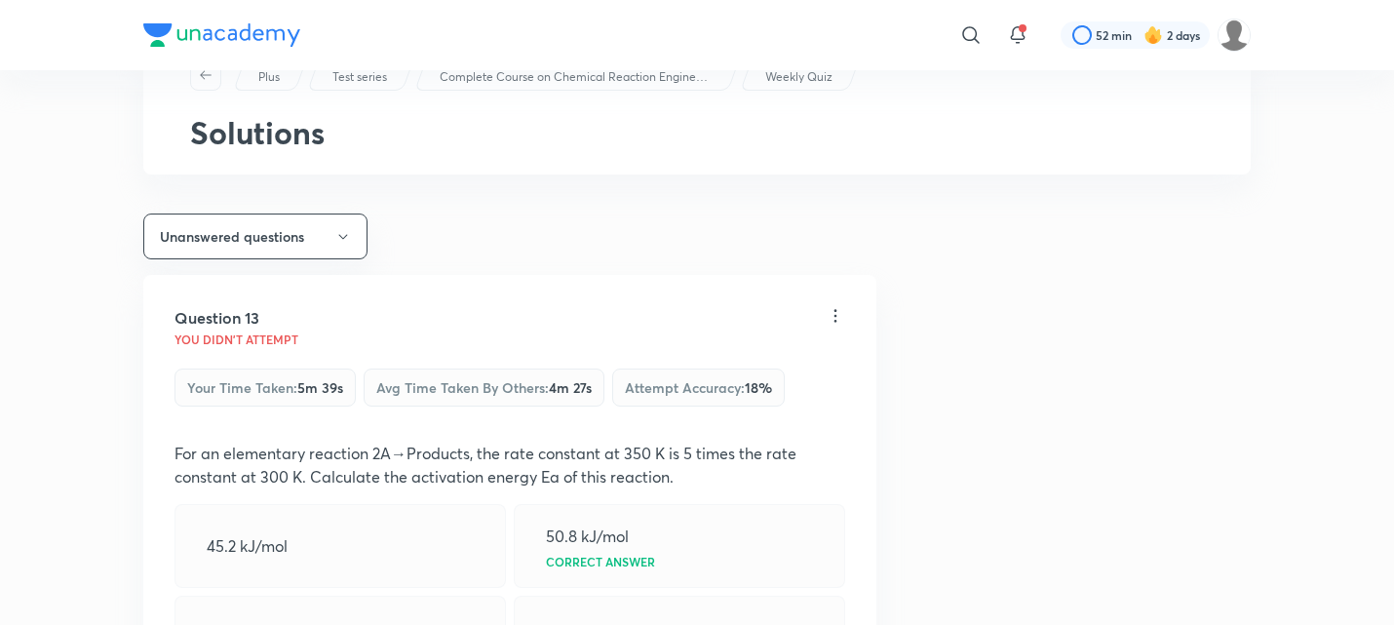
scroll to position [0, 0]
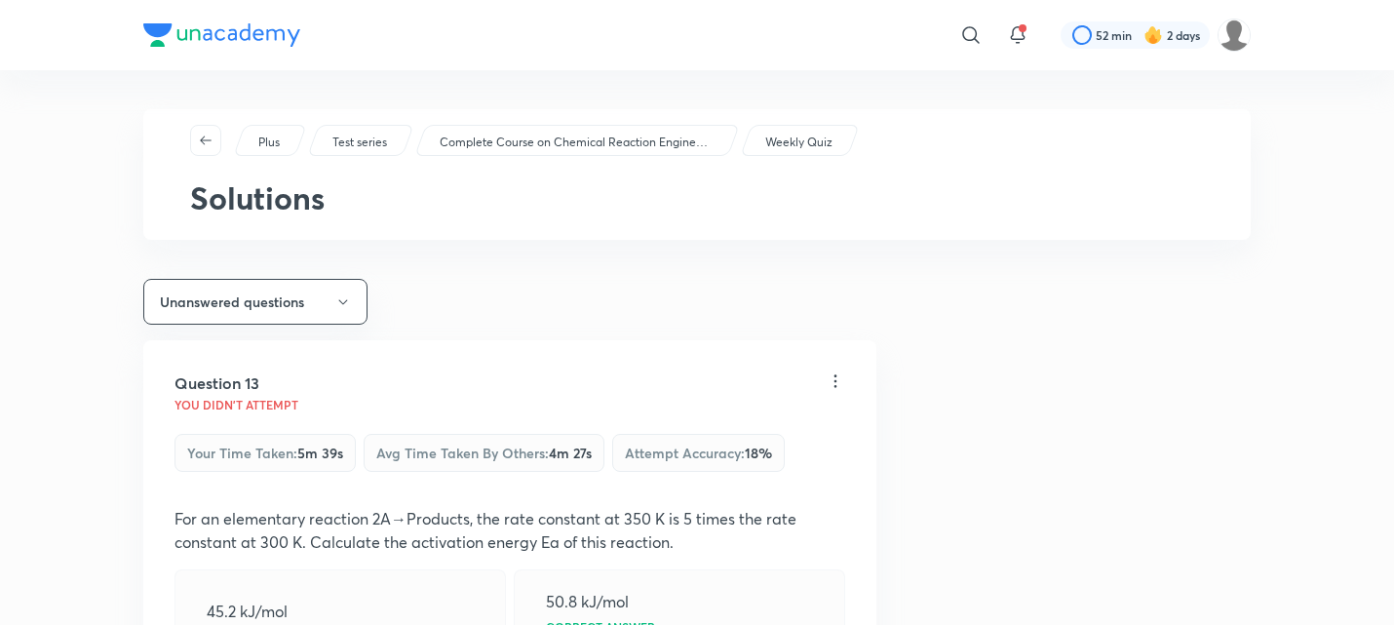
click at [265, 305] on button "Unanswered questions" at bounding box center [255, 302] width 224 height 46
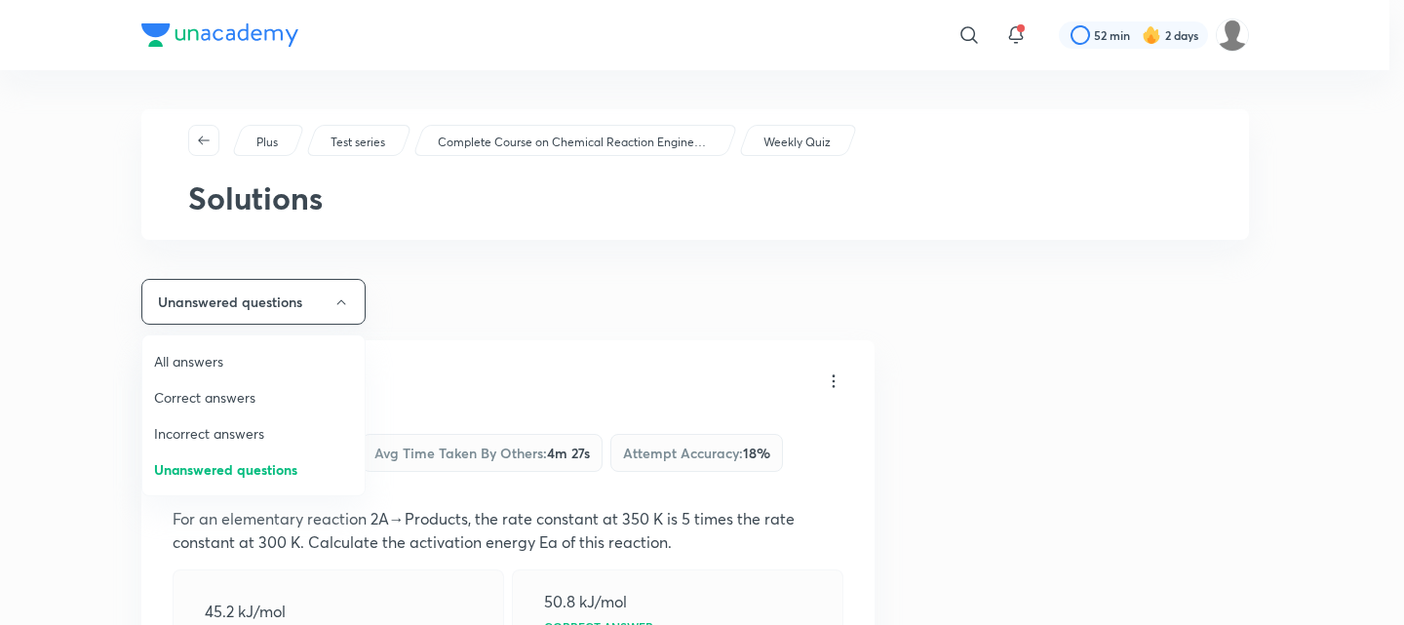
click at [209, 394] on span "Correct answers" at bounding box center [253, 397] width 199 height 20
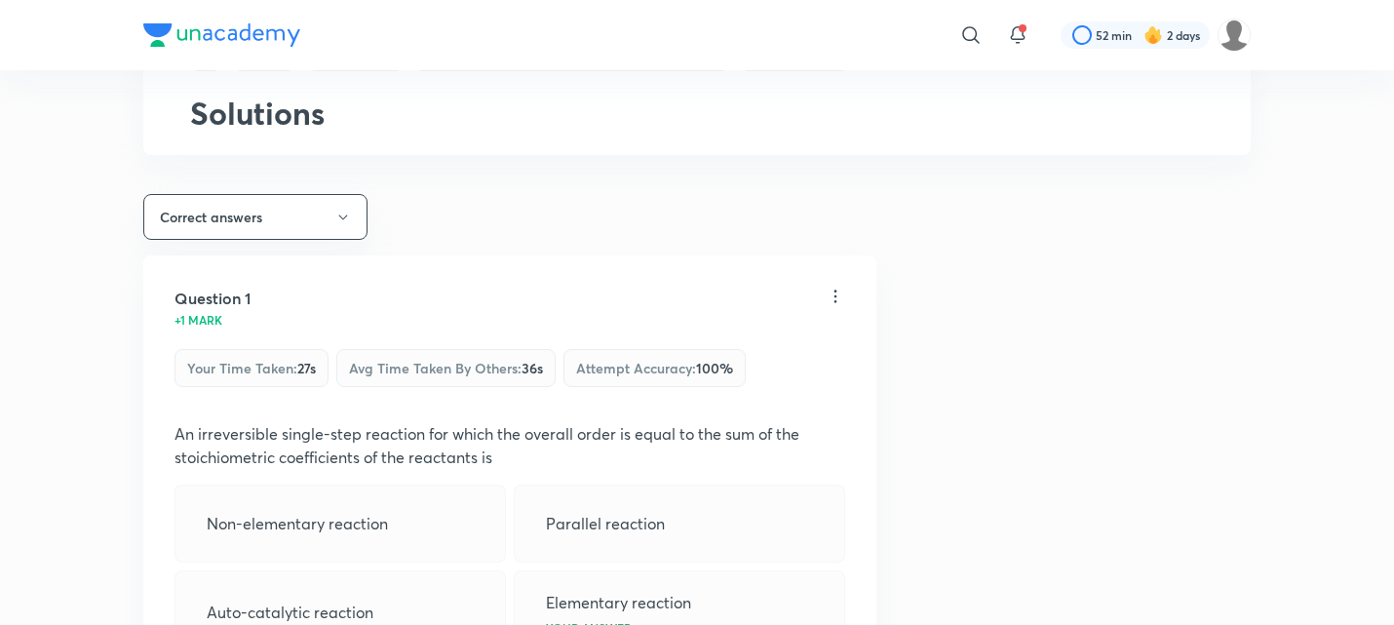
scroll to position [64, 0]
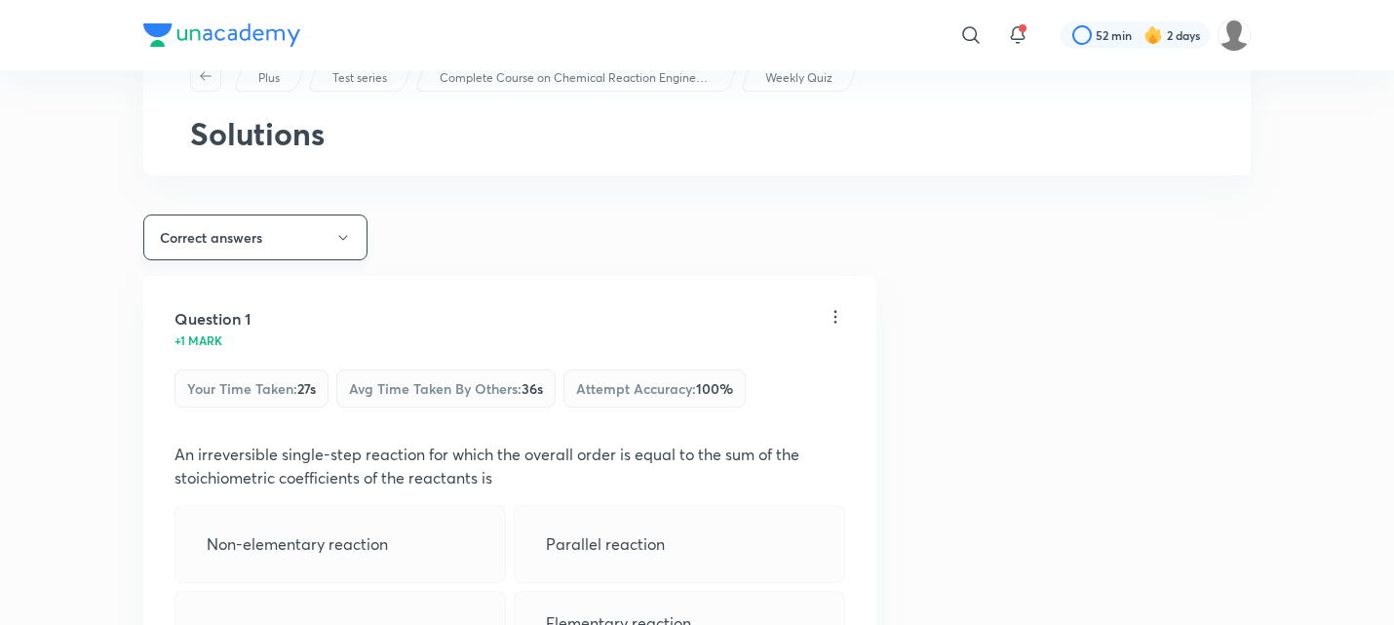
click at [218, 233] on button "Correct answers" at bounding box center [255, 237] width 224 height 46
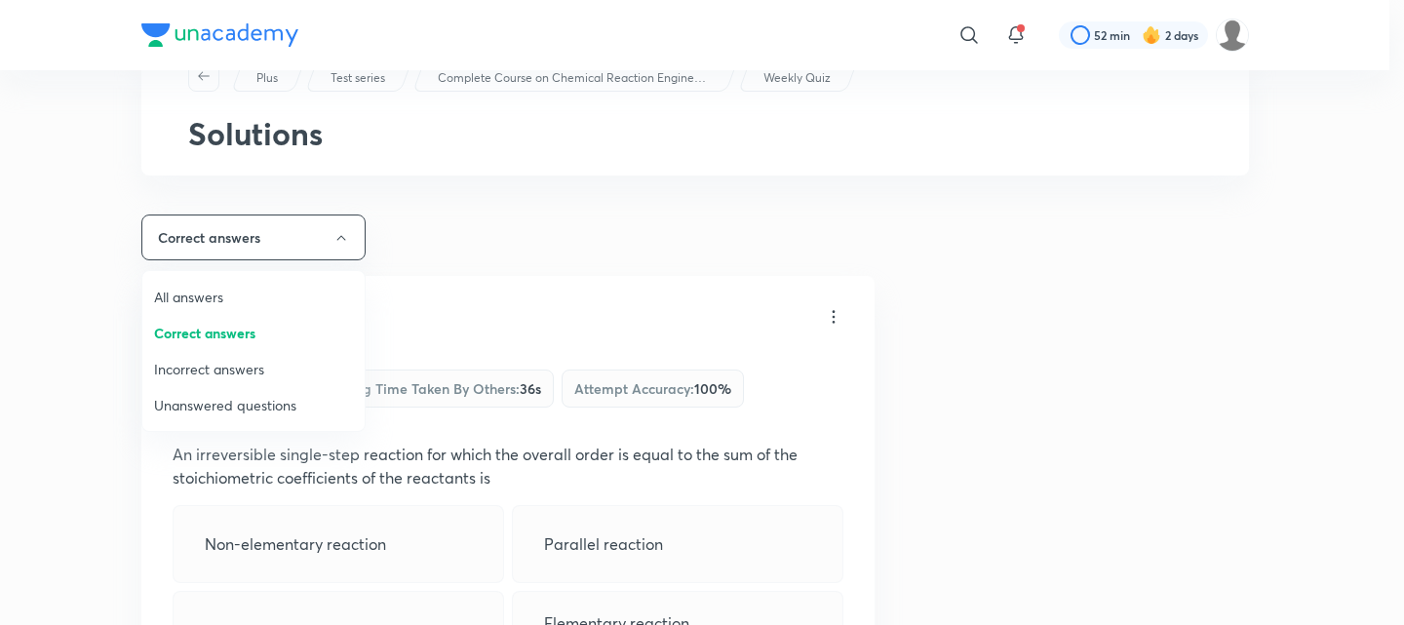
click at [232, 364] on span "Incorrect answers" at bounding box center [253, 369] width 199 height 20
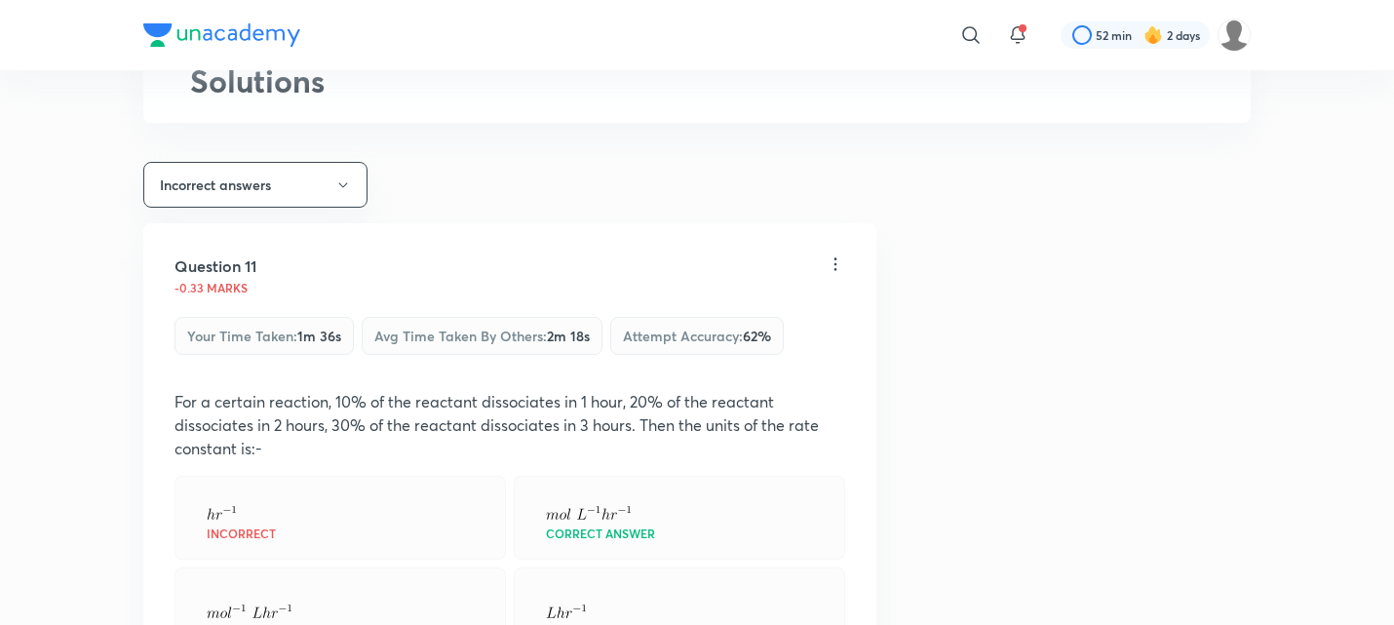
scroll to position [325, 0]
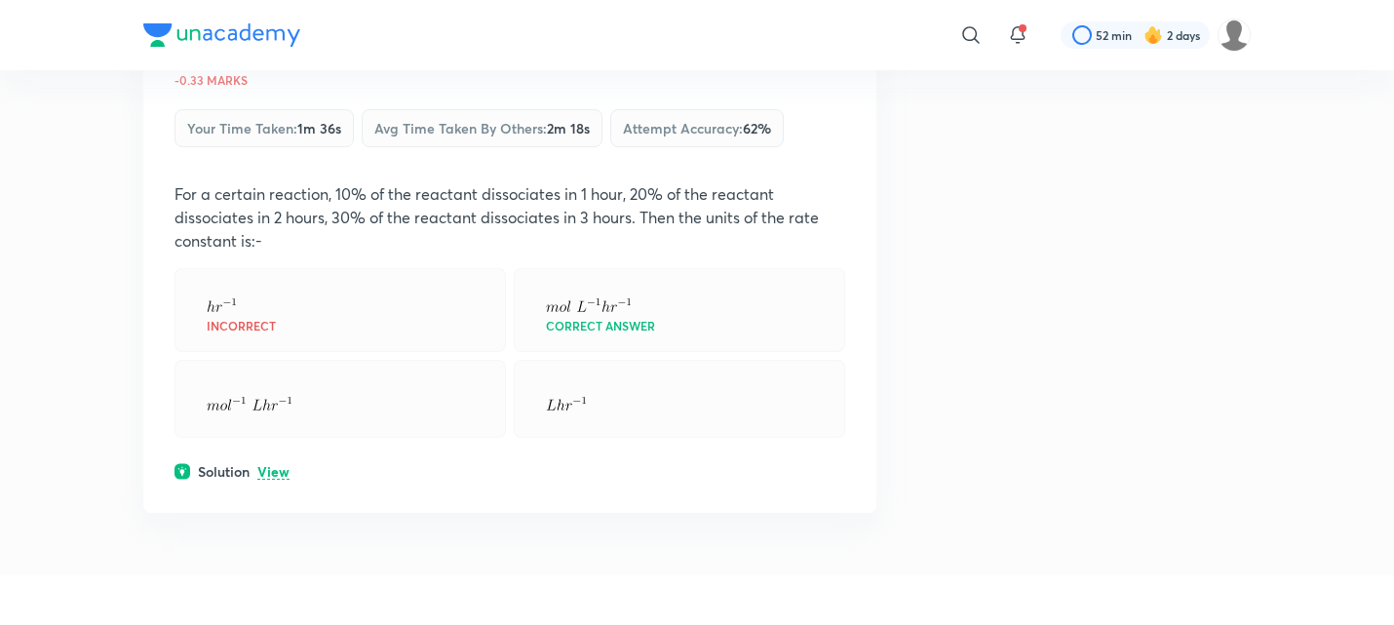
click at [277, 477] on p "View" at bounding box center [273, 472] width 32 height 15
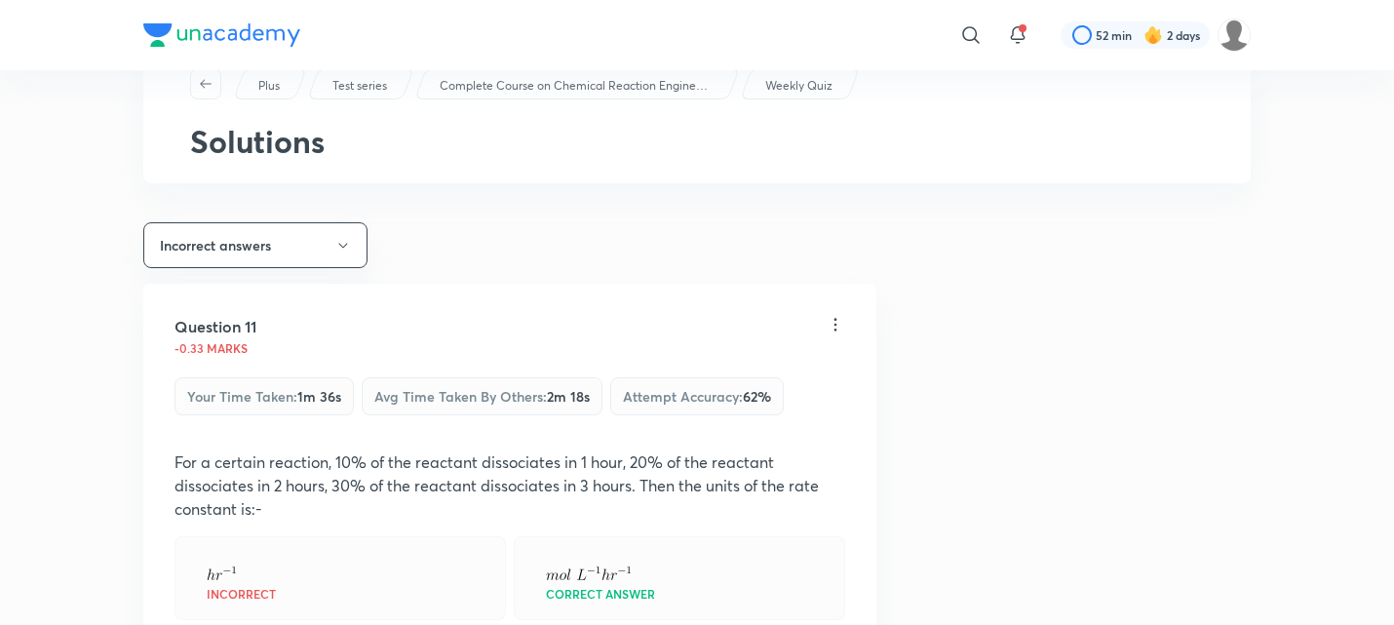
scroll to position [0, 0]
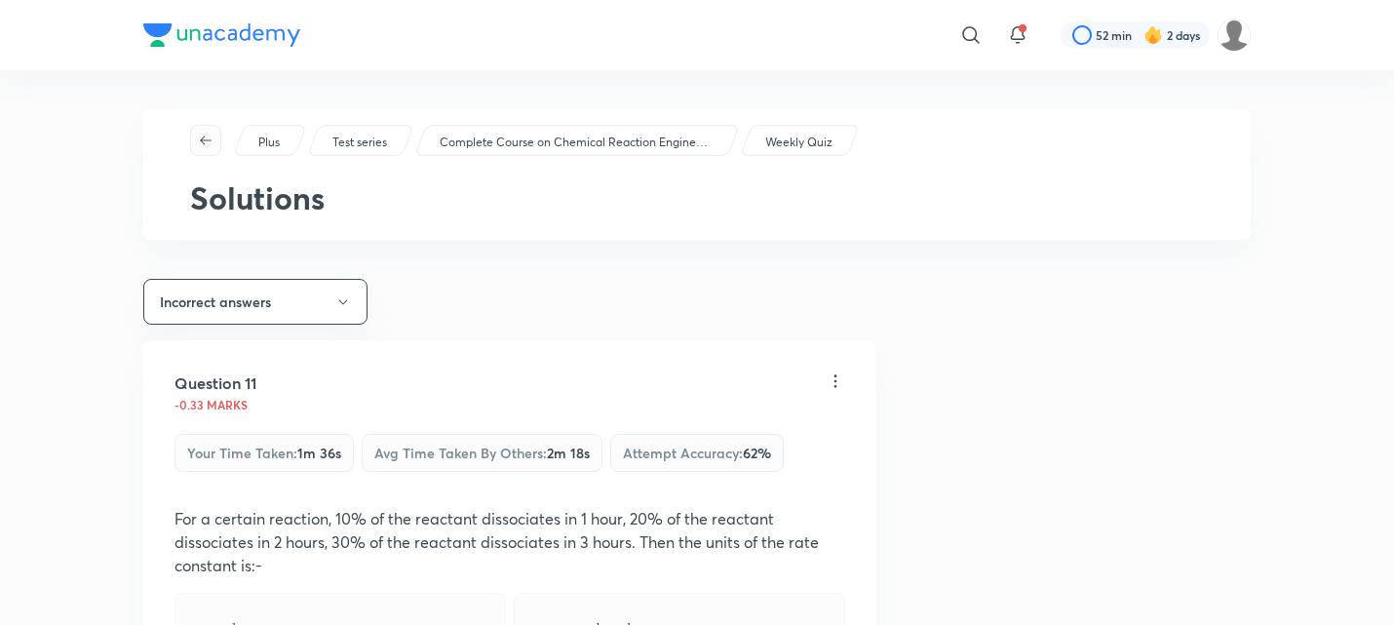
click at [204, 142] on icon "button" at bounding box center [206, 141] width 16 height 16
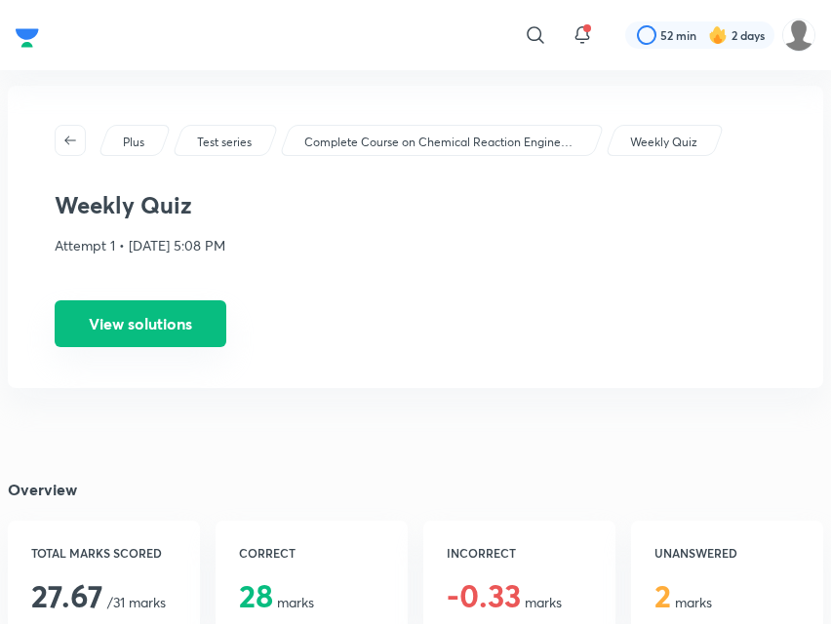
click at [153, 323] on button "View solutions" at bounding box center [141, 323] width 172 height 47
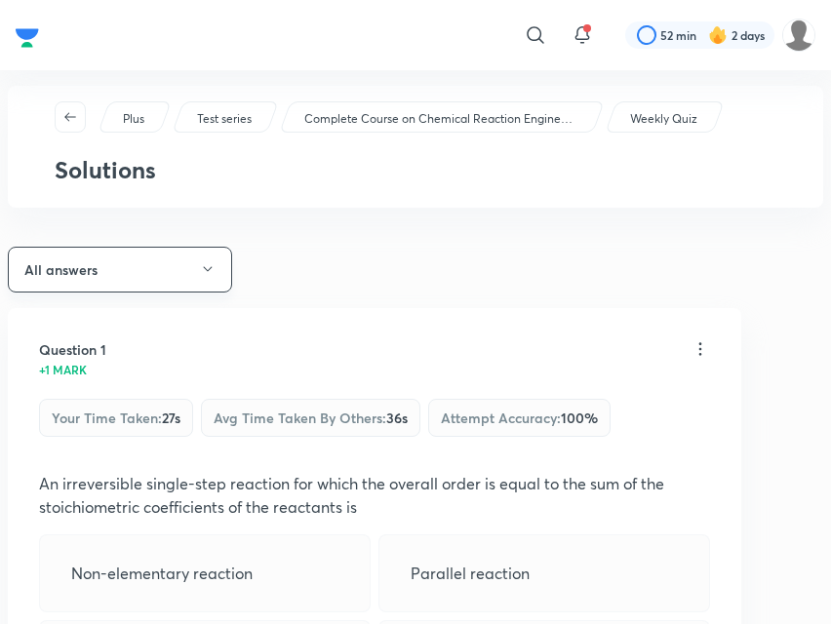
click at [147, 283] on button "All answers" at bounding box center [120, 270] width 224 height 46
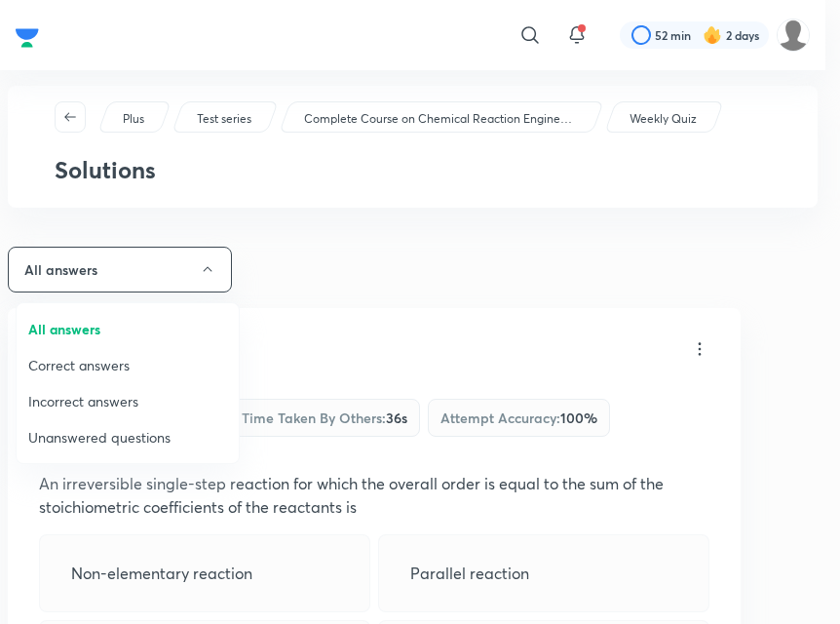
click at [103, 402] on span "Incorrect answers" at bounding box center [127, 401] width 199 height 20
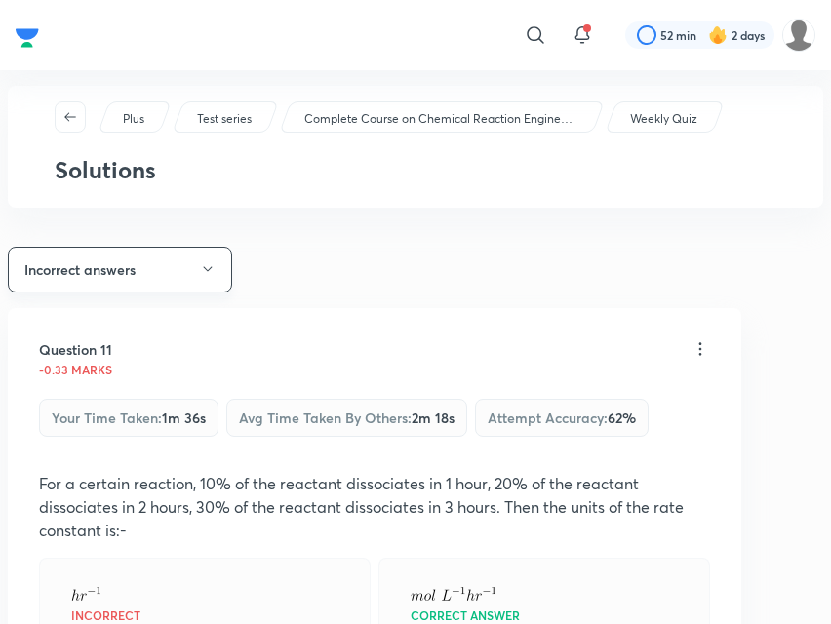
click at [155, 266] on button "Incorrect answers" at bounding box center [120, 270] width 224 height 46
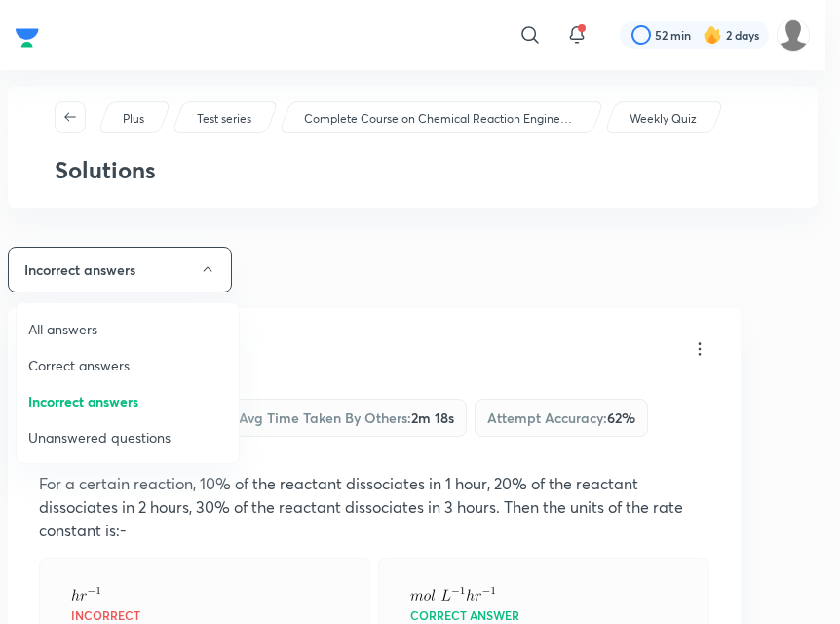
click at [69, 113] on div at bounding box center [420, 312] width 840 height 624
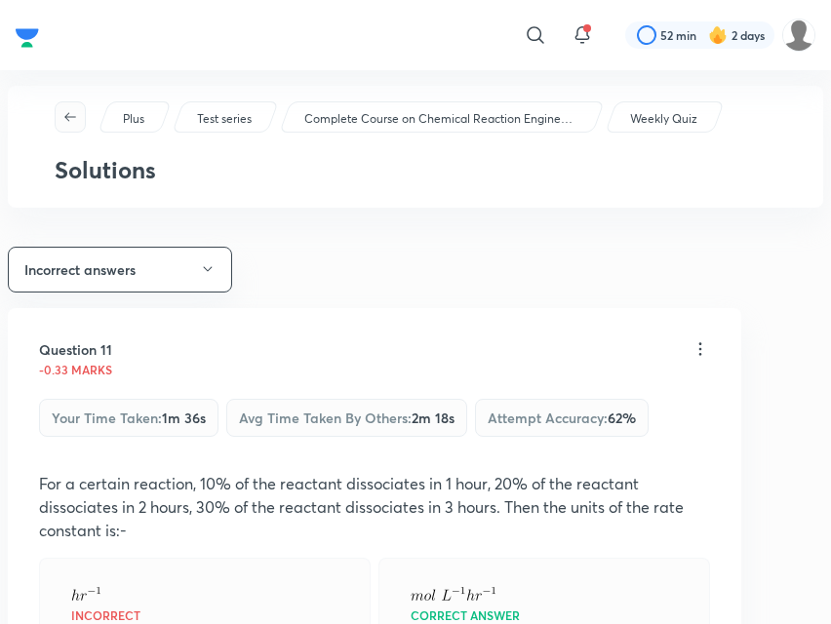
click at [67, 113] on icon "button" at bounding box center [70, 116] width 12 height 9
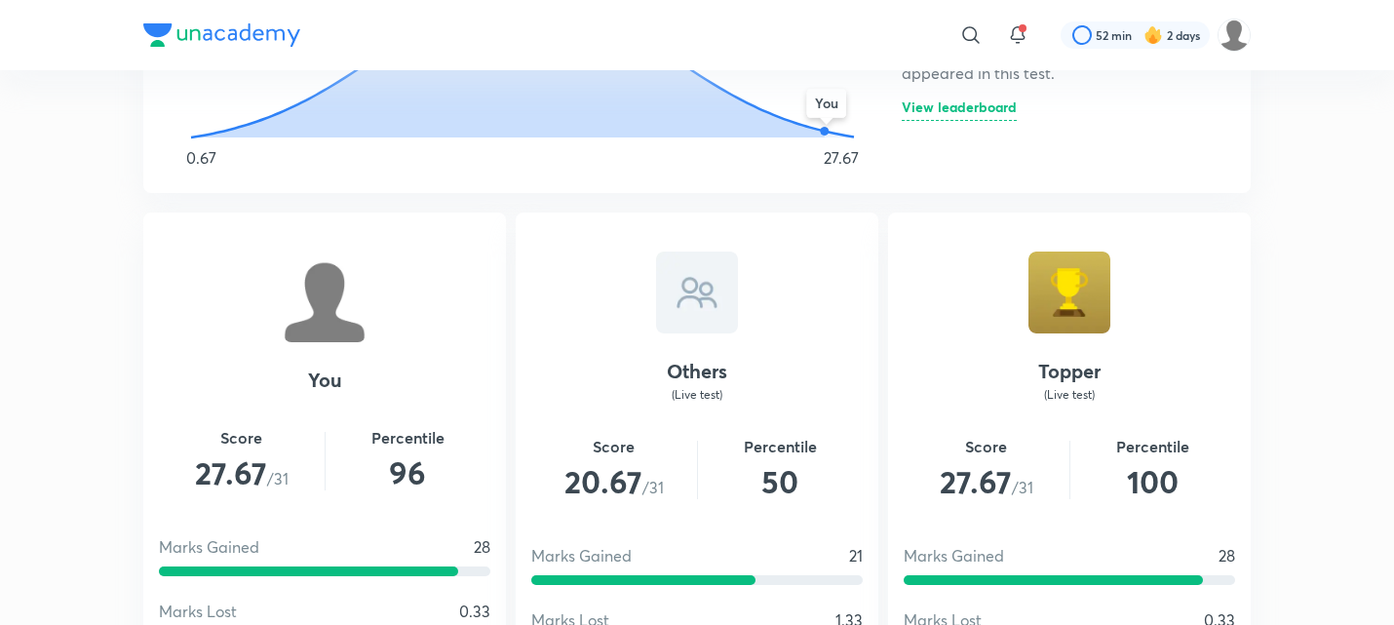
scroll to position [1170, 0]
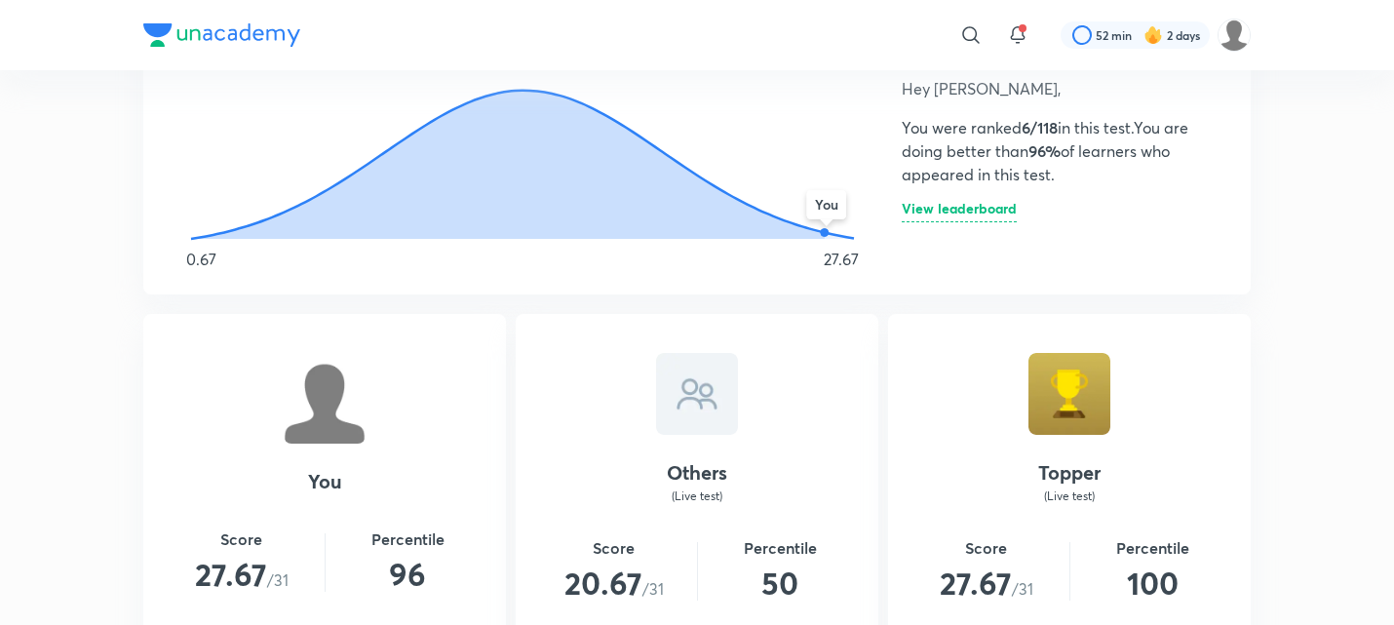
click at [961, 209] on h6 "View leaderboard" at bounding box center [959, 212] width 115 height 20
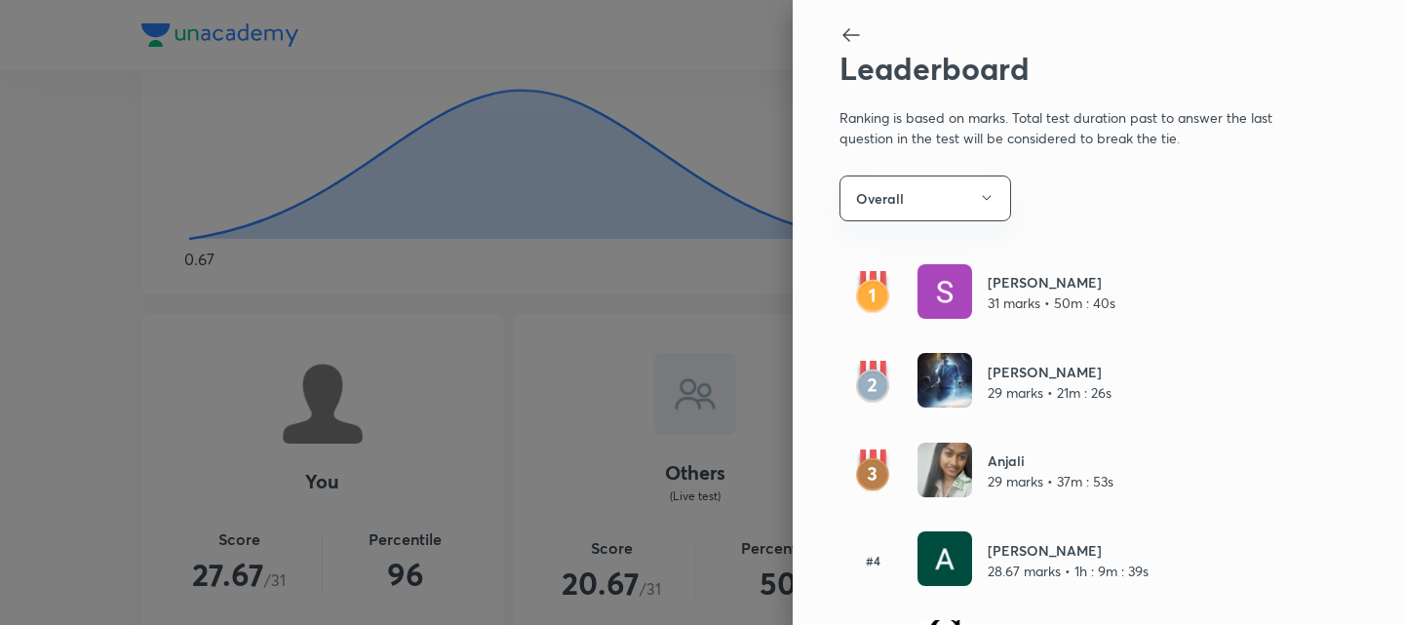
click at [839, 42] on icon at bounding box center [850, 34] width 23 height 23
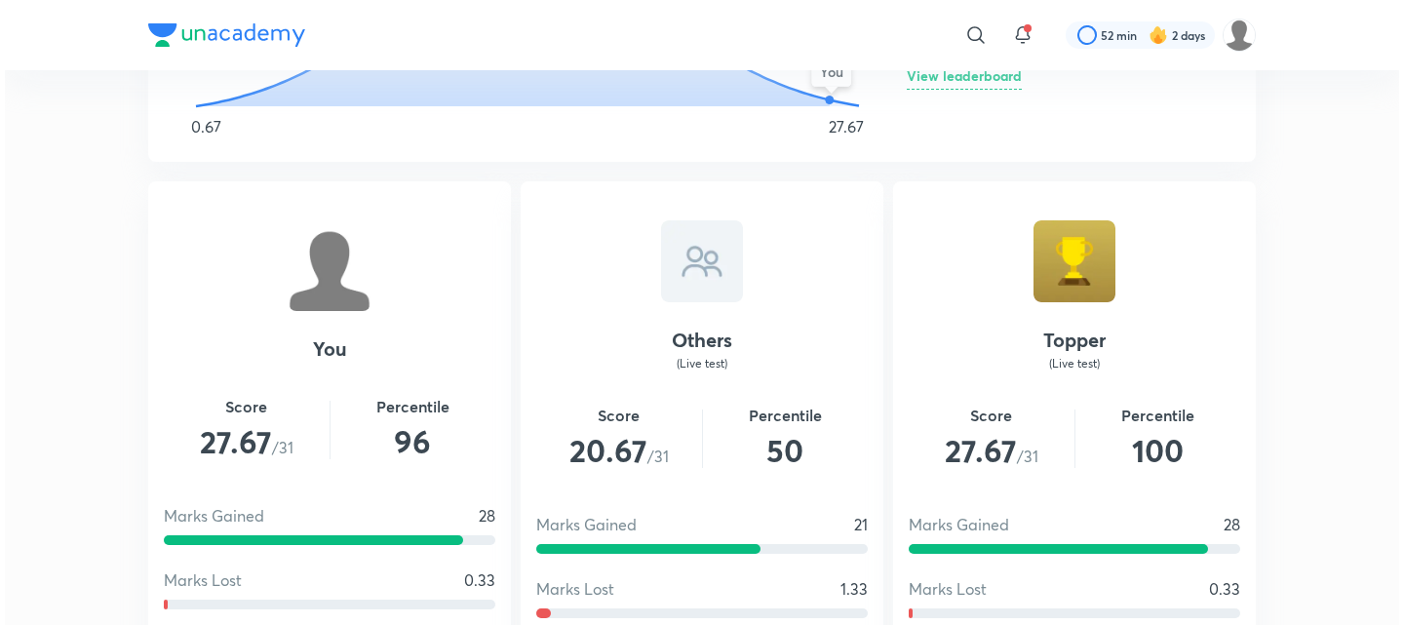
scroll to position [1299, 0]
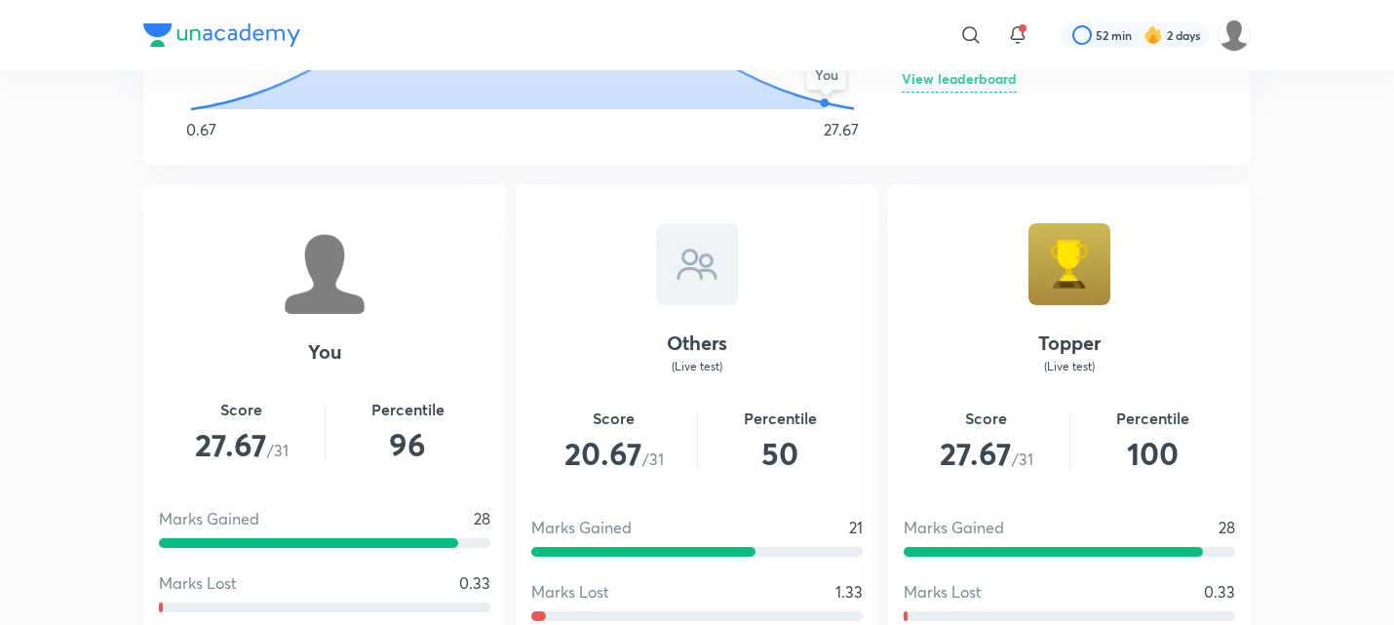
click at [987, 83] on h6 "View leaderboard" at bounding box center [959, 82] width 115 height 20
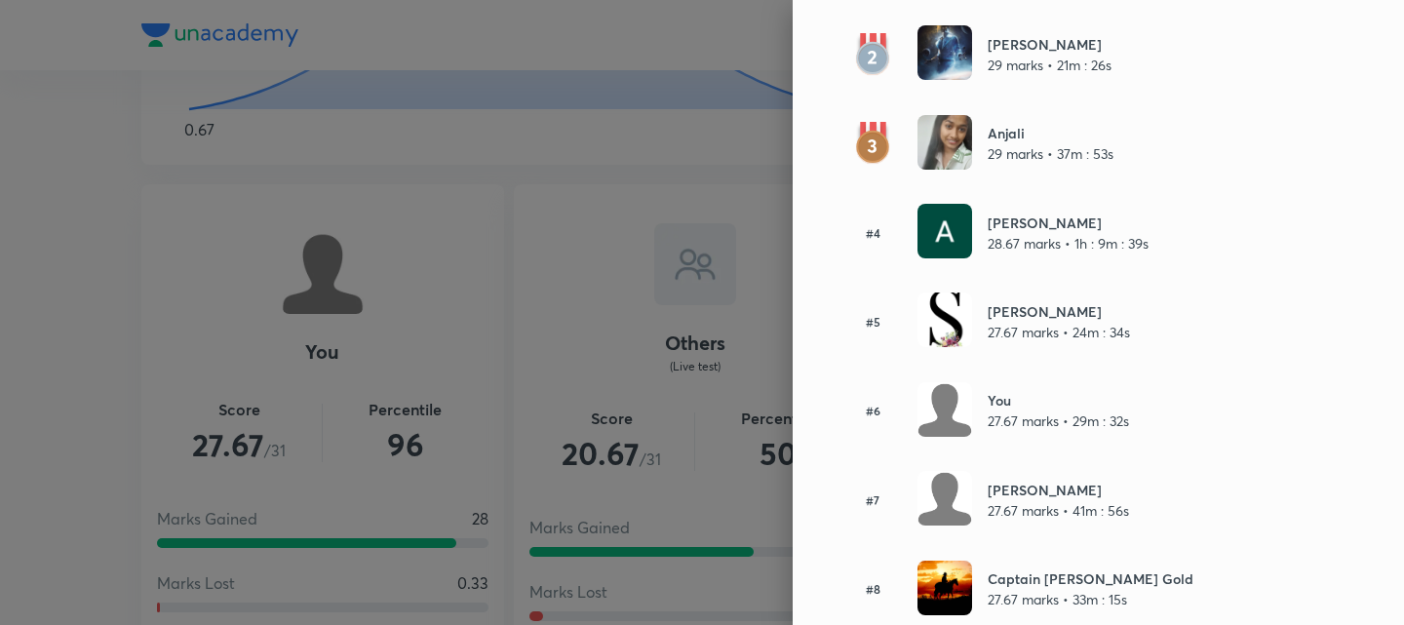
scroll to position [325, 0]
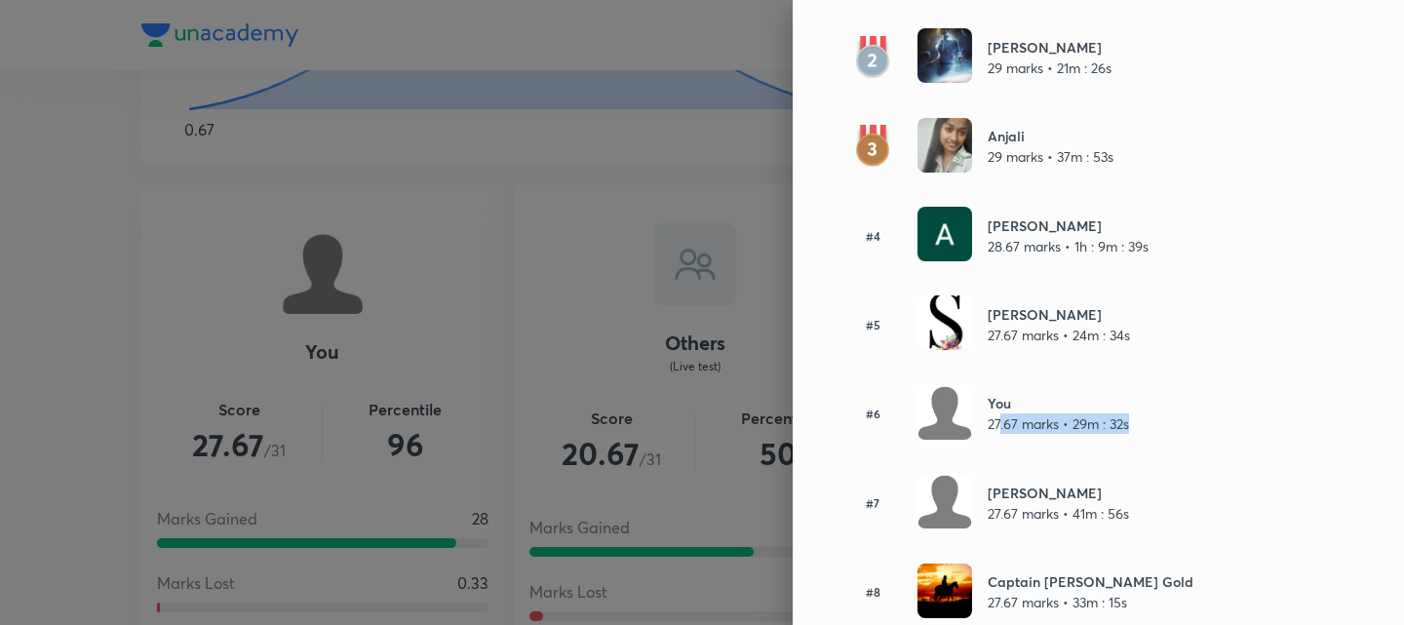
drag, startPoint x: 1124, startPoint y: 420, endPoint x: 987, endPoint y: 436, distance: 138.3
click at [987, 436] on div "#6 You 27.67 marks • 29m : 32s" at bounding box center [1065, 414] width 452 height 58
click at [988, 406] on h6 "You" at bounding box center [1057, 403] width 141 height 20
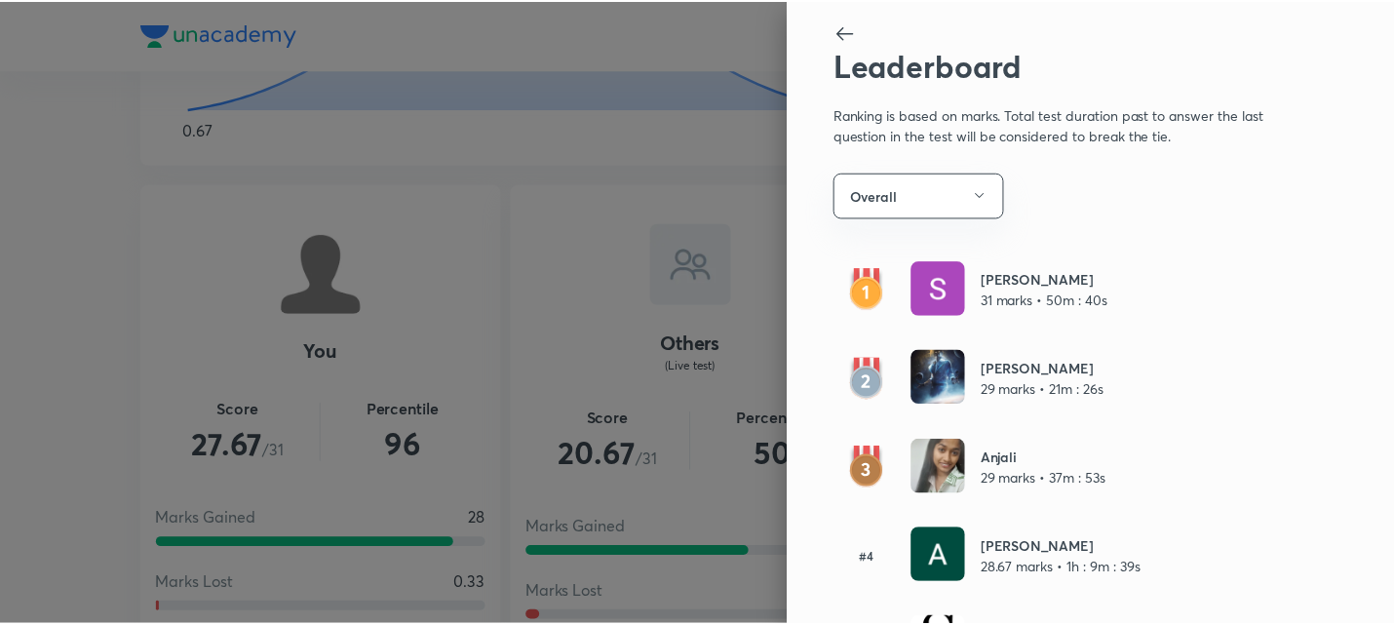
scroll to position [0, 0]
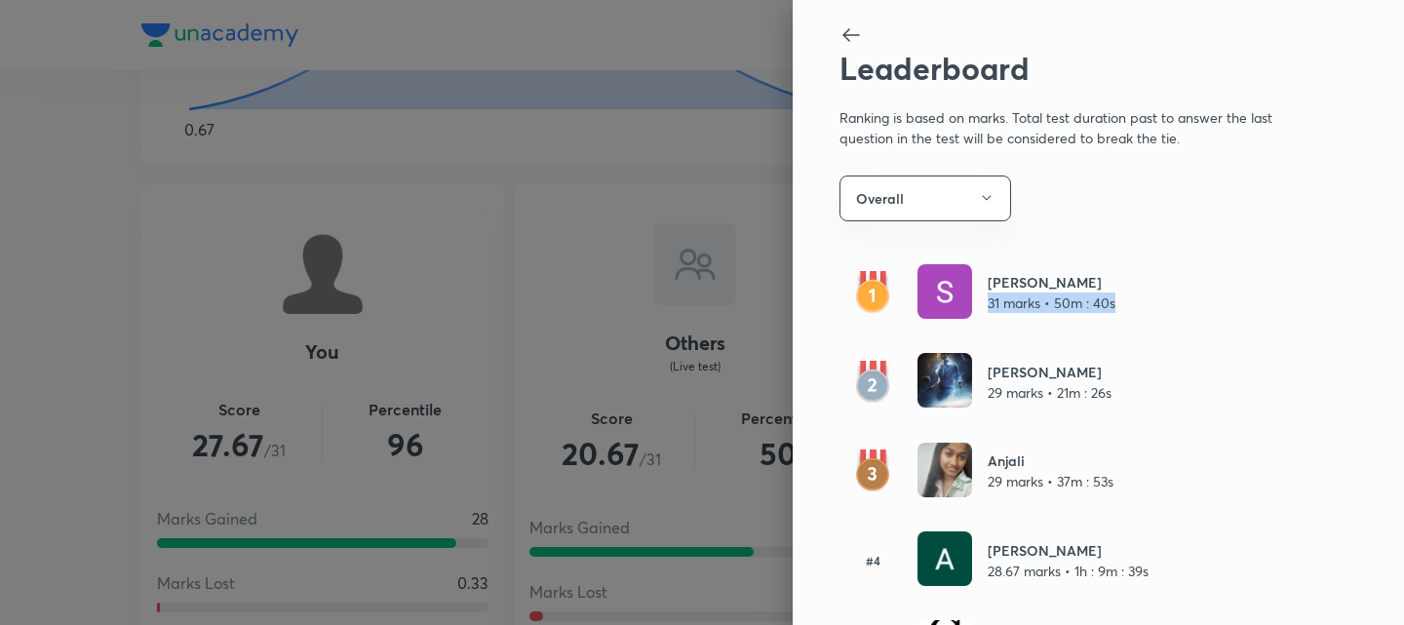
drag, startPoint x: 1105, startPoint y: 301, endPoint x: 971, endPoint y: 322, distance: 136.1
click at [971, 322] on div "[PERSON_NAME] 31 marks • 50m : 40s" at bounding box center [1065, 293] width 452 height 58
click at [842, 38] on icon at bounding box center [850, 35] width 17 height 14
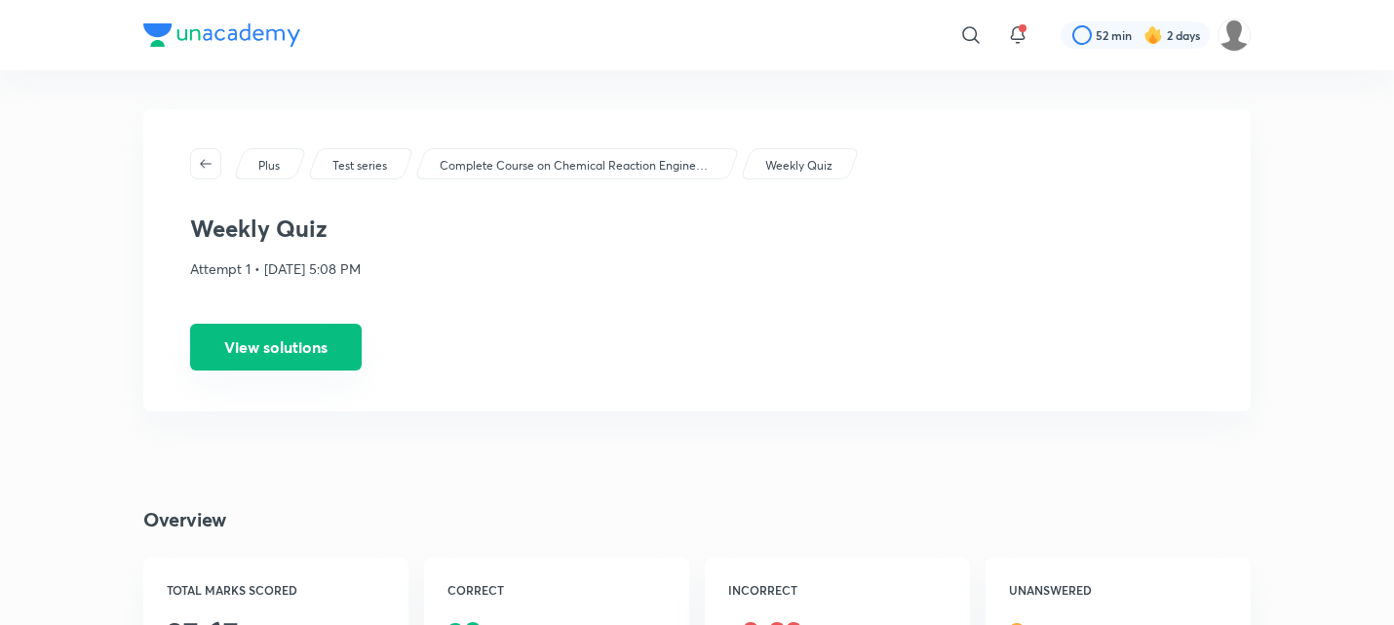
click at [289, 354] on button "View solutions" at bounding box center [276, 347] width 172 height 47
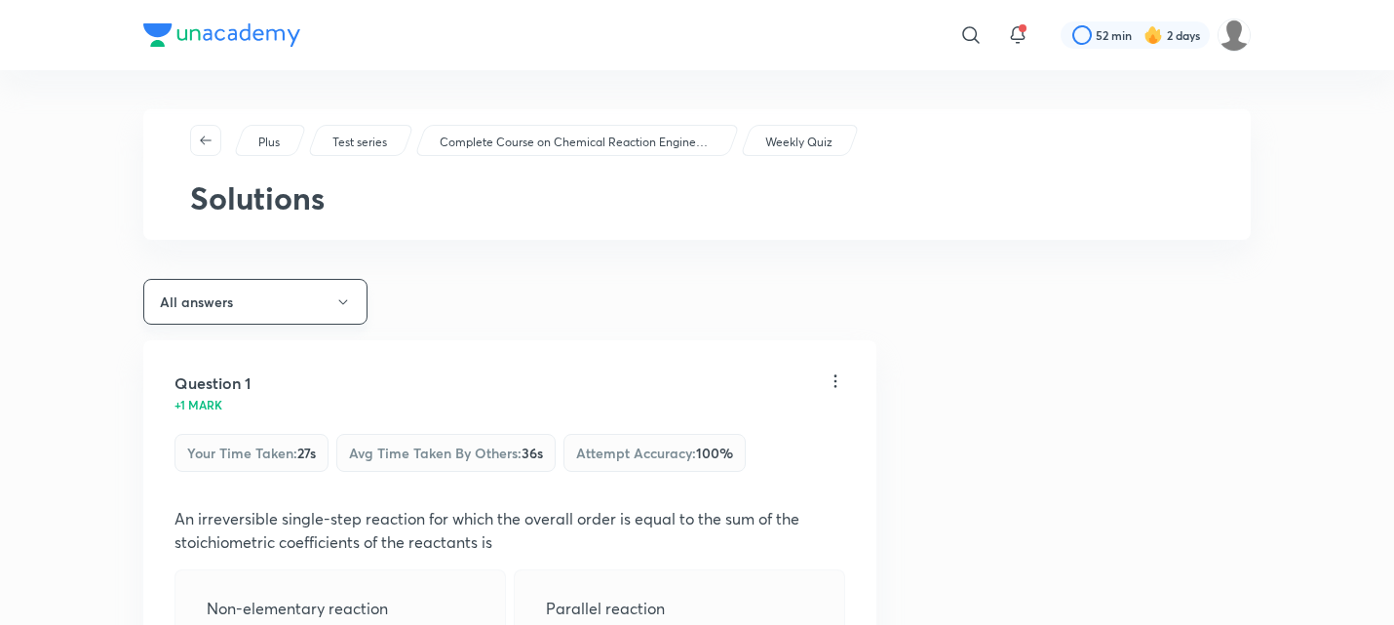
click at [316, 284] on button "All answers" at bounding box center [255, 302] width 224 height 46
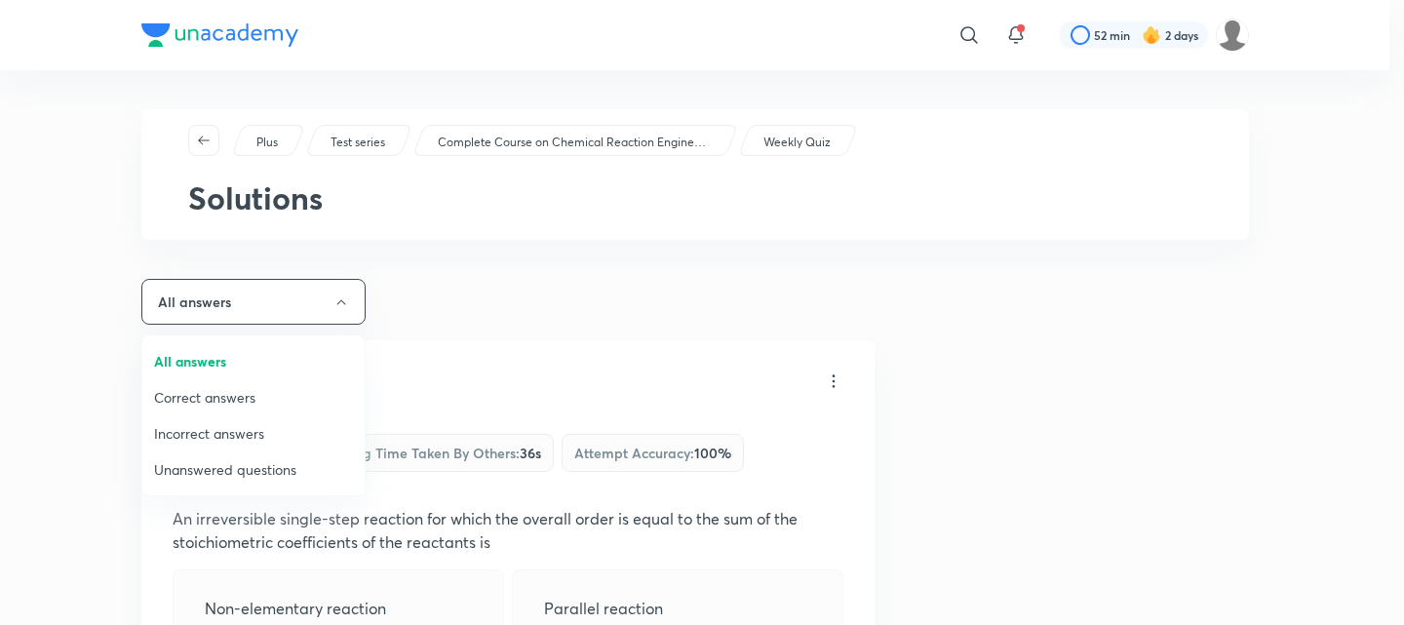
click at [211, 469] on span "Unanswered questions" at bounding box center [253, 469] width 199 height 20
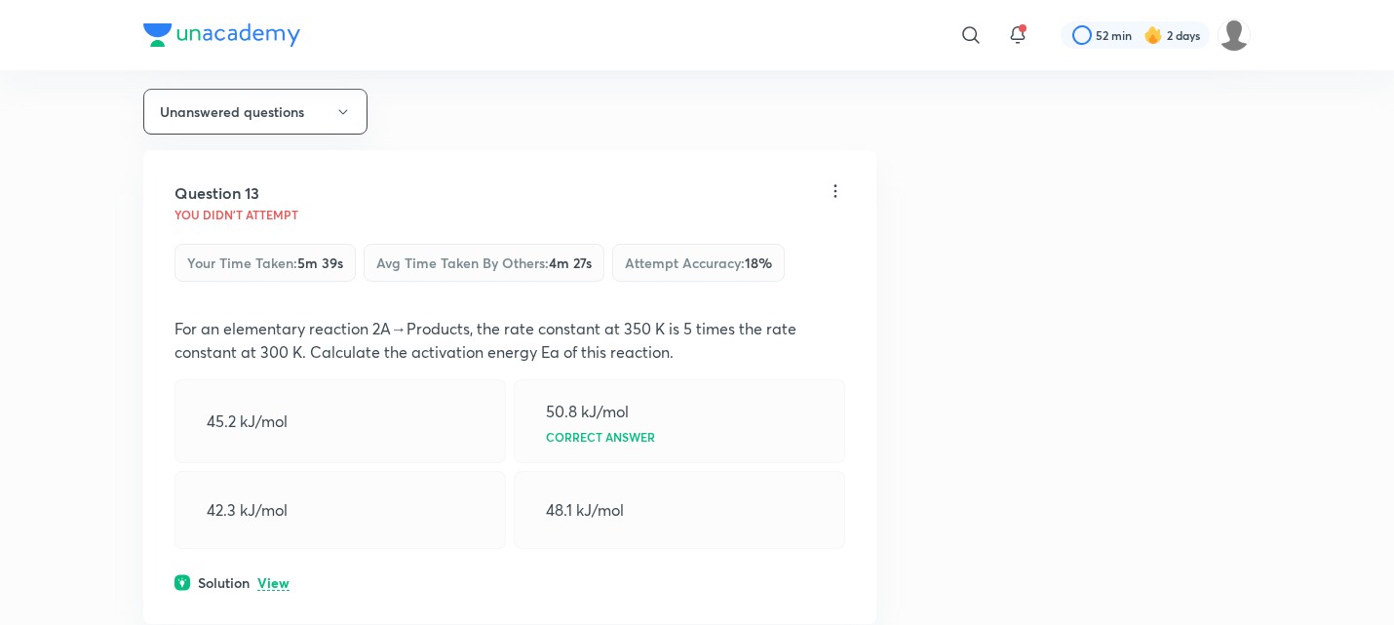
scroll to position [195, 0]
